Goal: Task Accomplishment & Management: Complete application form

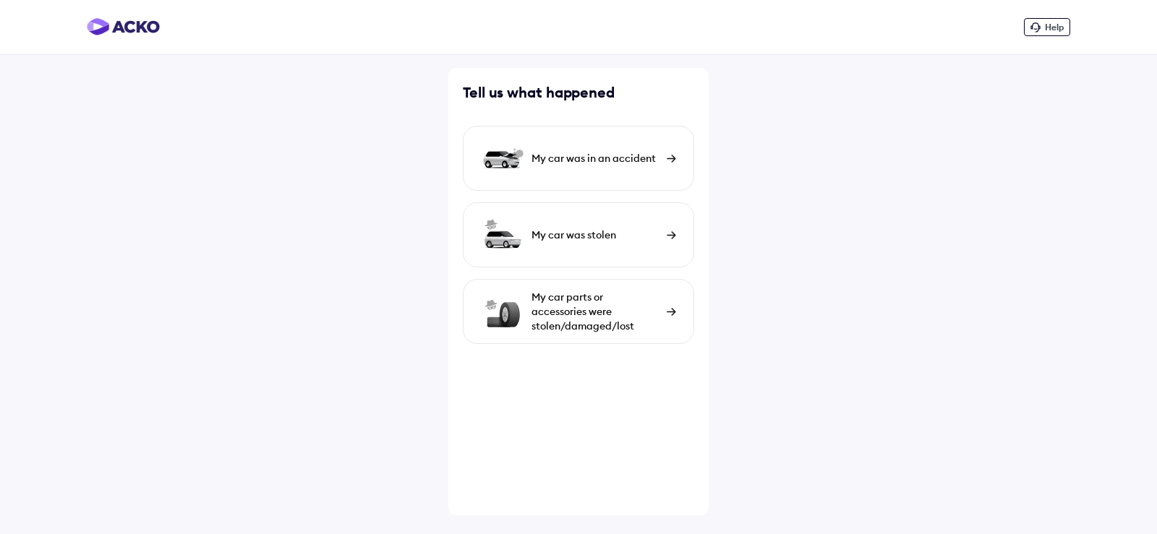
click at [626, 157] on div "My car was in an accident" at bounding box center [596, 158] width 128 height 14
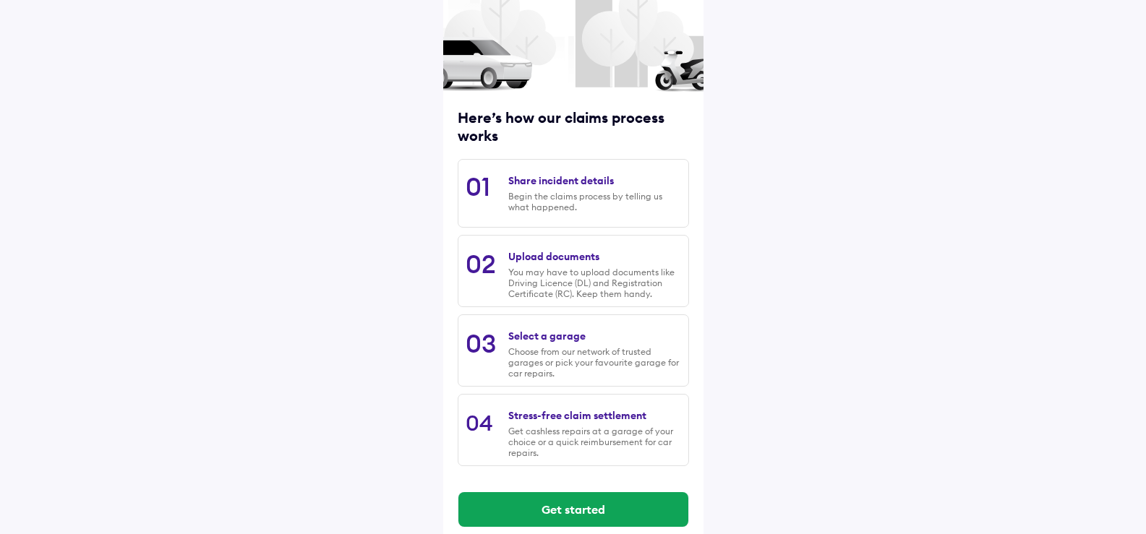
scroll to position [114, 0]
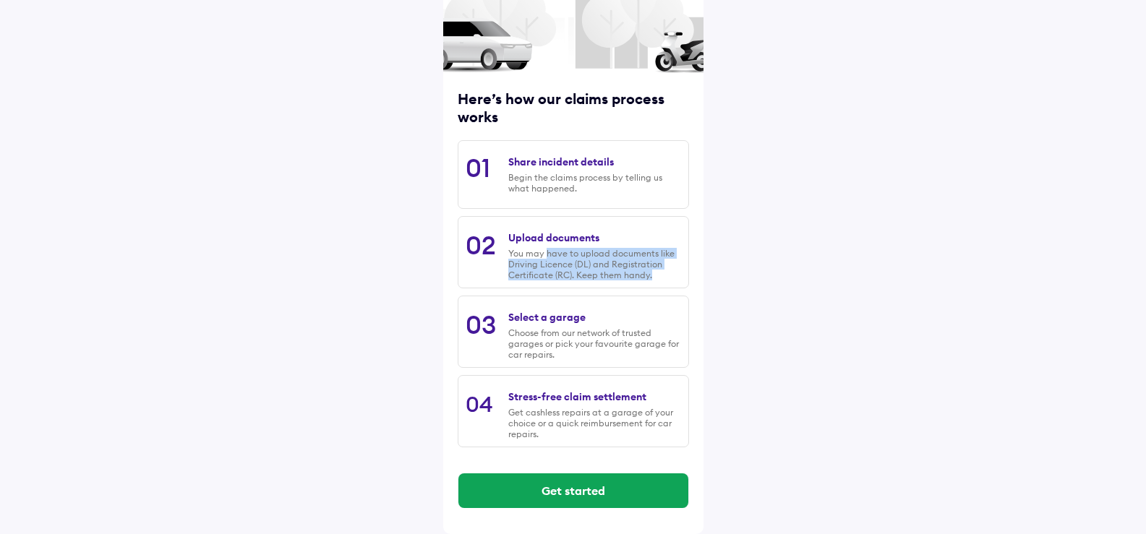
drag, startPoint x: 547, startPoint y: 256, endPoint x: 649, endPoint y: 278, distance: 103.6
click at [649, 278] on div "You may have to upload documents like Driving Licence (DL) and Registration Cer…" at bounding box center [594, 264] width 172 height 33
drag, startPoint x: 656, startPoint y: 273, endPoint x: 508, endPoint y: 247, distance: 150.7
click at [508, 247] on div "02 Upload documents You may have to upload documents like Driving Licence (DL) …" at bounding box center [573, 252] width 231 height 72
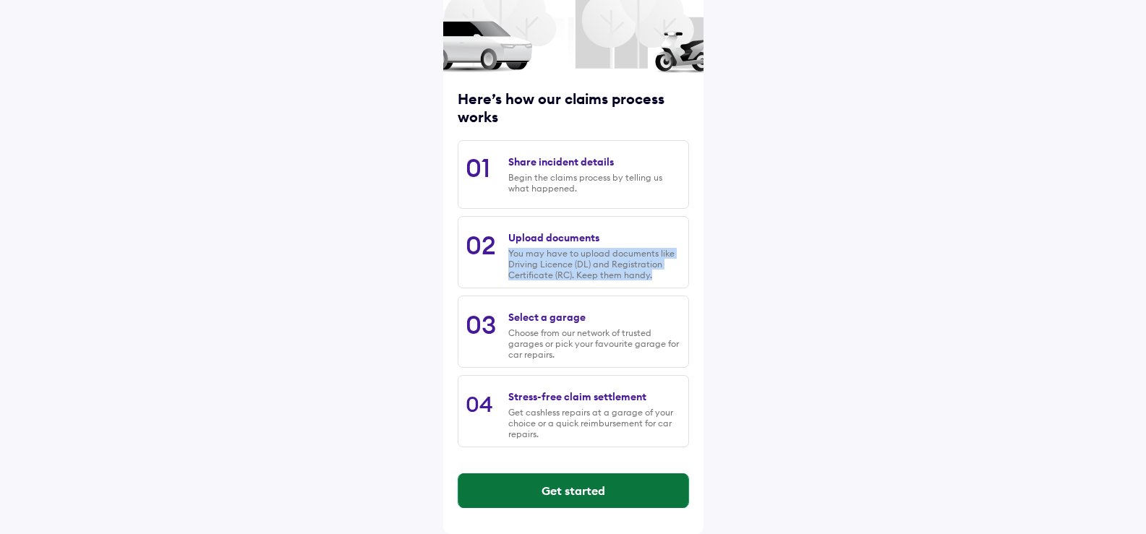
click at [606, 502] on button "Get started" at bounding box center [574, 491] width 230 height 35
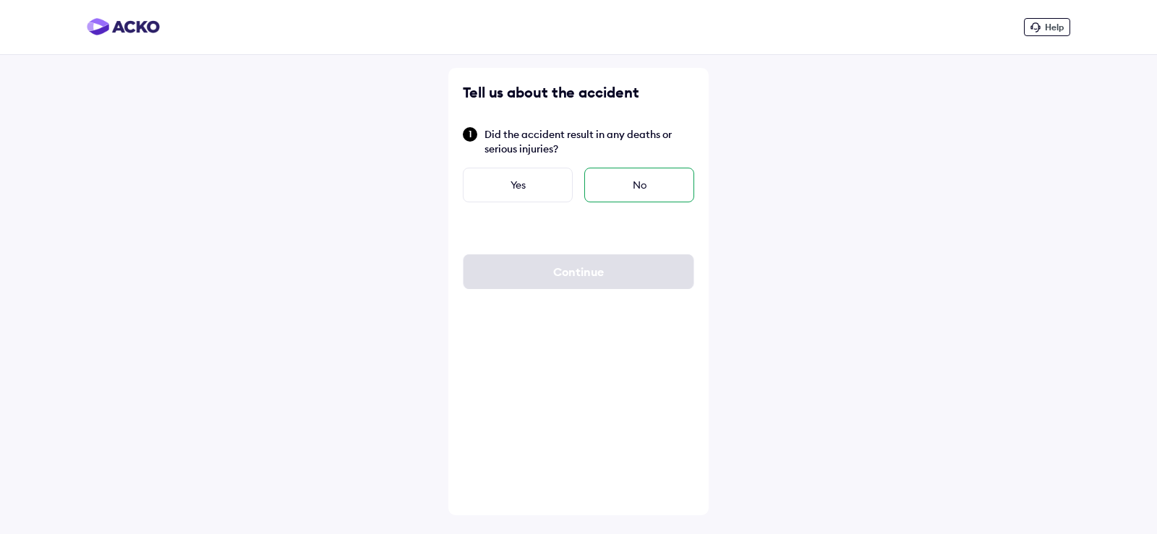
click at [608, 182] on div "No" at bounding box center [639, 185] width 110 height 35
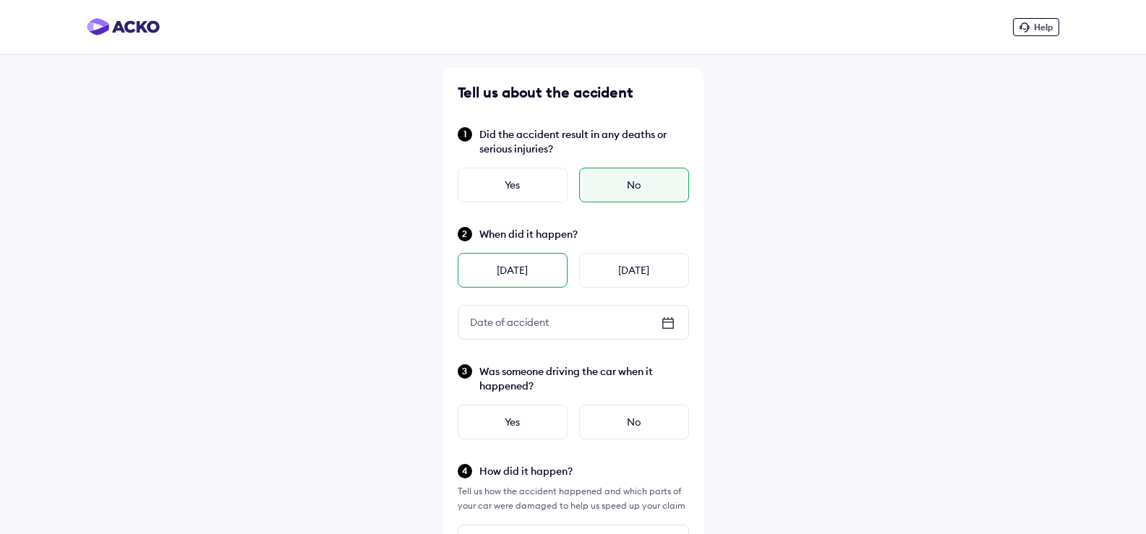
click at [521, 272] on div "[DATE]" at bounding box center [513, 270] width 110 height 35
click at [543, 419] on div "Yes" at bounding box center [513, 422] width 110 height 35
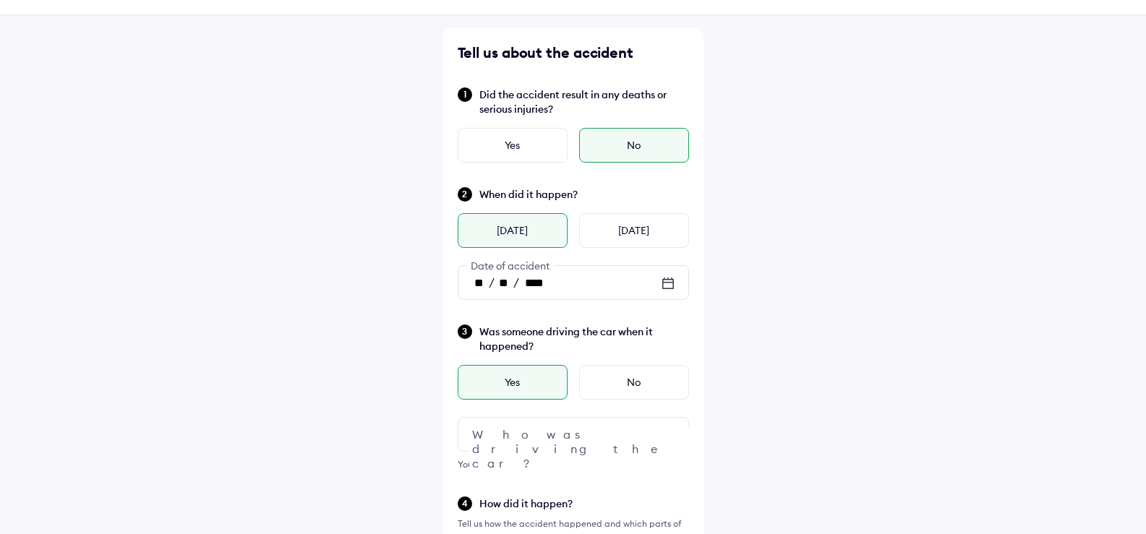
scroll to position [72, 0]
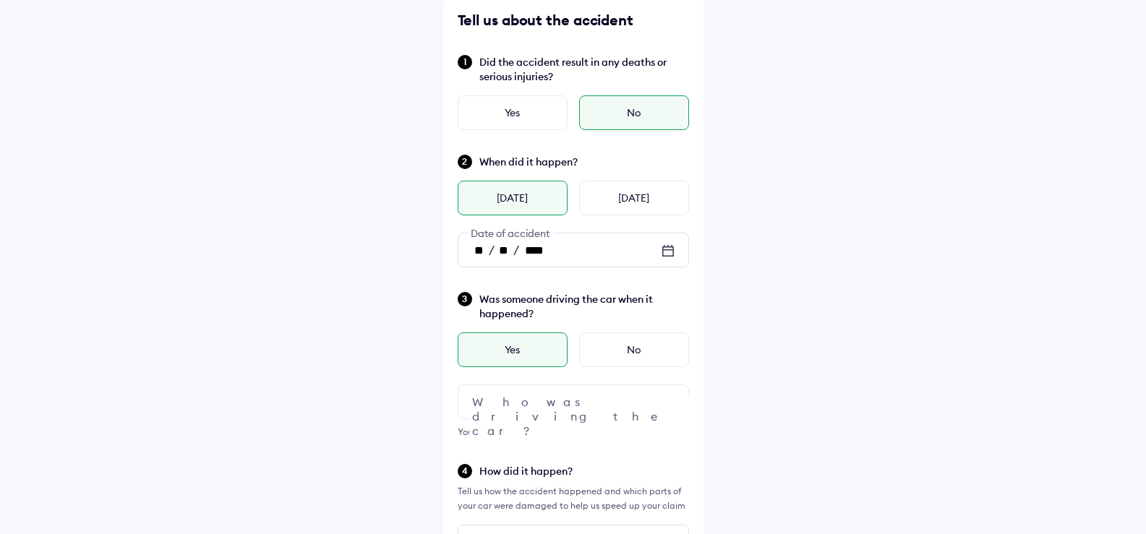
click at [639, 401] on div at bounding box center [573, 402] width 231 height 35
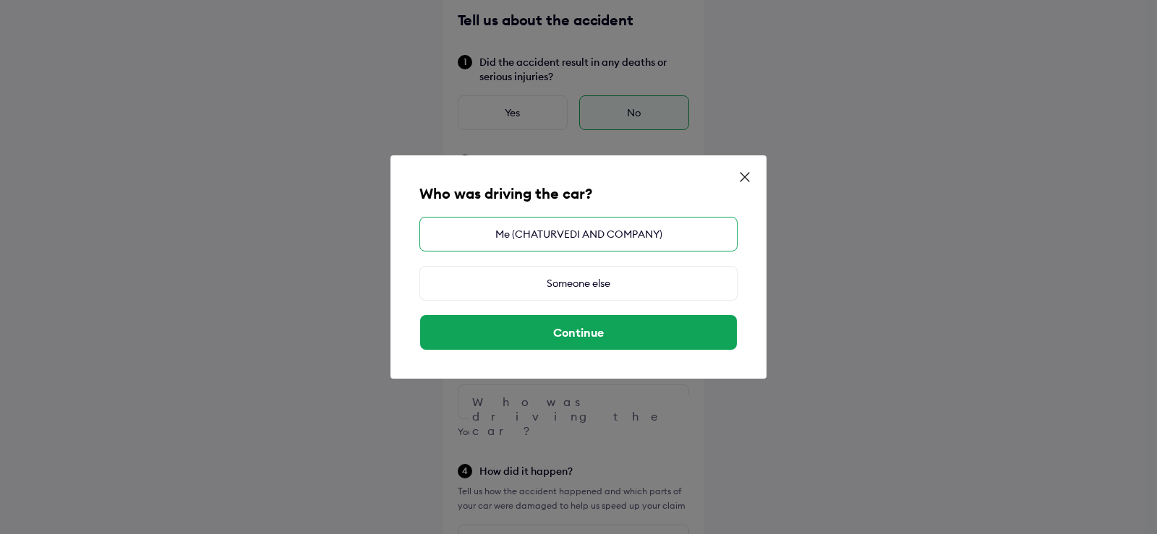
click at [615, 234] on div "Me (CHATURVEDI AND COMPANY)" at bounding box center [578, 234] width 318 height 35
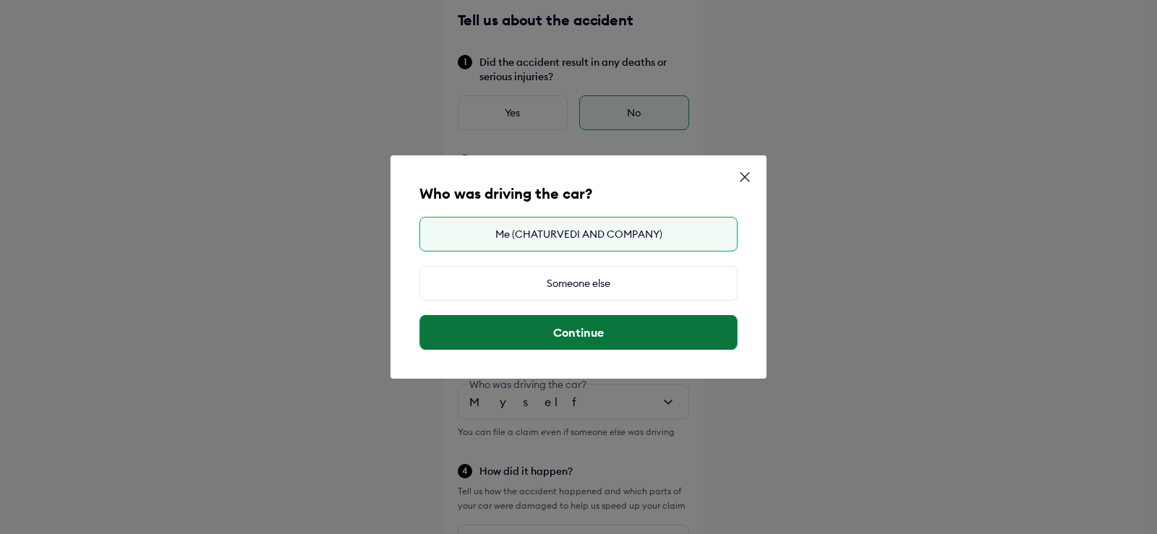
click at [615, 328] on button "Continue" at bounding box center [578, 332] width 317 height 35
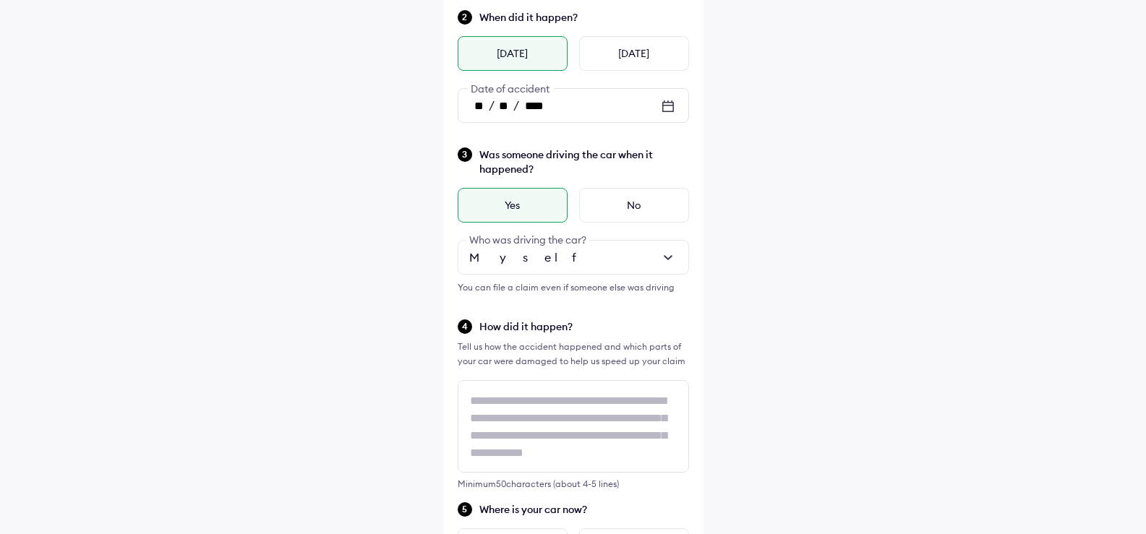
scroll to position [1, 0]
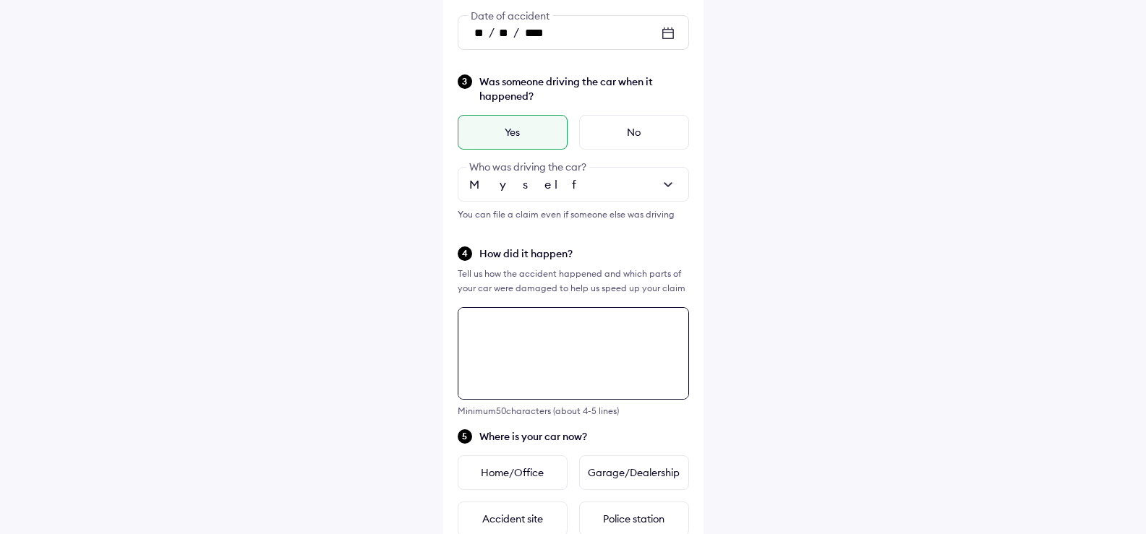
click at [566, 400] on textarea at bounding box center [573, 353] width 231 height 93
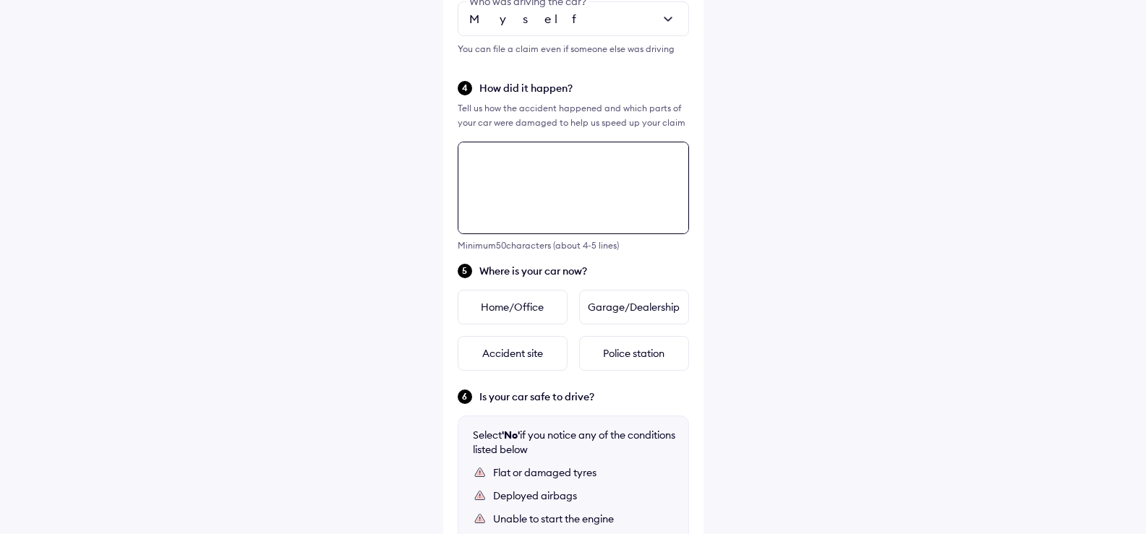
scroll to position [453, 0]
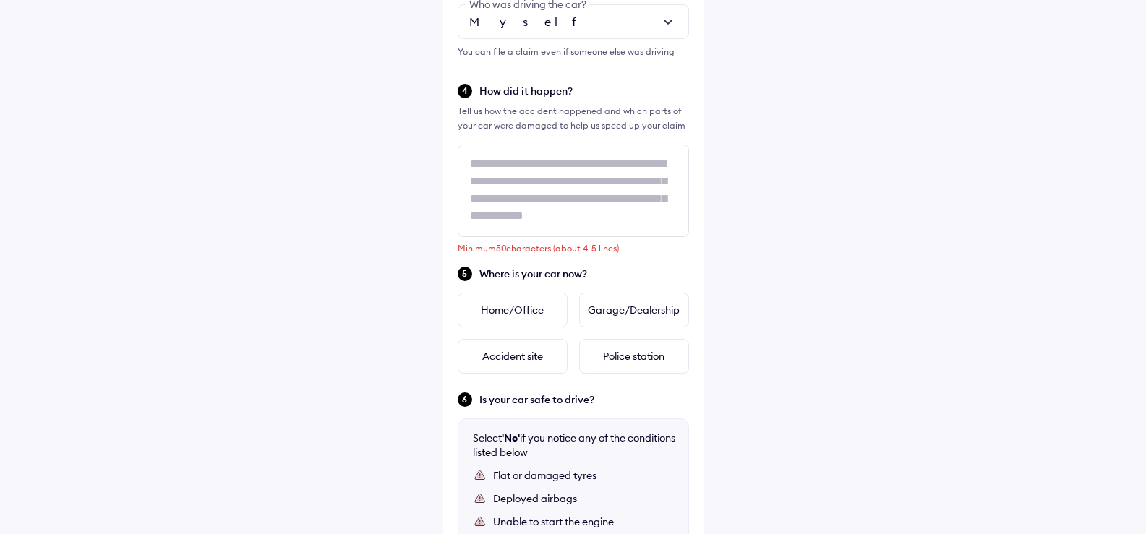
click at [791, 167] on div "Help Tell us about the accident Did the accident result in any deaths or seriou…" at bounding box center [573, 167] width 1146 height 1240
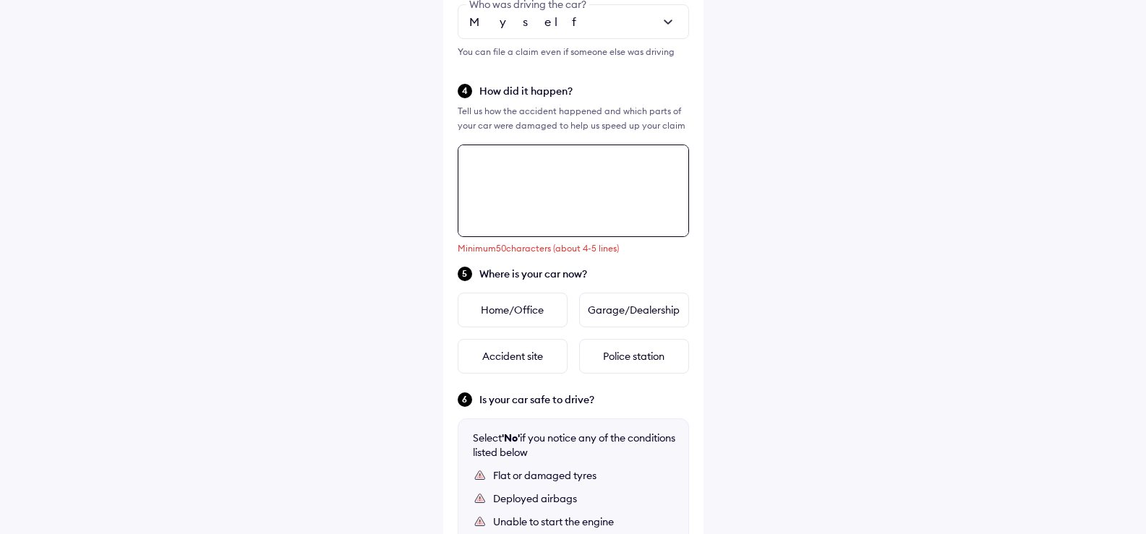
scroll to position [597, 0]
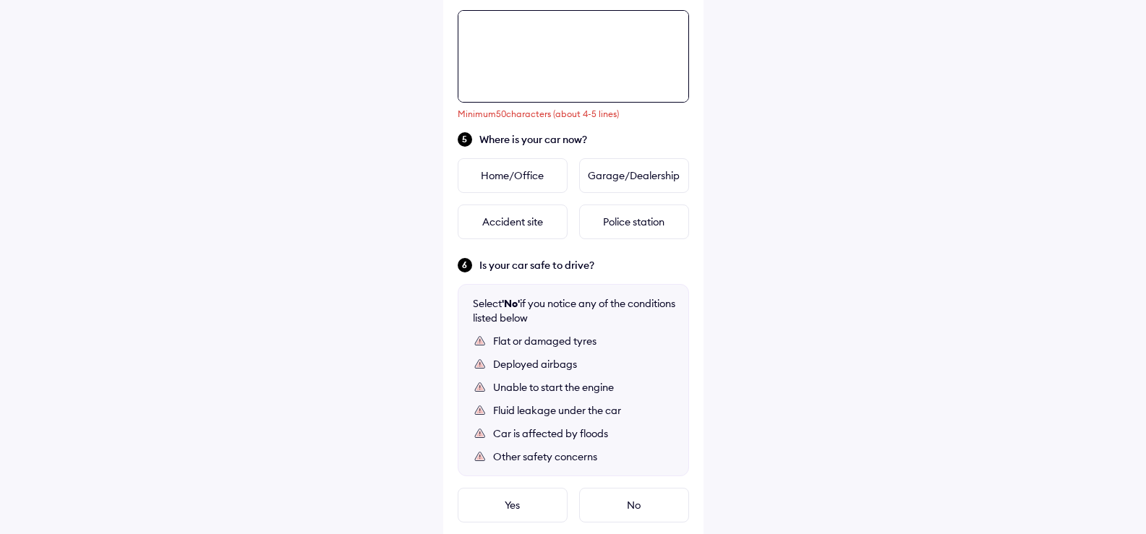
click at [655, 218] on div "Tell us about the accident Did the accident result in any deaths or serious inj…" at bounding box center [573, 67] width 260 height 1172
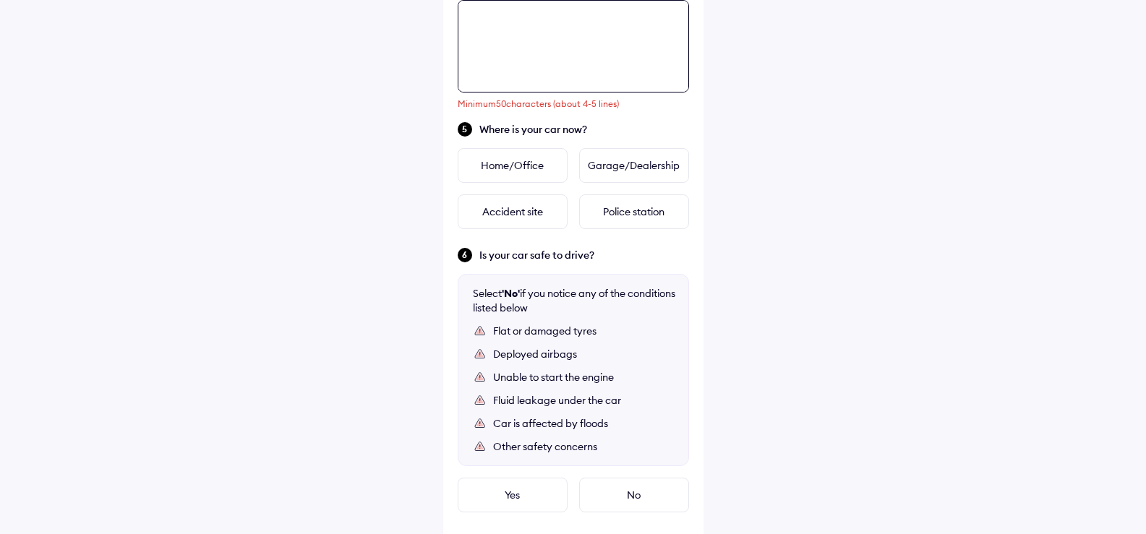
click at [564, 33] on textarea at bounding box center [573, 46] width 231 height 93
type textarea "*"
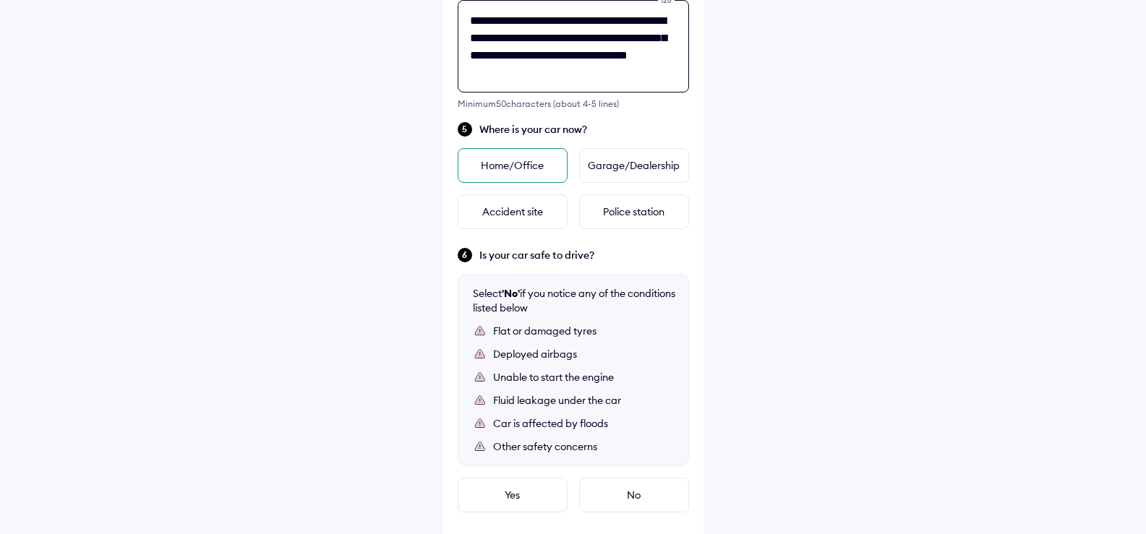
type textarea "**********"
click at [499, 159] on div "Home/Office" at bounding box center [513, 165] width 110 height 35
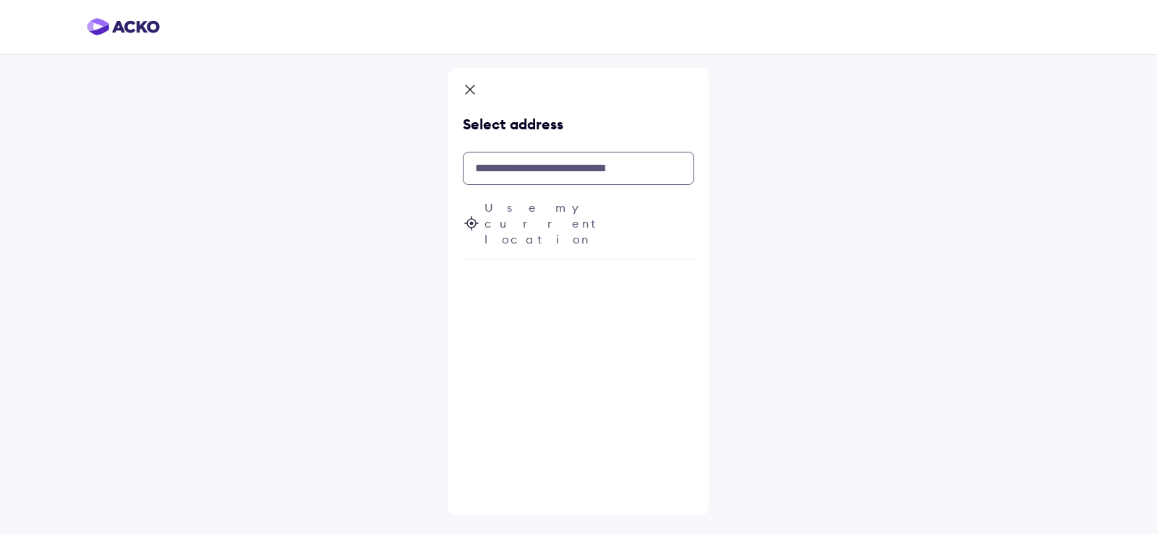
click at [545, 179] on input "text" at bounding box center [578, 168] width 231 height 33
click at [540, 212] on span "Use my current location" at bounding box center [590, 224] width 210 height 48
click at [537, 175] on input "text" at bounding box center [578, 168] width 231 height 33
click at [537, 174] on input "text" at bounding box center [578, 168] width 231 height 33
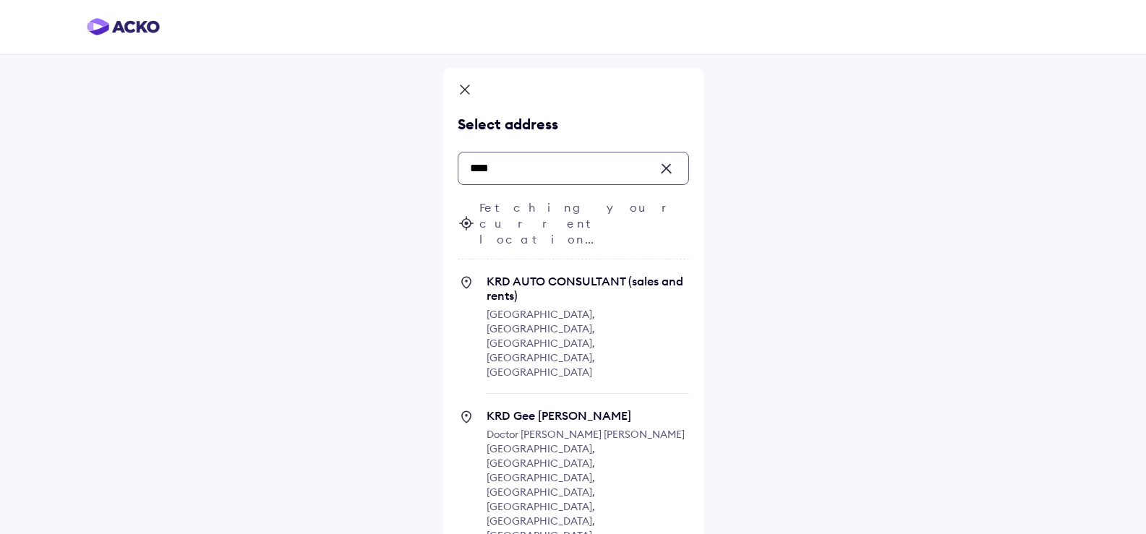
click at [540, 428] on span "Doctor [PERSON_NAME] [PERSON_NAME][GEOGRAPHIC_DATA], [GEOGRAPHIC_DATA], [GEOGRA…" at bounding box center [586, 485] width 198 height 114
type input "***"
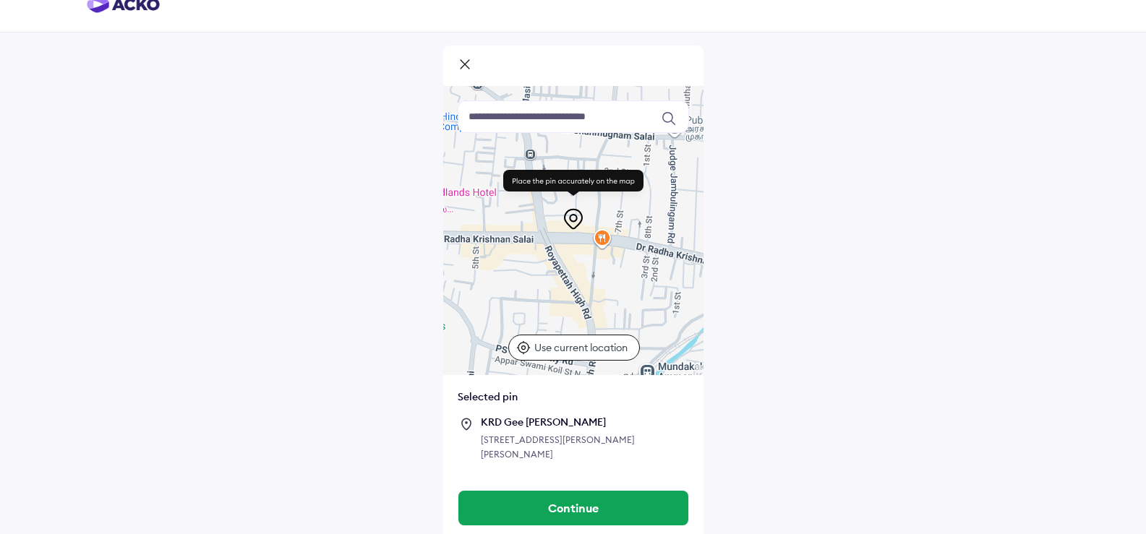
scroll to position [43, 0]
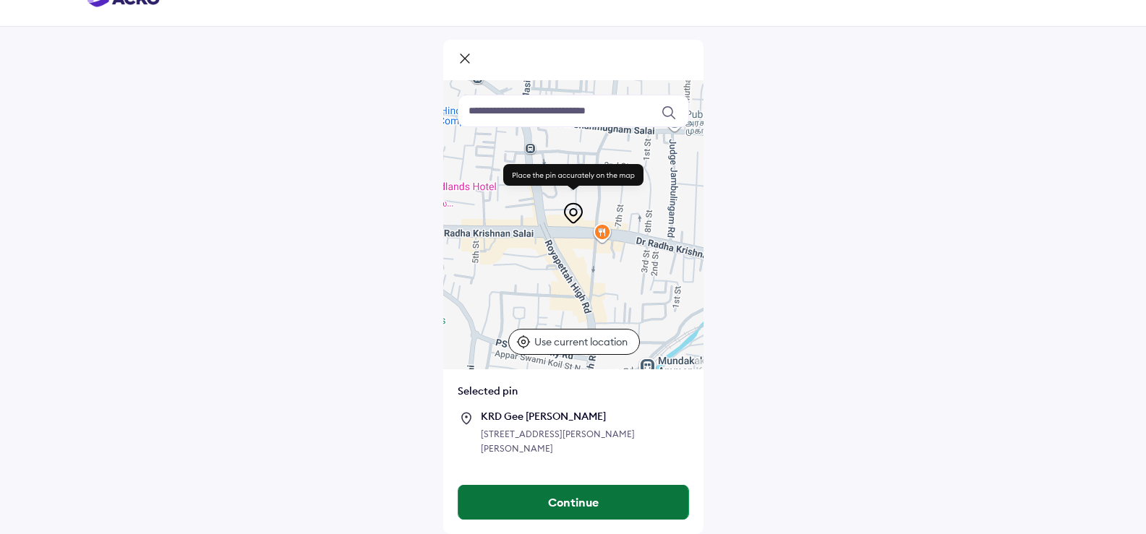
click at [600, 495] on button "Continue" at bounding box center [574, 502] width 230 height 35
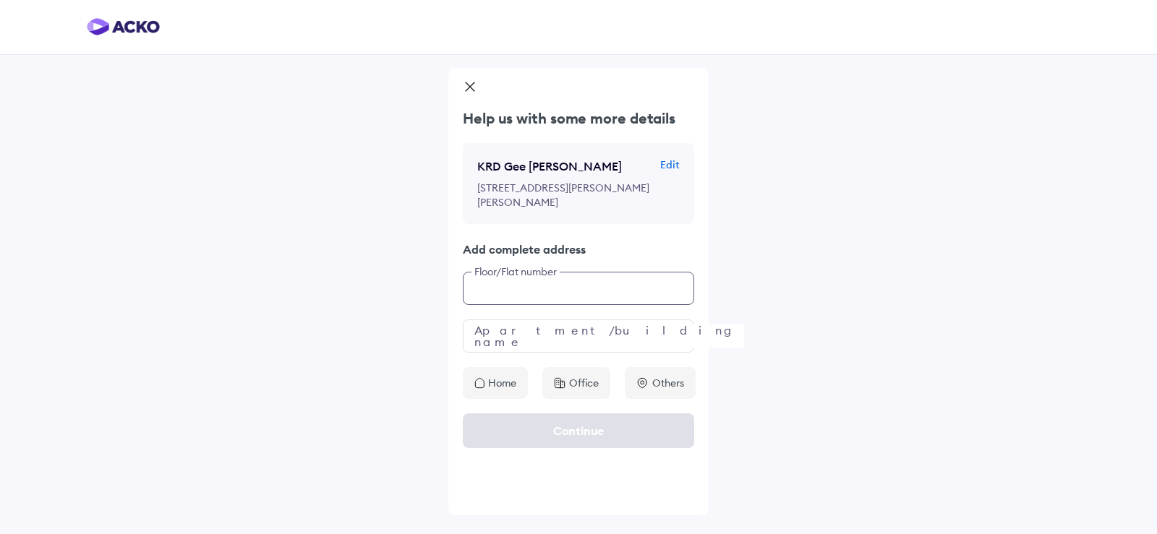
click at [593, 305] on input "text" at bounding box center [578, 288] width 231 height 33
click at [592, 353] on input "text" at bounding box center [578, 336] width 231 height 33
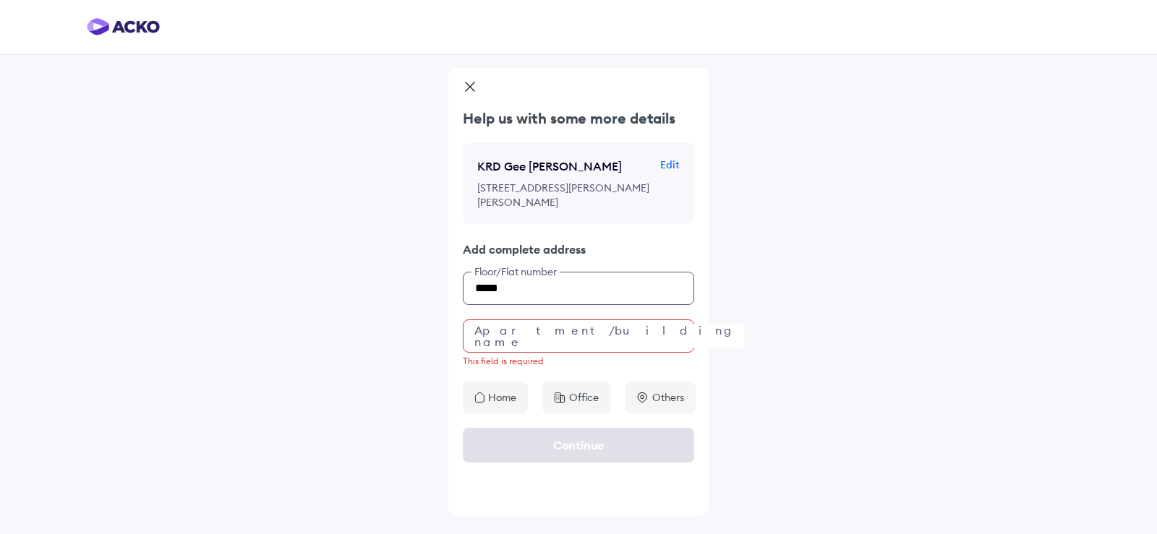
click at [595, 305] on input "*****" at bounding box center [578, 288] width 231 height 33
type input "**********"
click at [599, 353] on input "text" at bounding box center [578, 336] width 231 height 33
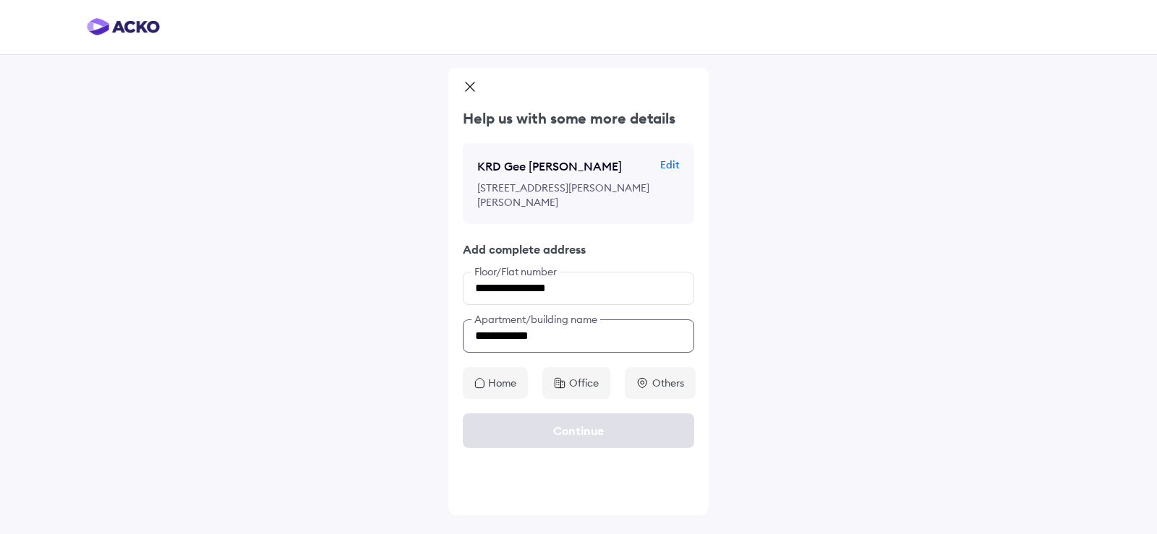
type input "**********"
click at [579, 391] on p "Office" at bounding box center [584, 383] width 30 height 14
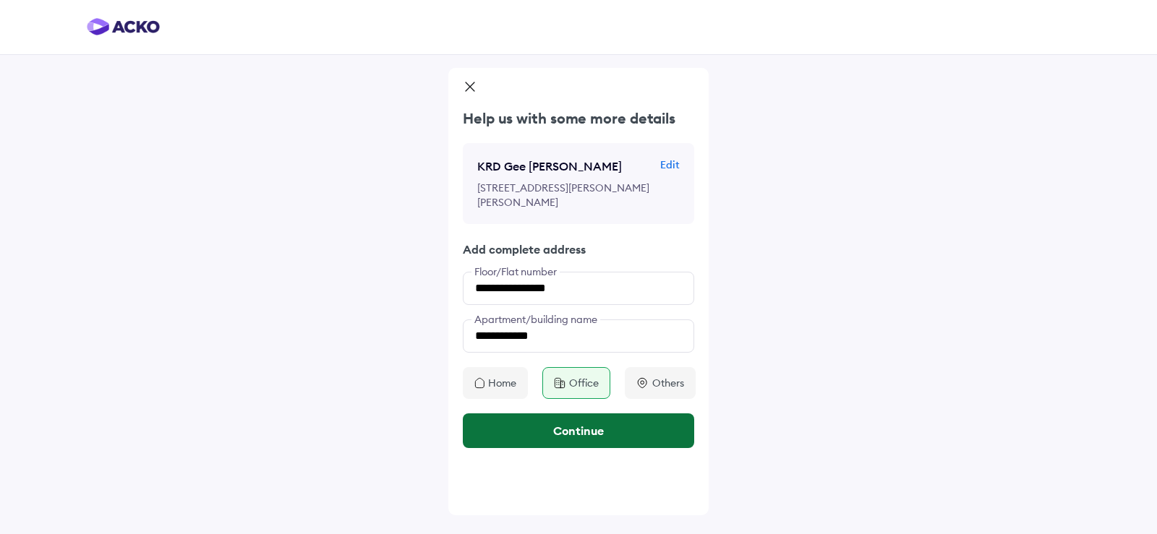
click at [617, 448] on button "Continue" at bounding box center [578, 431] width 231 height 35
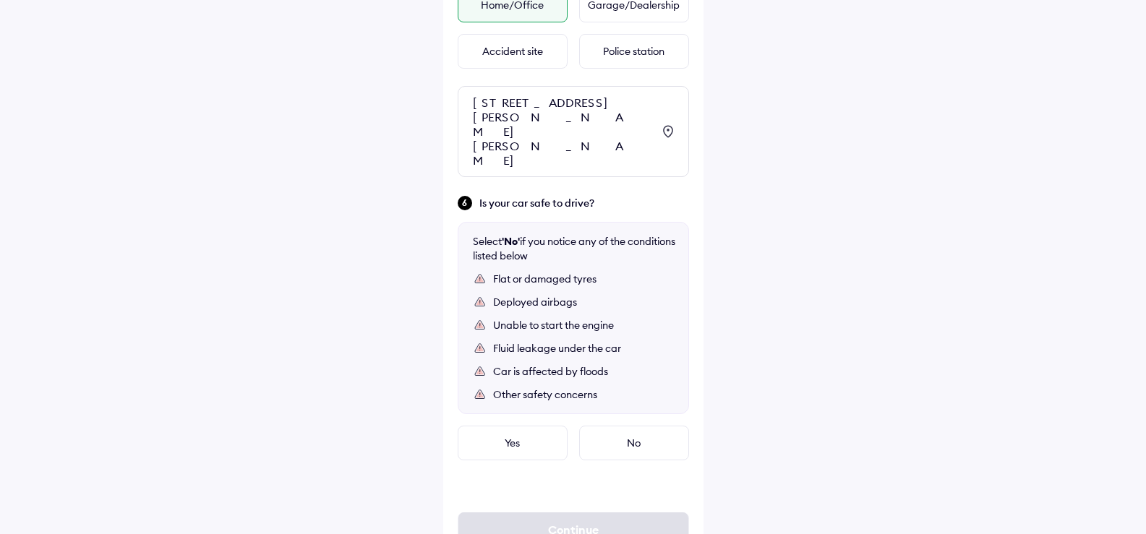
scroll to position [791, 0]
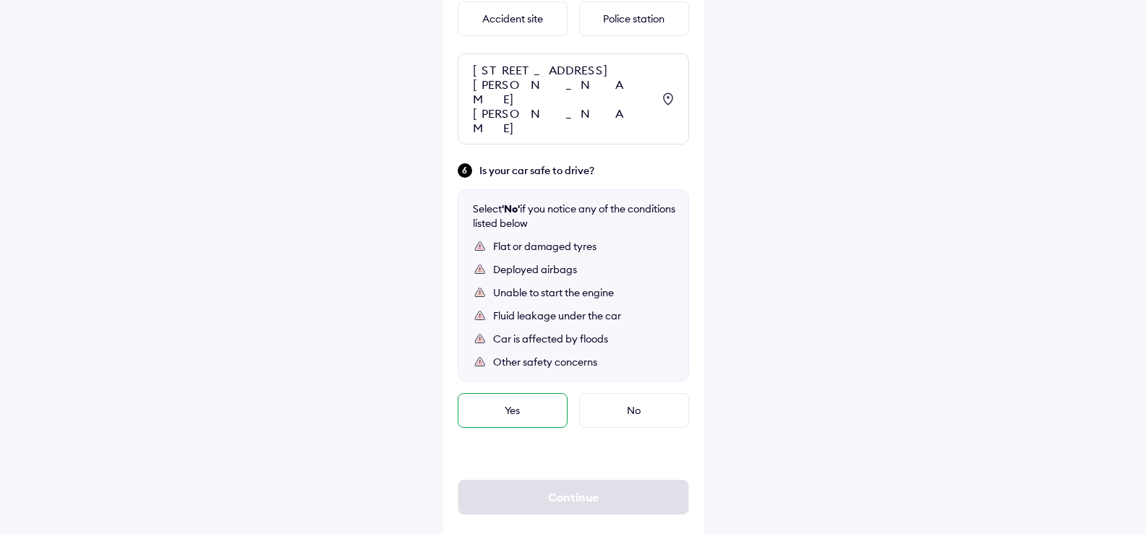
click at [531, 406] on div "Yes" at bounding box center [513, 410] width 110 height 35
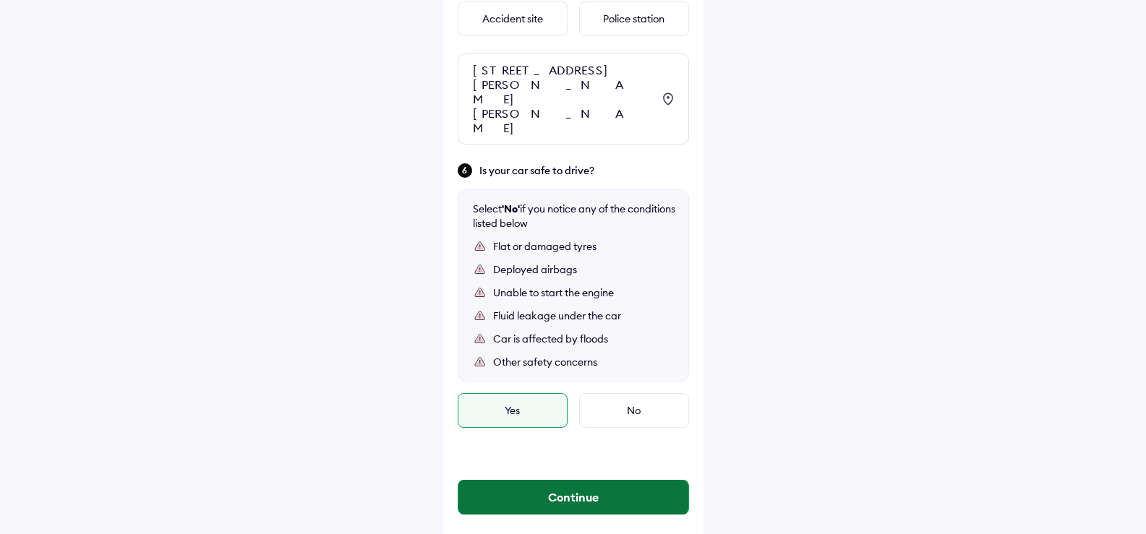
click at [647, 485] on button "Continue" at bounding box center [574, 497] width 230 height 35
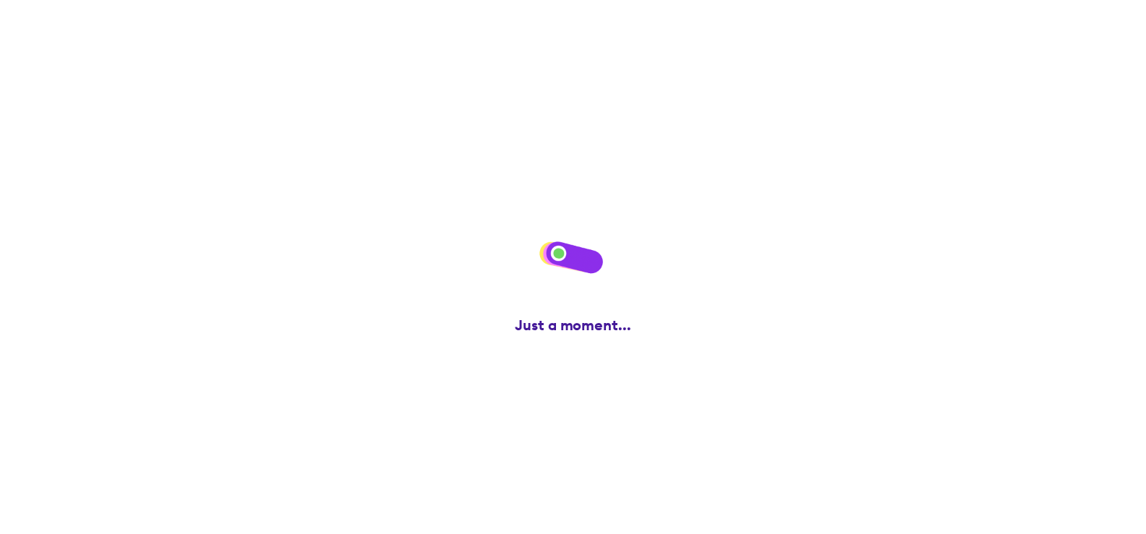
scroll to position [0, 0]
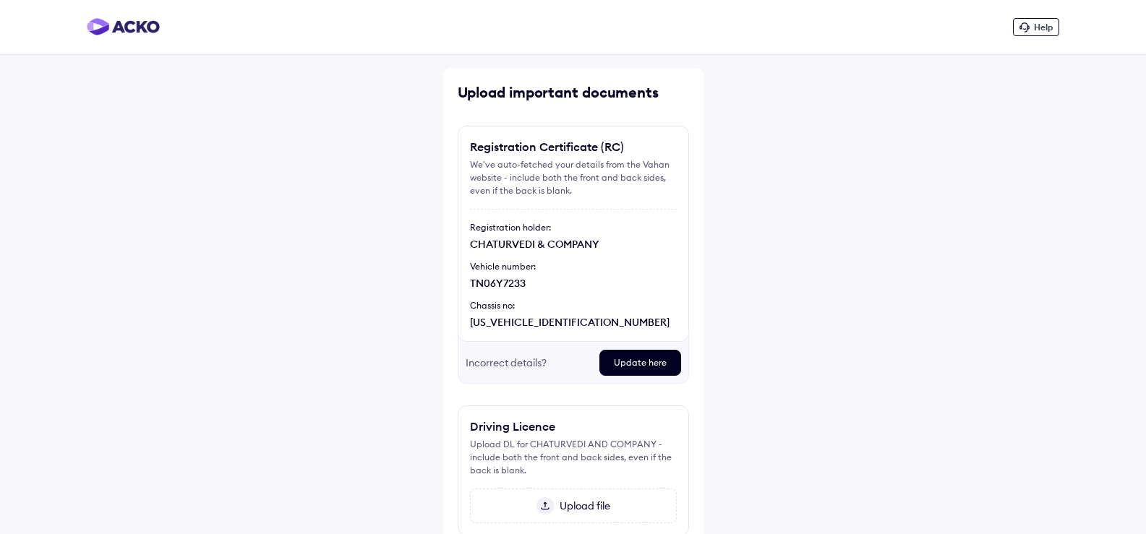
click at [542, 321] on div "[US_VEHICLE_IDENTIFICATION_NUMBER]" at bounding box center [573, 322] width 207 height 14
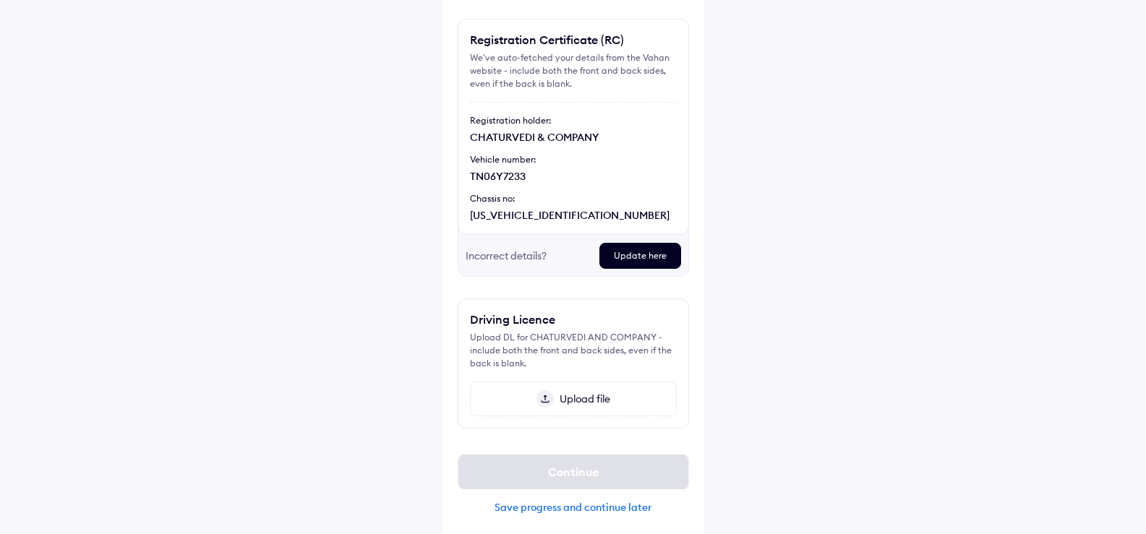
scroll to position [113, 0]
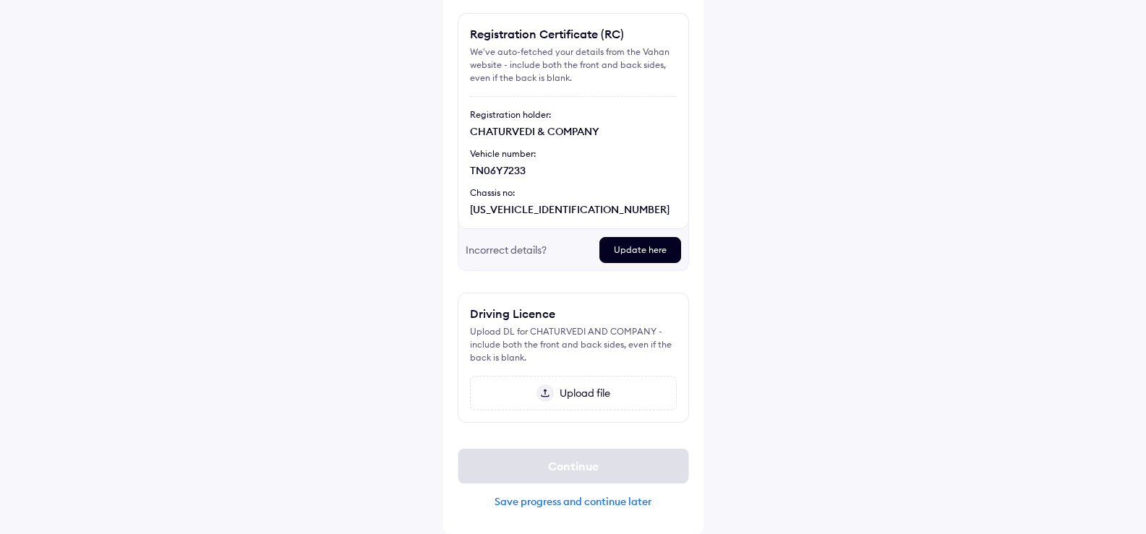
click at [560, 208] on div "[US_VEHICLE_IDENTIFICATION_NUMBER]" at bounding box center [573, 210] width 207 height 14
drag, startPoint x: 543, startPoint y: 208, endPoint x: 475, endPoint y: 203, distance: 68.1
click at [475, 203] on div "[US_VEHICLE_IDENTIFICATION_NUMBER]" at bounding box center [573, 210] width 207 height 14
click at [804, 319] on div "Help Upload important documents Registration Certificate (RC) We've auto-fetche…" at bounding box center [573, 210] width 1146 height 647
drag, startPoint x: 500, startPoint y: 311, endPoint x: 547, endPoint y: 331, distance: 50.9
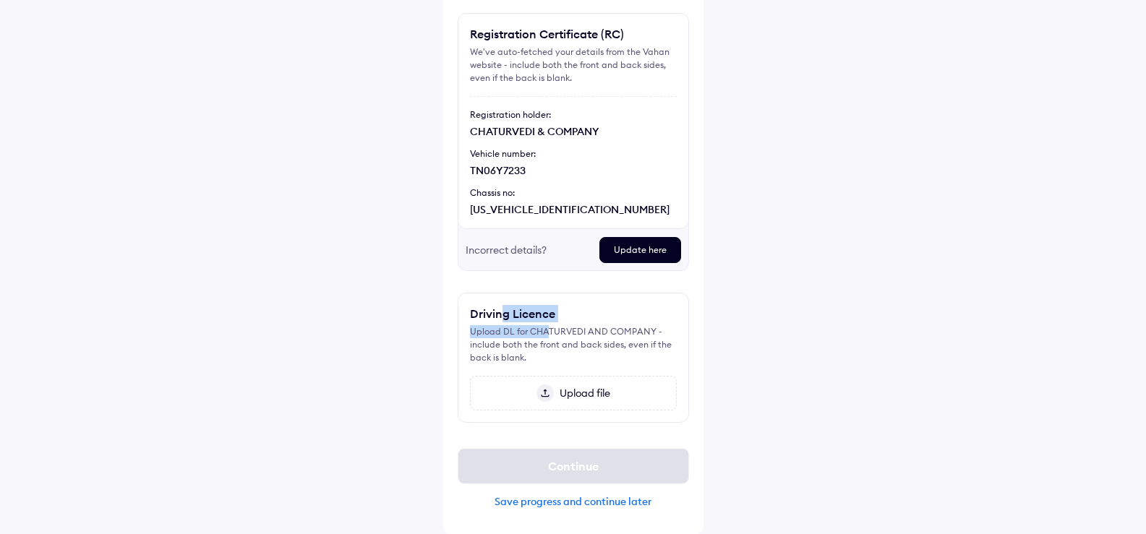
click at [547, 331] on div "Driving Licence Upload DL for CHATURVEDI AND COMPANY - include both the front a…" at bounding box center [573, 358] width 231 height 130
click at [610, 376] on div "Upload file" at bounding box center [573, 393] width 207 height 35
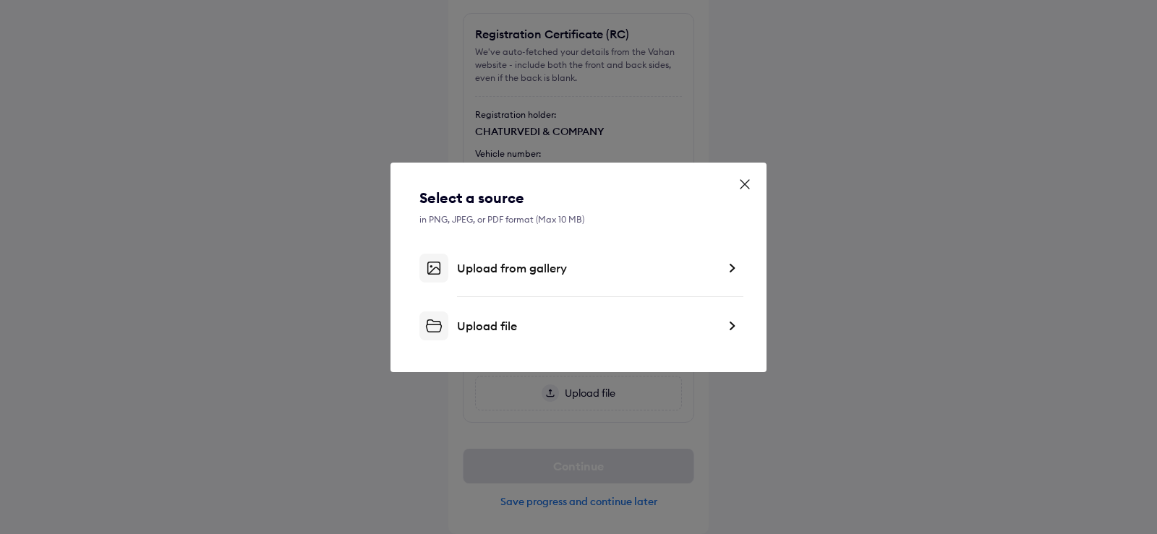
click at [736, 191] on div "Select a source" at bounding box center [578, 198] width 318 height 20
click at [746, 188] on icon at bounding box center [745, 184] width 14 height 14
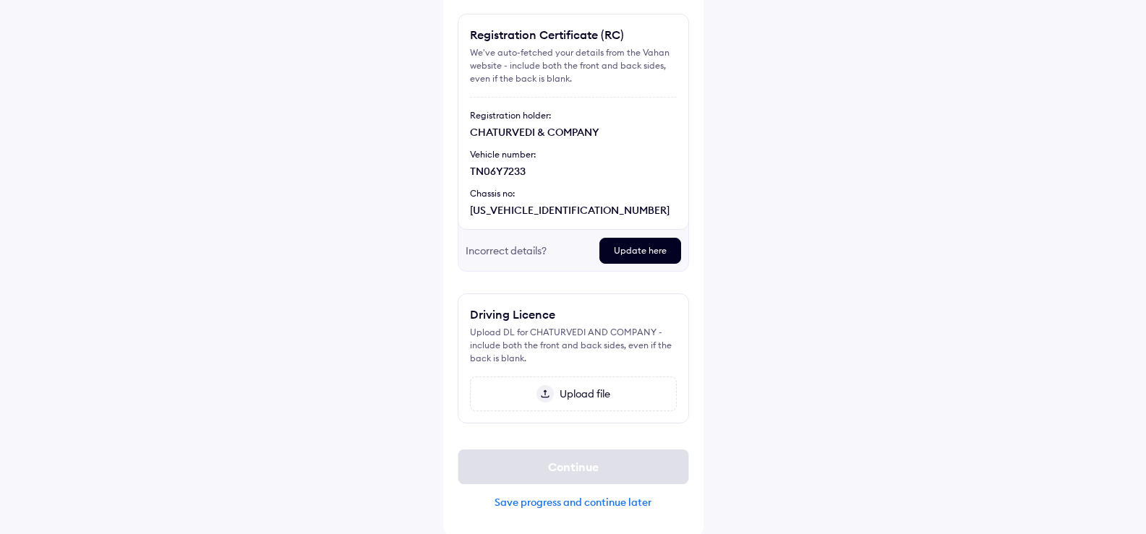
scroll to position [113, 0]
click at [550, 391] on img at bounding box center [545, 393] width 17 height 17
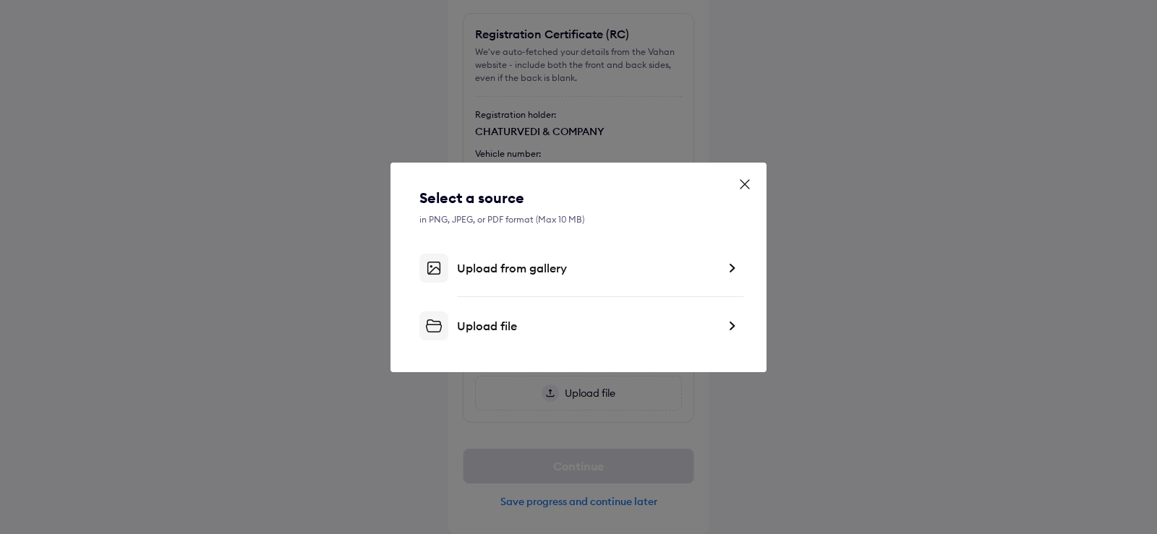
click at [538, 273] on div "Upload from gallery" at bounding box center [587, 268] width 260 height 14
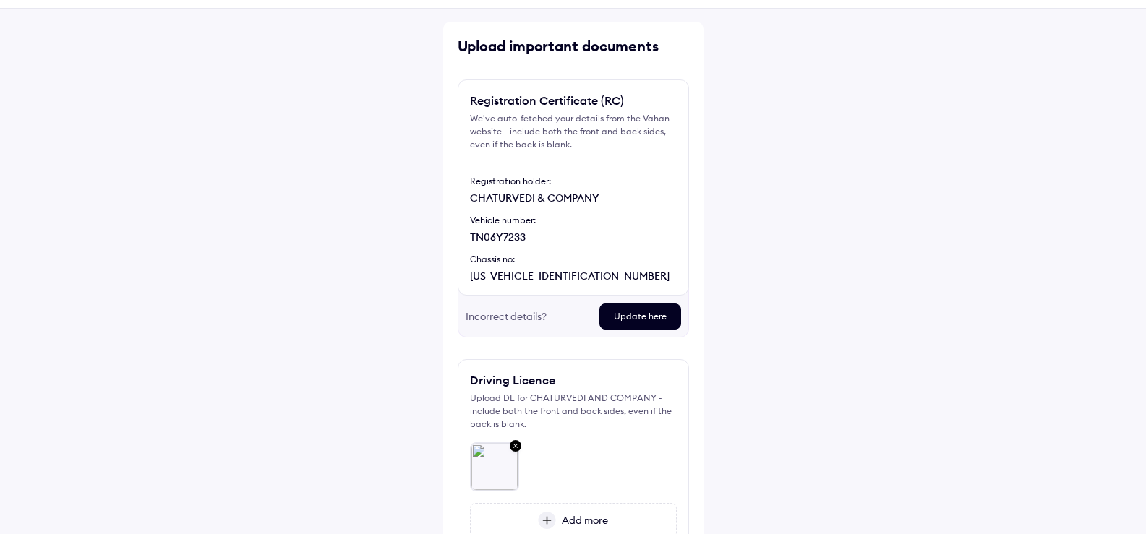
scroll to position [29, 0]
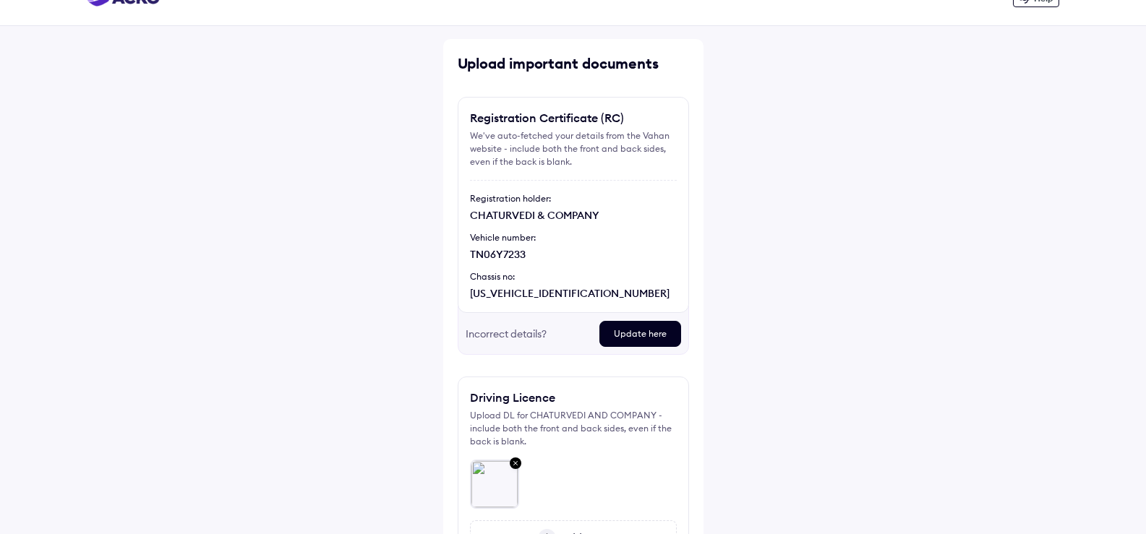
click at [524, 306] on div "Registration Certificate (RC) We've auto-fetched your details from the Vahan we…" at bounding box center [573, 205] width 231 height 216
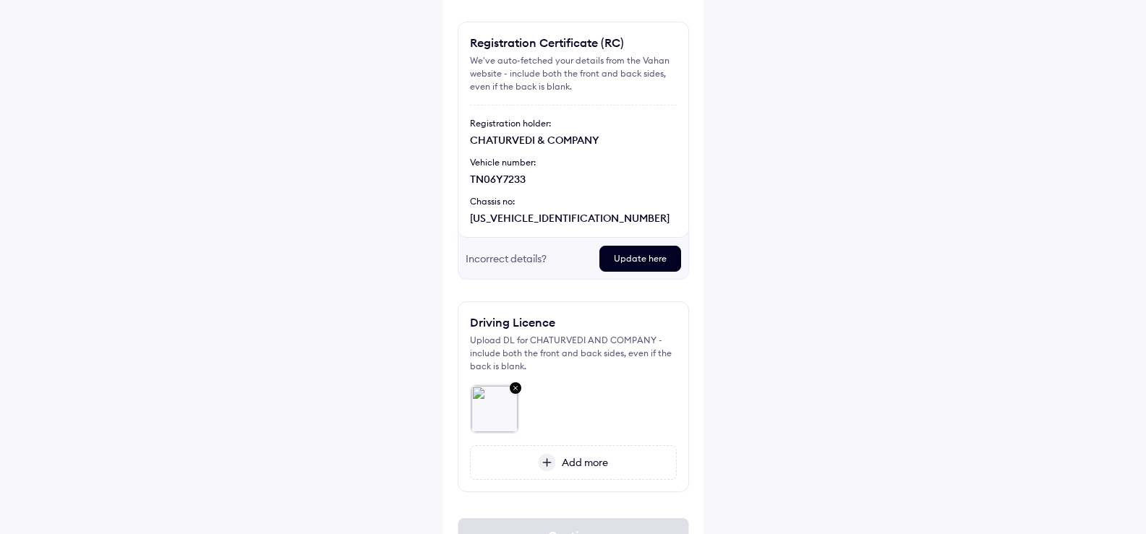
scroll to position [174, 0]
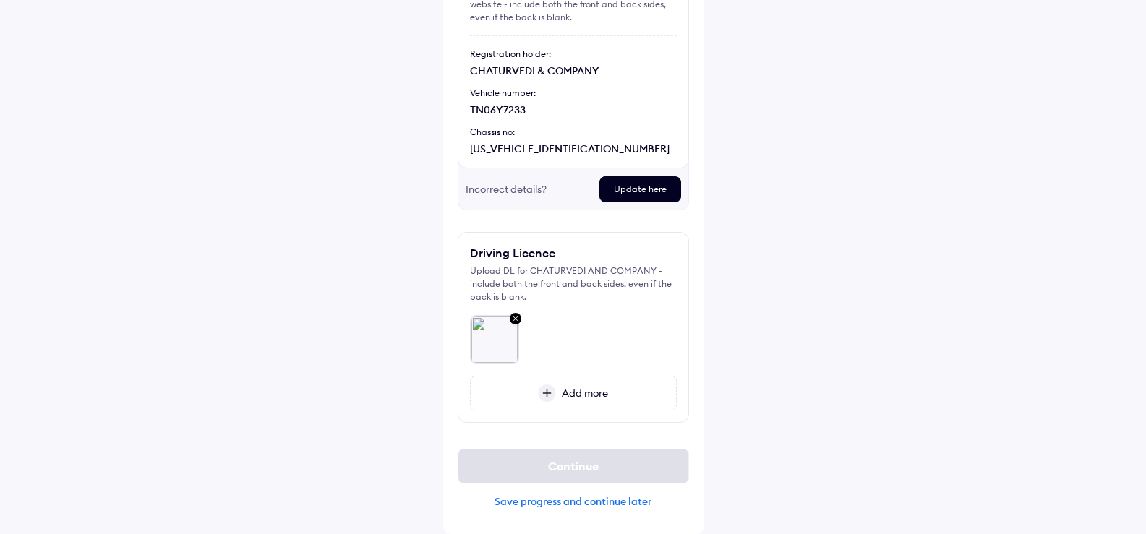
click at [590, 504] on div "Save progress and continue later" at bounding box center [573, 501] width 231 height 13
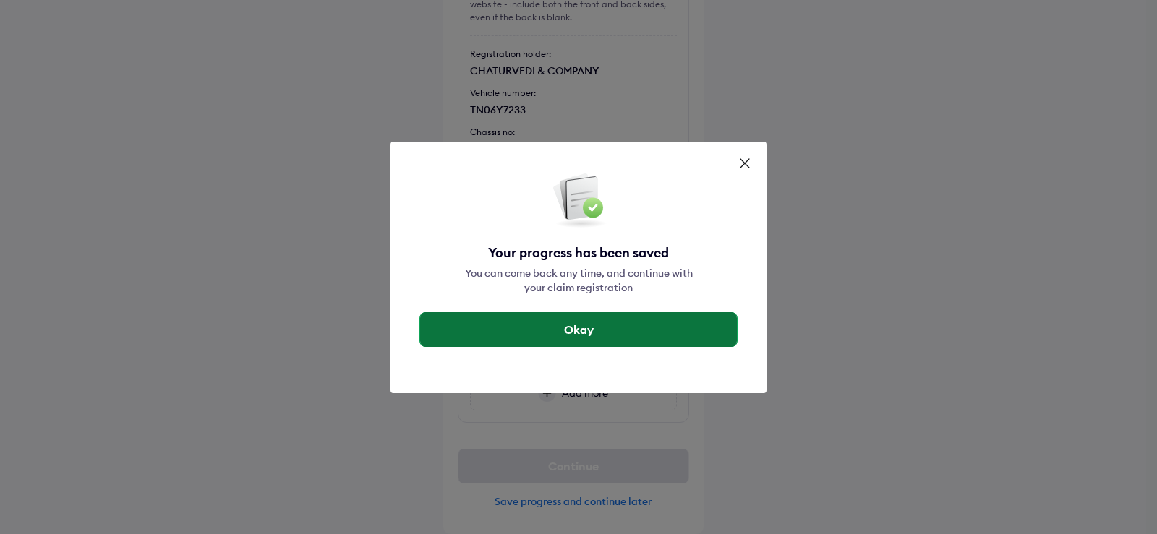
click at [575, 335] on button "Okay" at bounding box center [578, 329] width 317 height 35
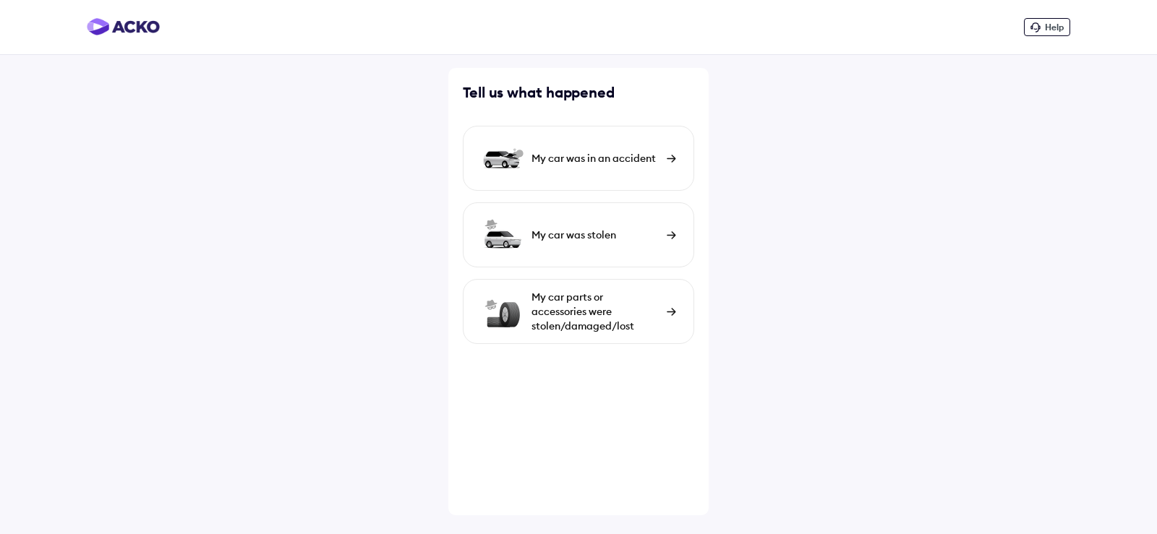
click at [624, 156] on div "My car was in an accident" at bounding box center [596, 158] width 128 height 14
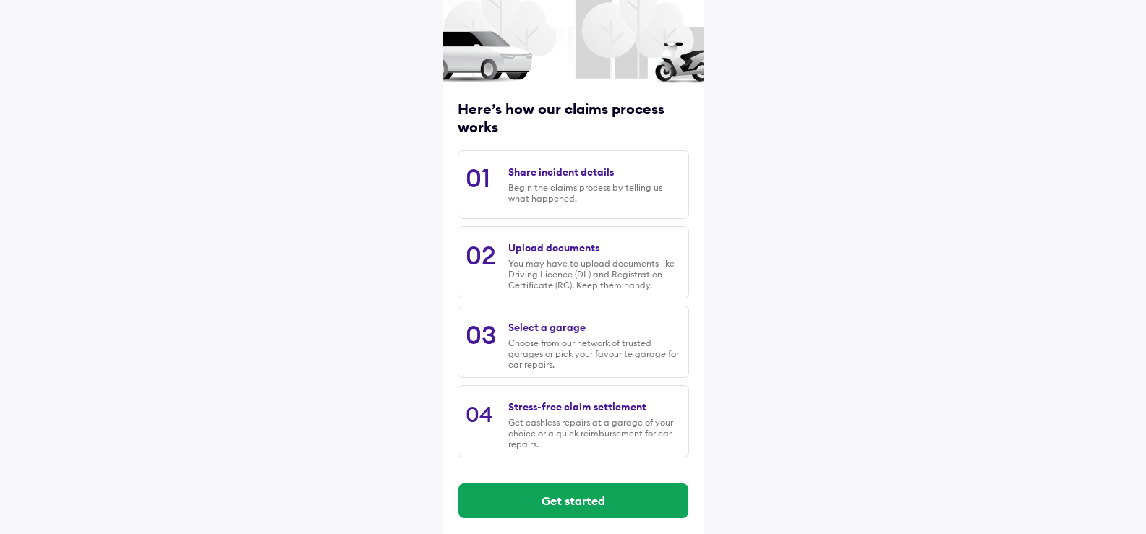
scroll to position [114, 0]
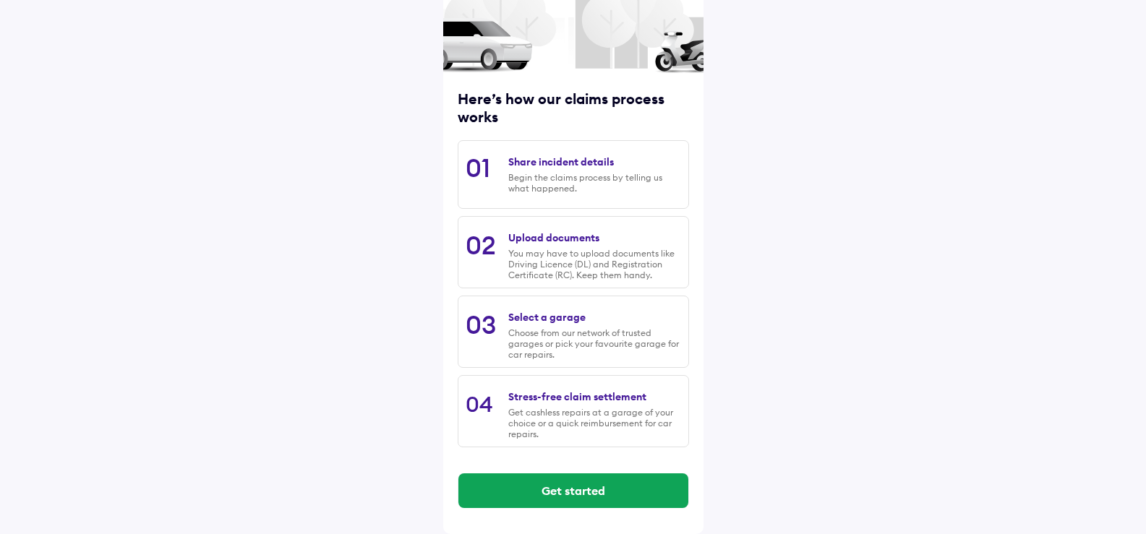
click at [642, 472] on div "Get started" at bounding box center [573, 491] width 231 height 58
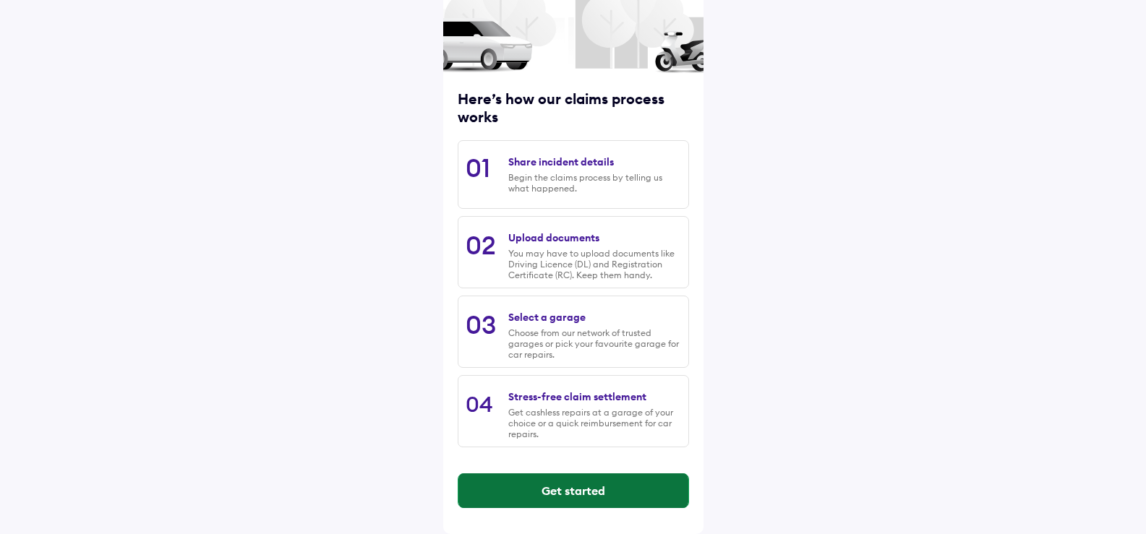
click at [649, 481] on button "Get started" at bounding box center [574, 491] width 230 height 35
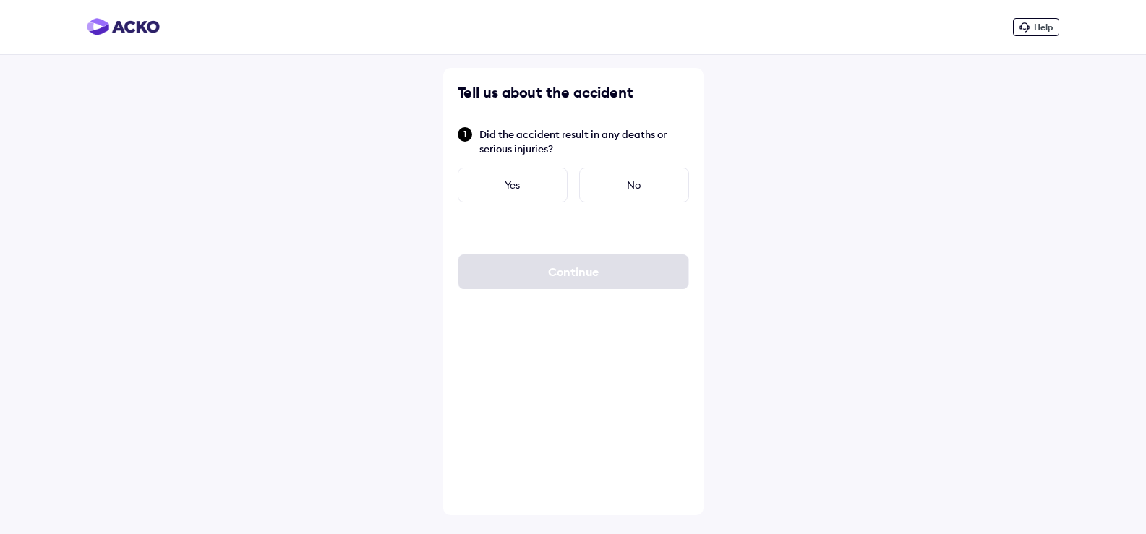
scroll to position [0, 0]
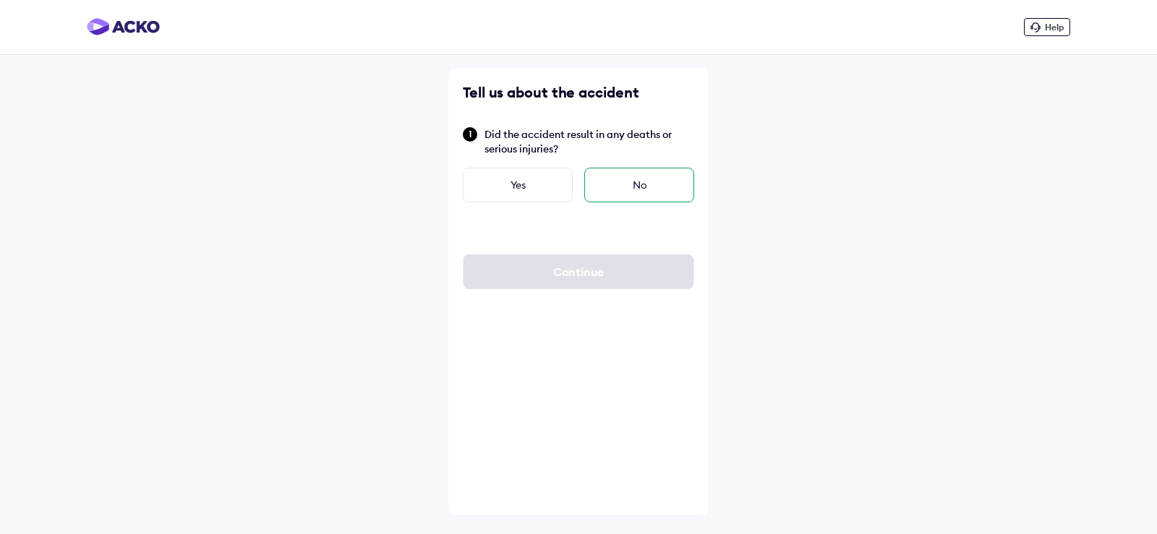
click at [596, 182] on div "No" at bounding box center [639, 185] width 110 height 35
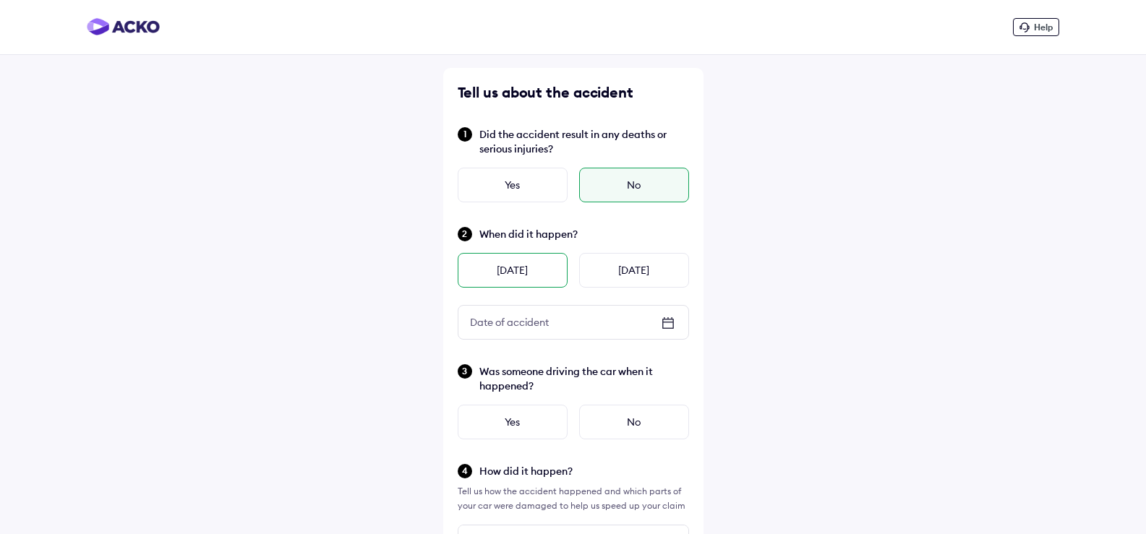
click at [542, 268] on div "[DATE]" at bounding box center [513, 270] width 110 height 35
click at [565, 316] on div "** / ** / ****" at bounding box center [574, 322] width 230 height 33
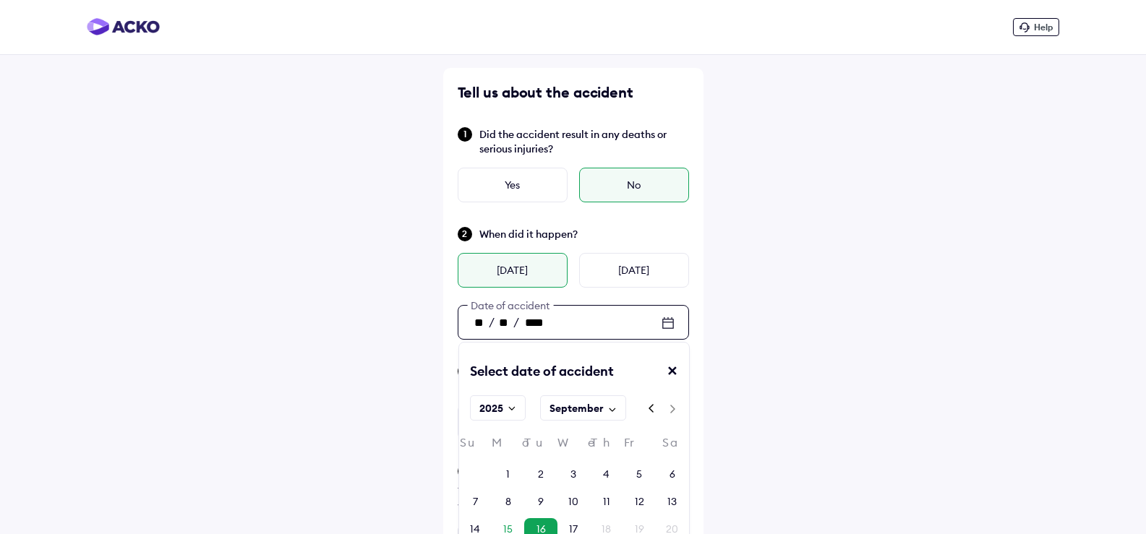
drag, startPoint x: 734, startPoint y: 333, endPoint x: 704, endPoint y: 350, distance: 34.0
click at [676, 369] on div "✕" at bounding box center [678, 377] width 22 height 29
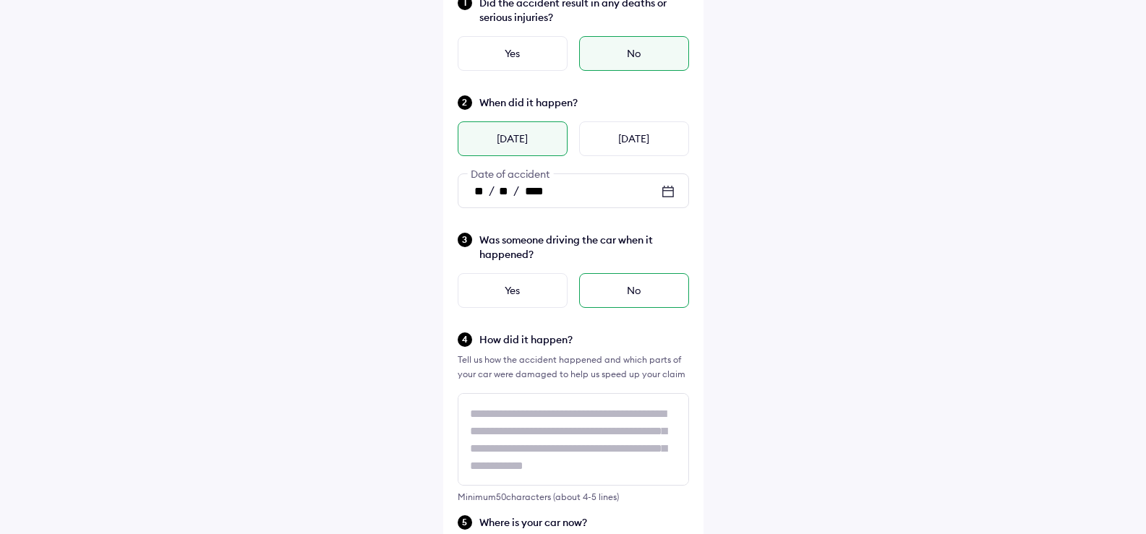
scroll to position [145, 0]
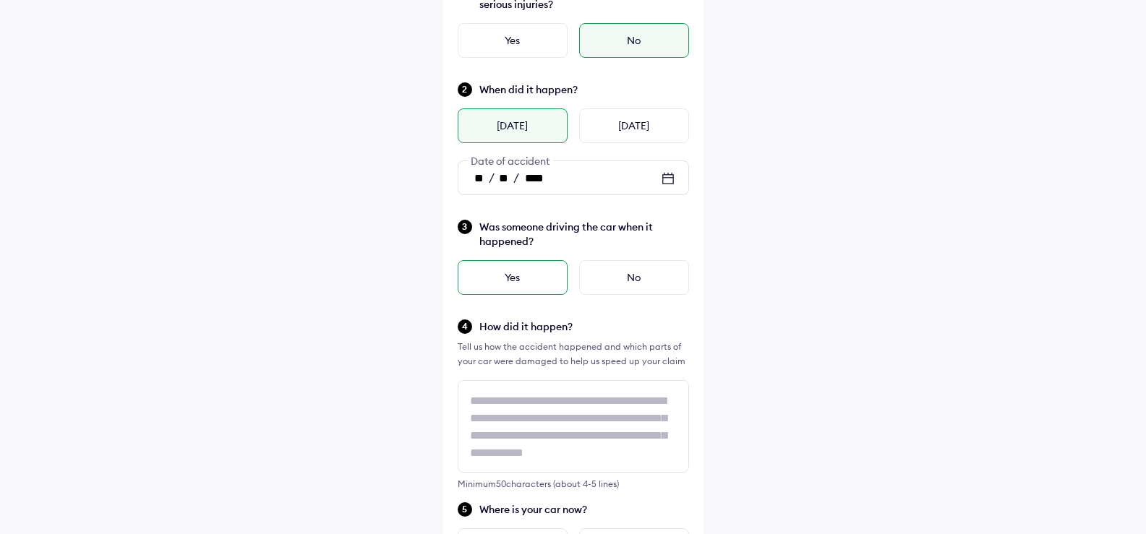
click at [558, 282] on div "Yes" at bounding box center [513, 277] width 110 height 35
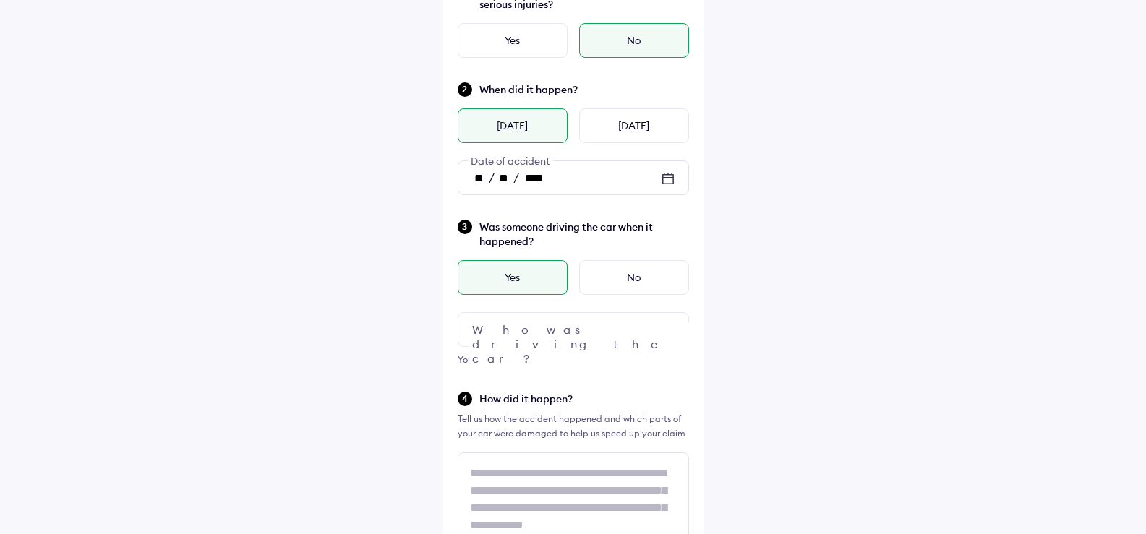
click at [614, 331] on div at bounding box center [573, 329] width 231 height 35
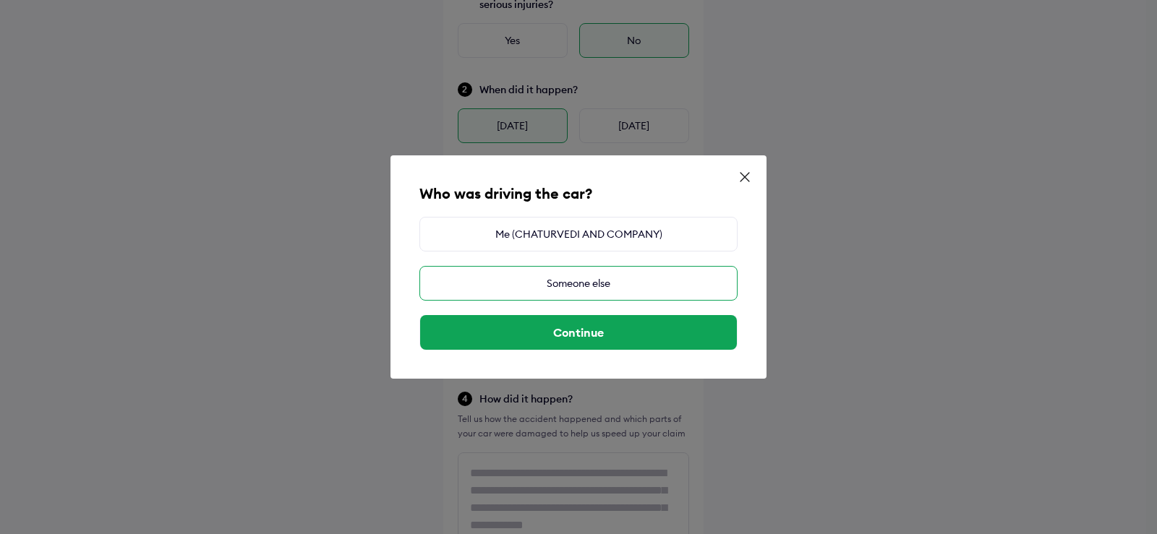
click at [622, 279] on div "Someone else" at bounding box center [578, 283] width 318 height 35
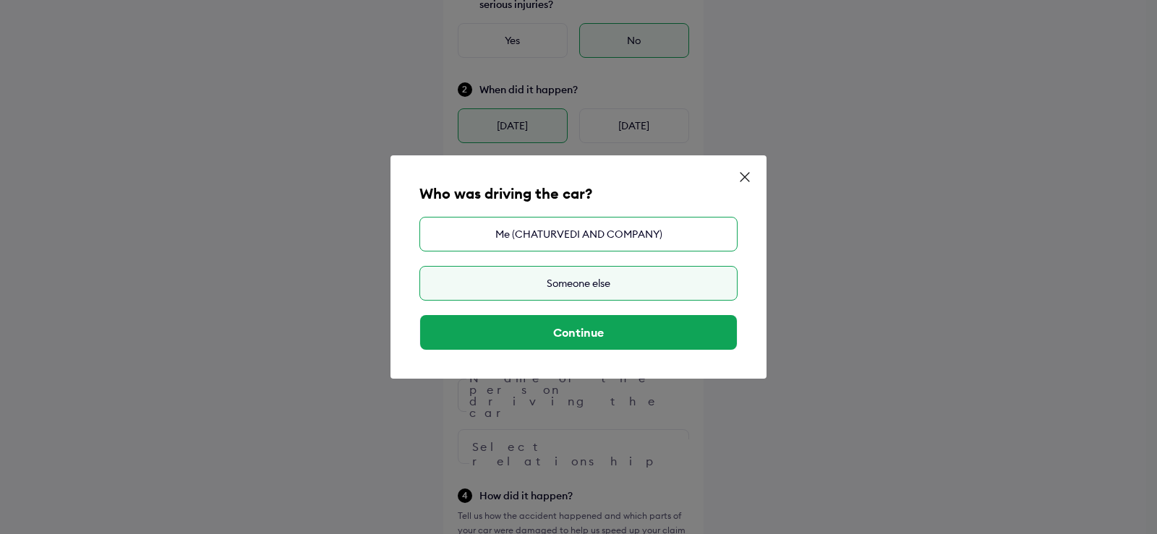
click at [638, 247] on div "Me (CHATURVEDI AND COMPANY)" at bounding box center [578, 234] width 318 height 35
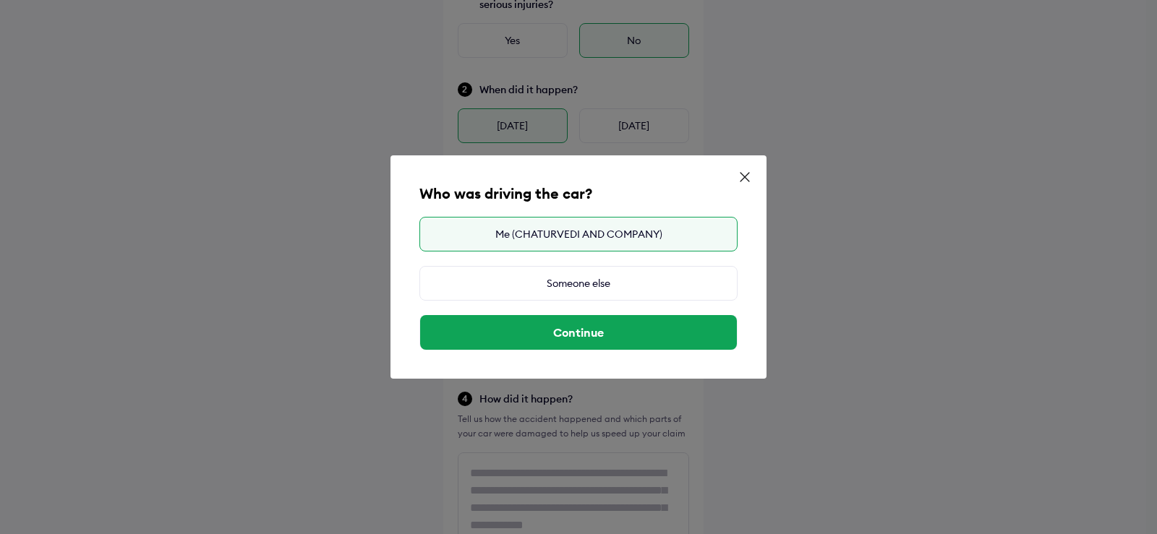
click at [657, 239] on div "Me (CHATURVEDI AND COMPANY)" at bounding box center [578, 234] width 318 height 35
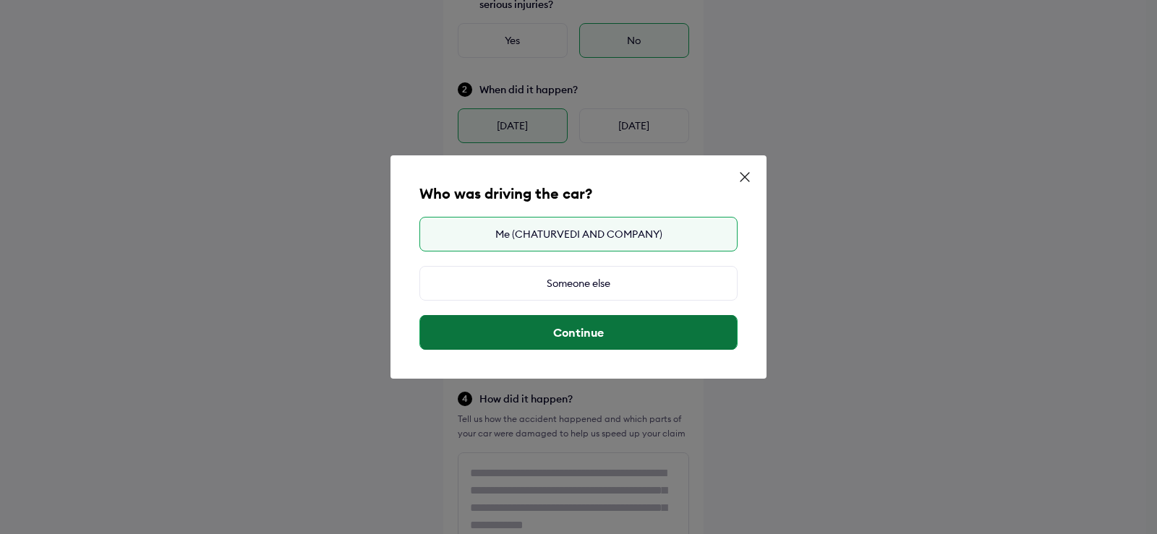
click at [676, 328] on button "Continue" at bounding box center [578, 332] width 317 height 35
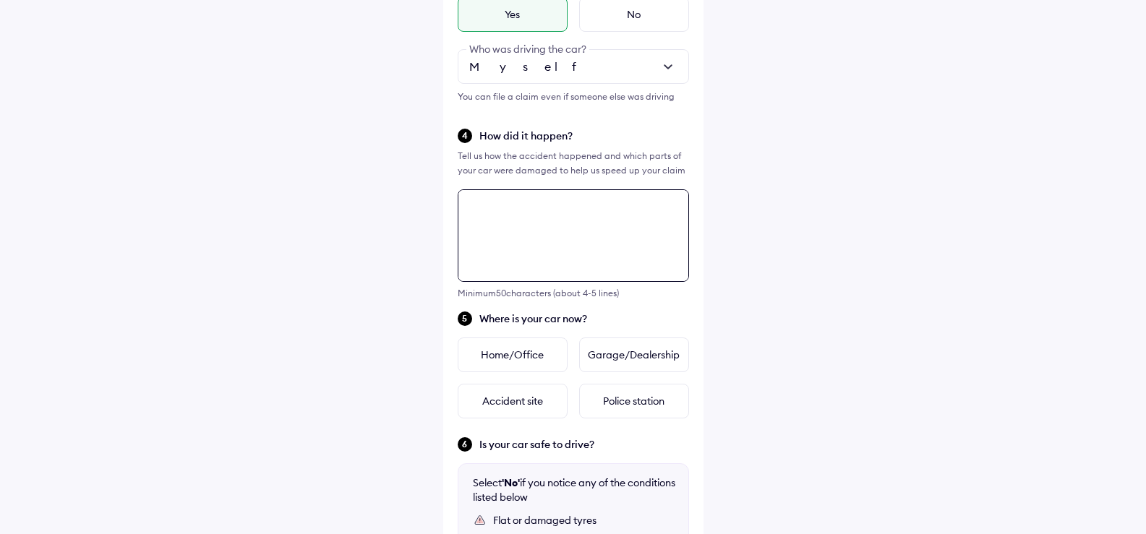
click at [556, 360] on div "Tell us about the accident Did the accident result in any deaths or serious inj…" at bounding box center [573, 246] width 260 height 1172
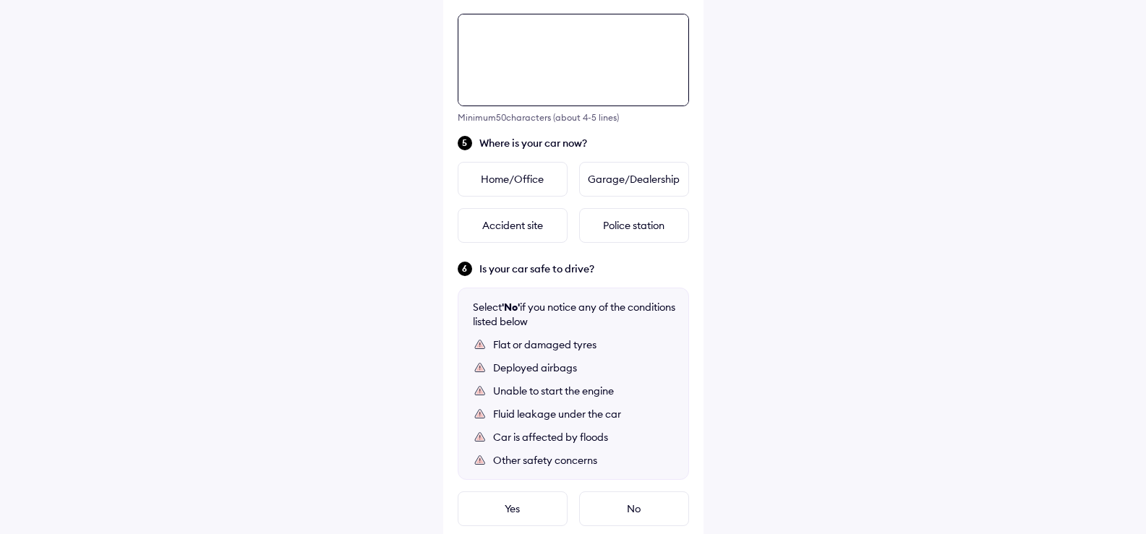
scroll to position [597, 0]
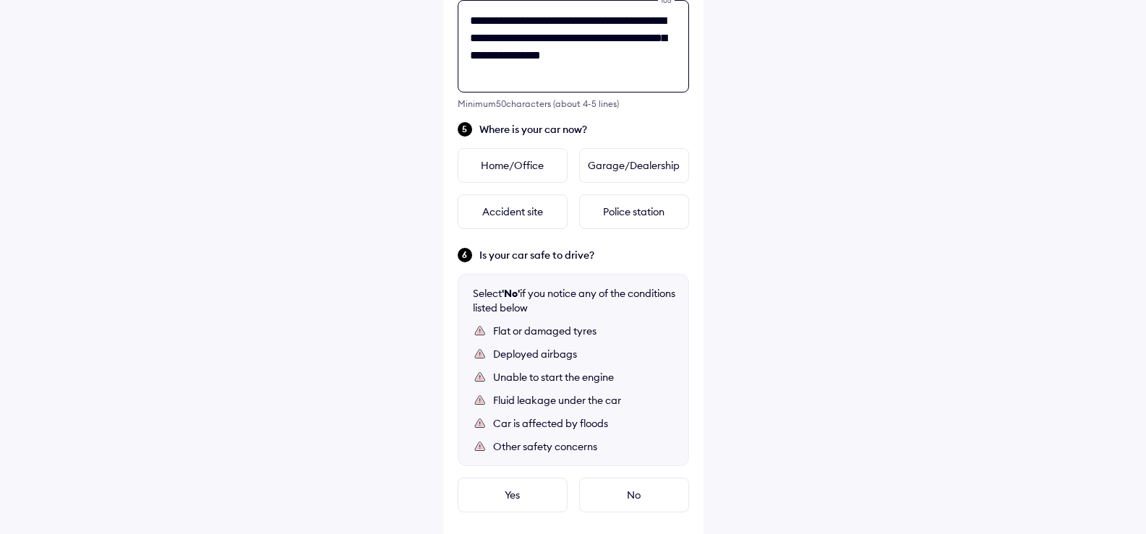
click at [533, 38] on textarea "**********" at bounding box center [573, 46] width 231 height 93
type textarea "**********"
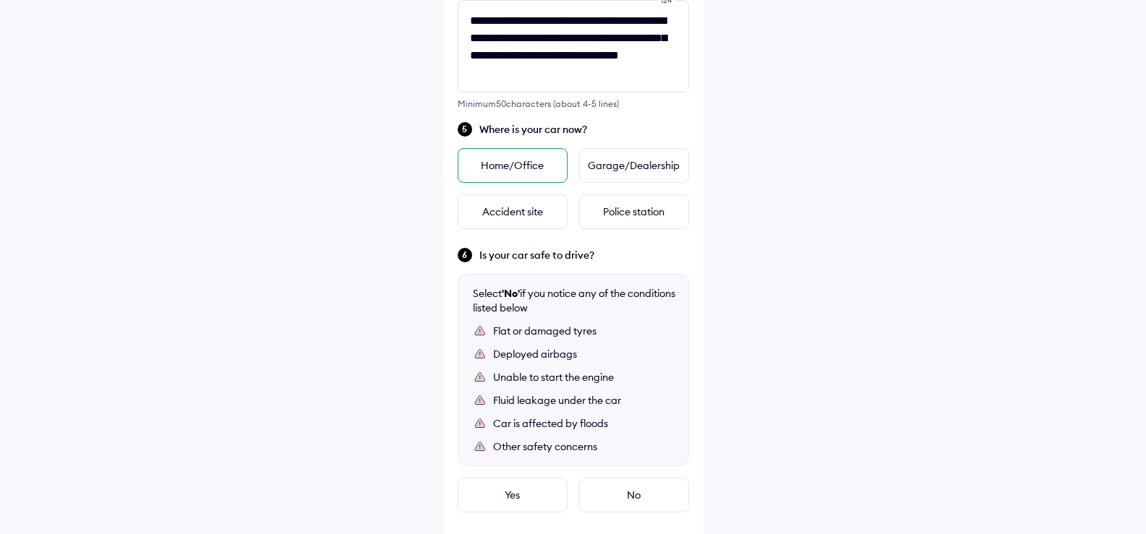
click at [510, 171] on div "Home/Office" at bounding box center [513, 165] width 110 height 35
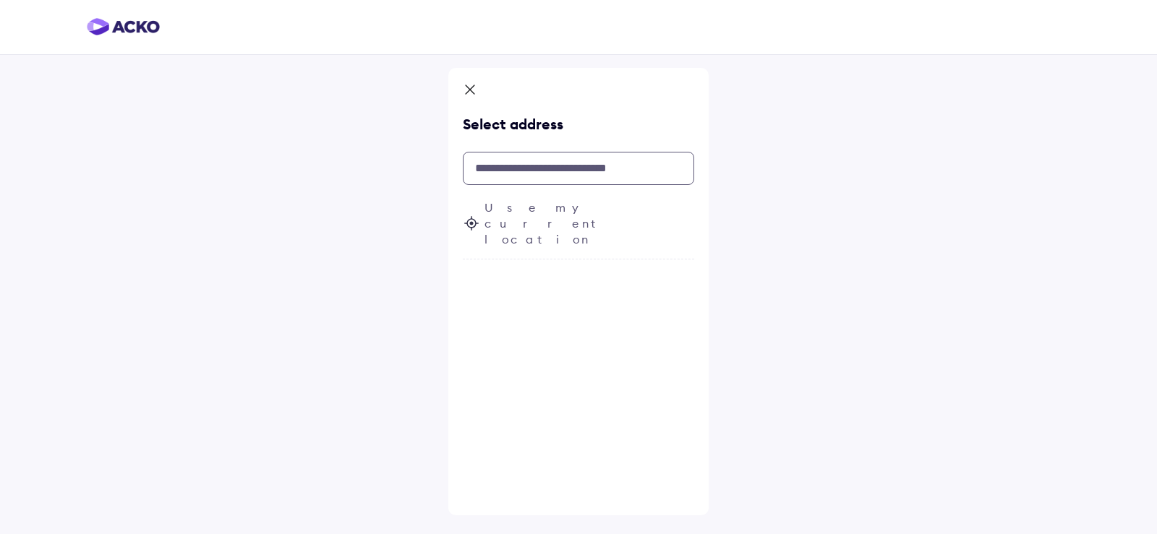
click at [561, 163] on input "text" at bounding box center [578, 168] width 231 height 33
click at [566, 205] on span "Use my current location" at bounding box center [590, 224] width 210 height 48
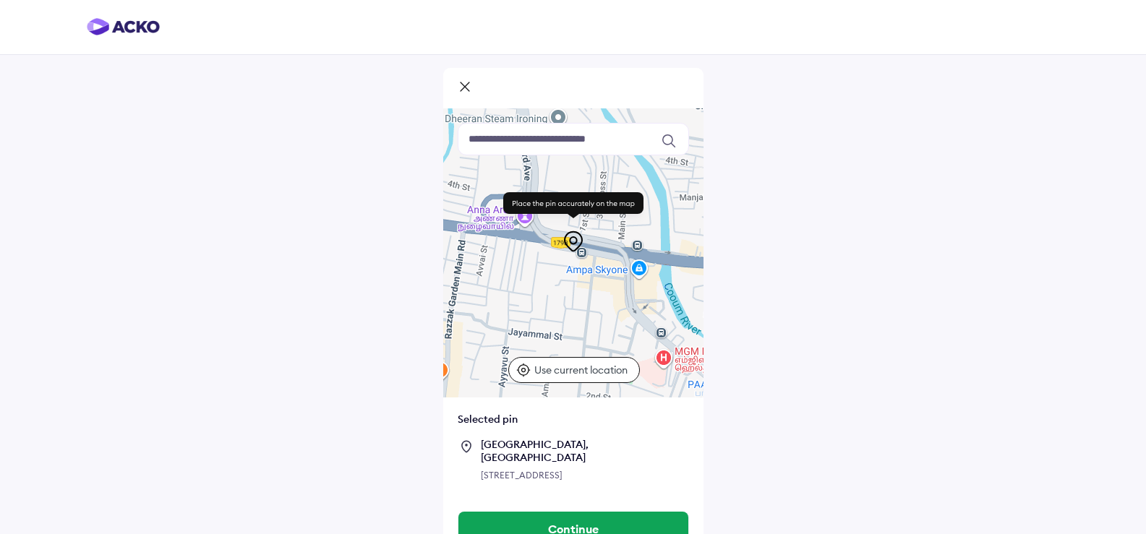
click at [574, 135] on input at bounding box center [573, 139] width 231 height 33
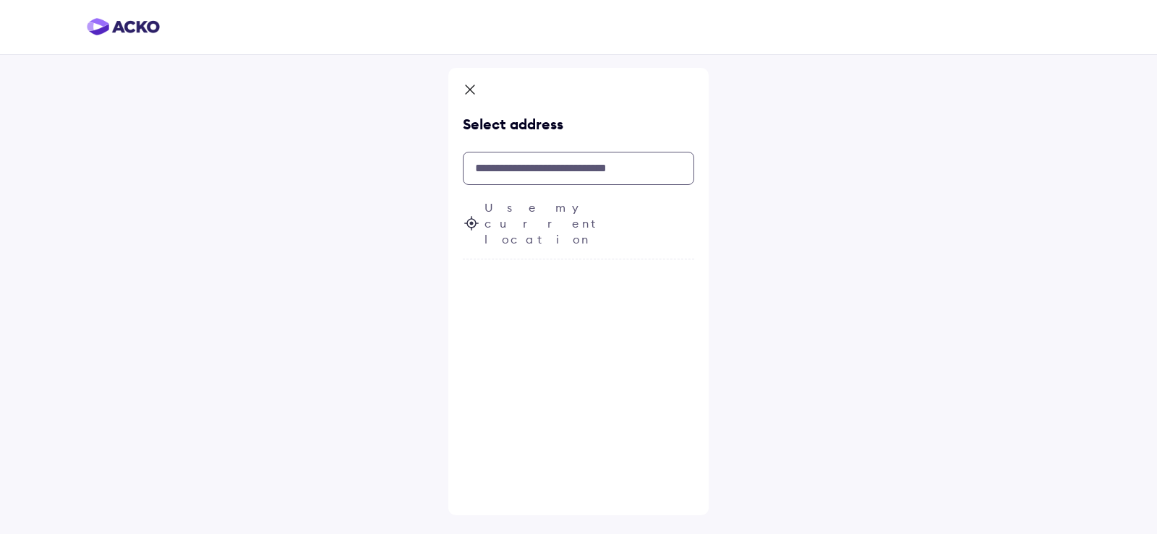
click at [524, 164] on input "text" at bounding box center [578, 168] width 231 height 33
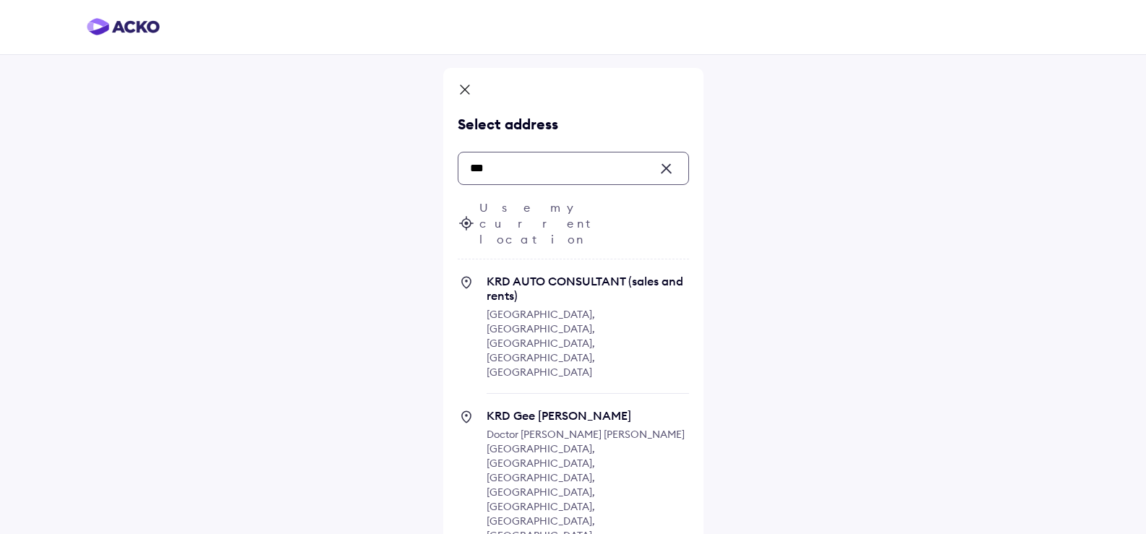
click at [553, 428] on span "Doctor [PERSON_NAME] [PERSON_NAME][GEOGRAPHIC_DATA], [GEOGRAPHIC_DATA], [GEOGRA…" at bounding box center [586, 485] width 198 height 114
type input "***"
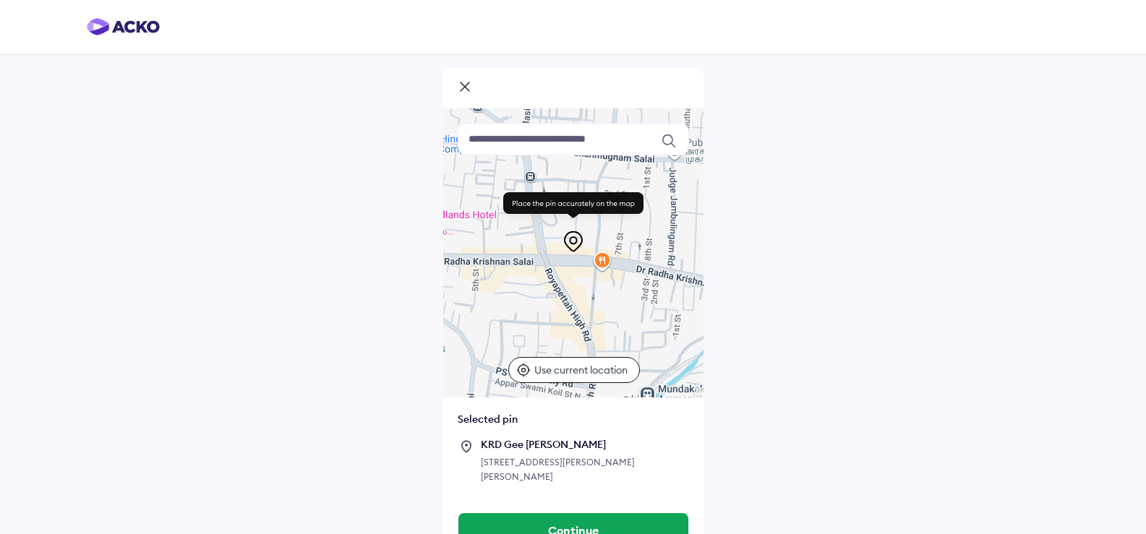
scroll to position [43, 0]
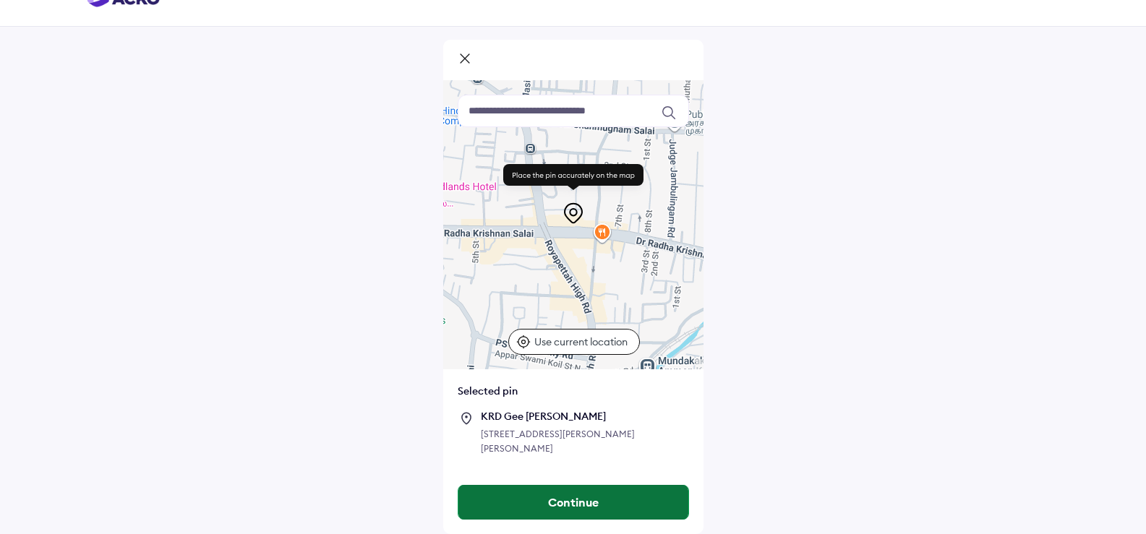
click at [634, 498] on button "Continue" at bounding box center [574, 502] width 230 height 35
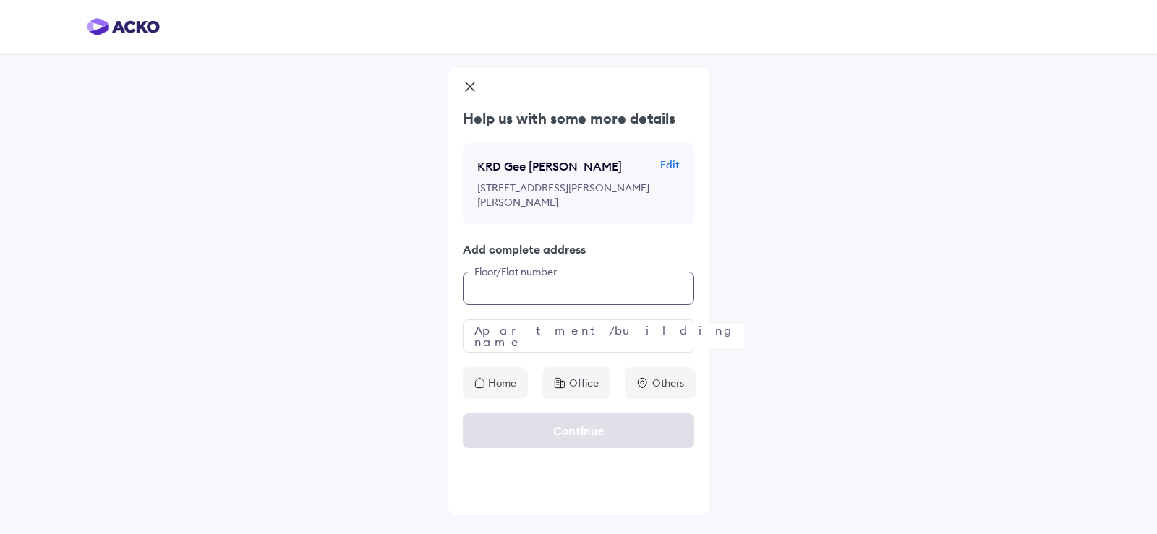
click at [552, 305] on input "text" at bounding box center [578, 288] width 231 height 33
type input "**********"
click at [618, 353] on input "text" at bounding box center [578, 336] width 231 height 33
type input "**********"
click at [597, 399] on div "Office" at bounding box center [576, 383] width 68 height 32
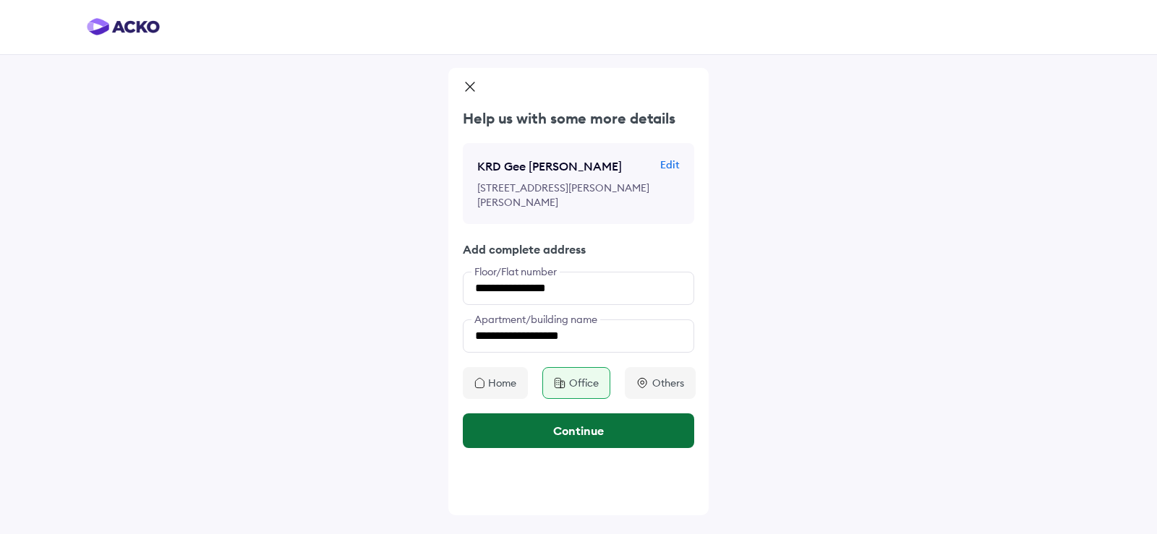
click at [596, 448] on button "Continue" at bounding box center [578, 431] width 231 height 35
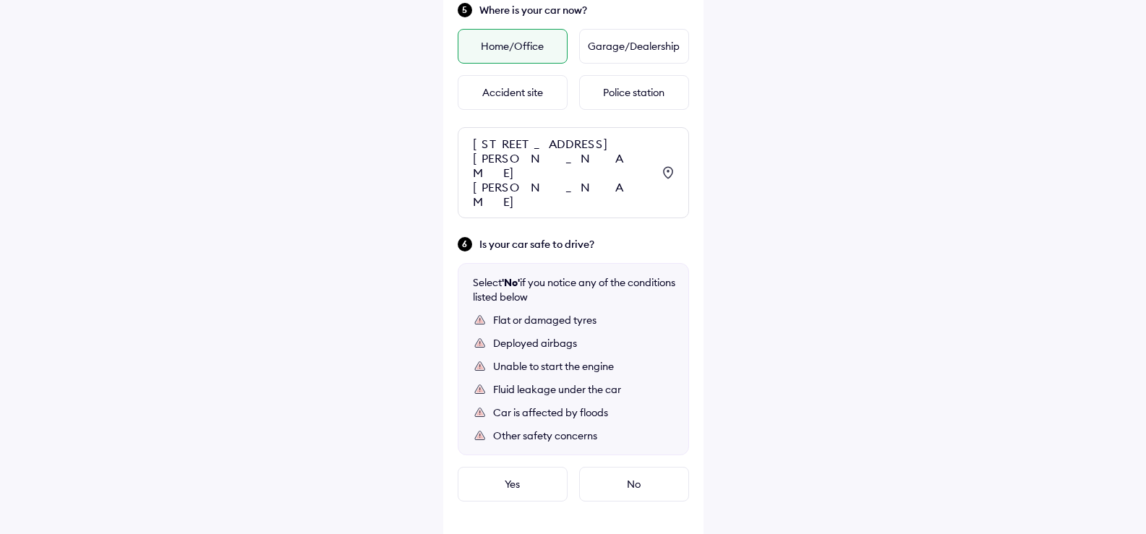
scroll to position [718, 0]
click at [551, 484] on div "Yes" at bounding box center [513, 483] width 110 height 35
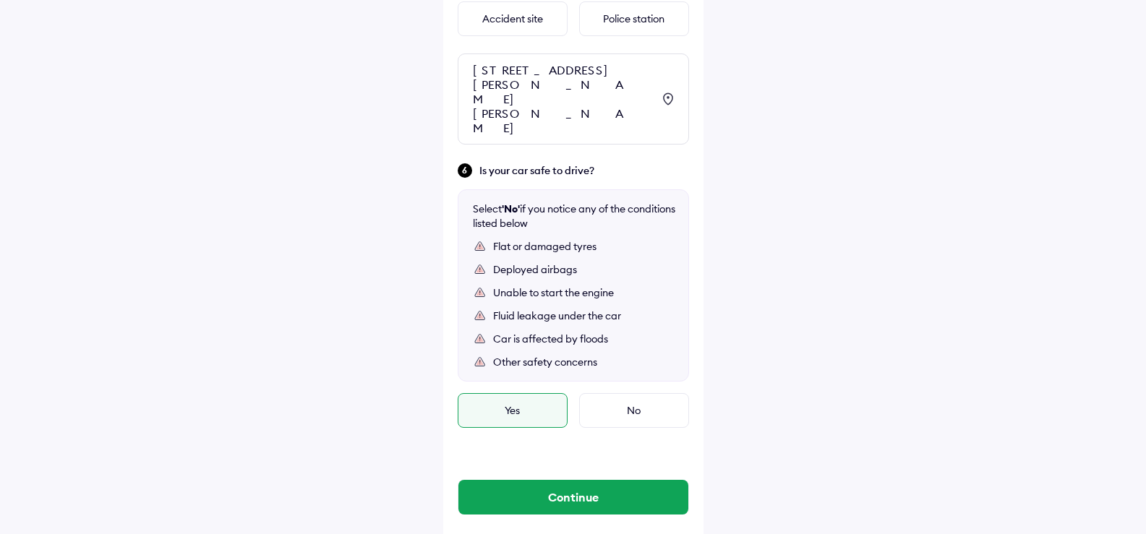
scroll to position [814, 0]
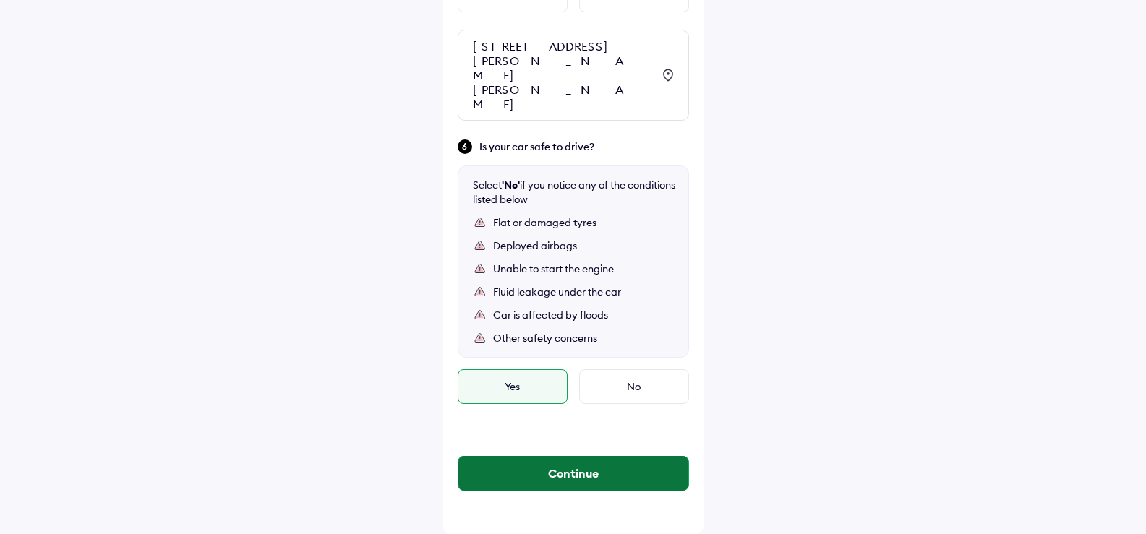
click at [623, 470] on button "Continue" at bounding box center [574, 473] width 230 height 35
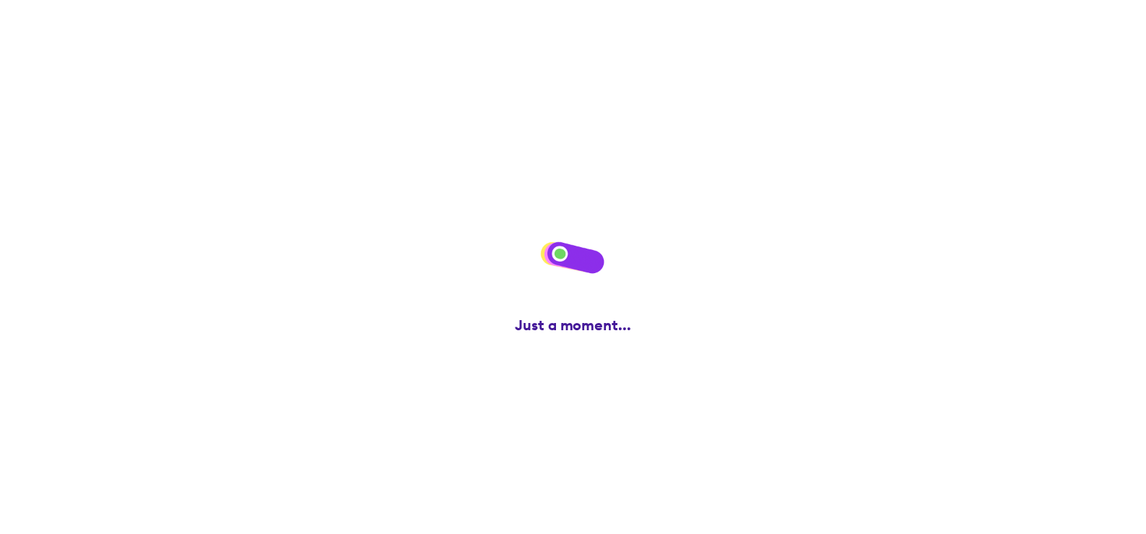
scroll to position [0, 0]
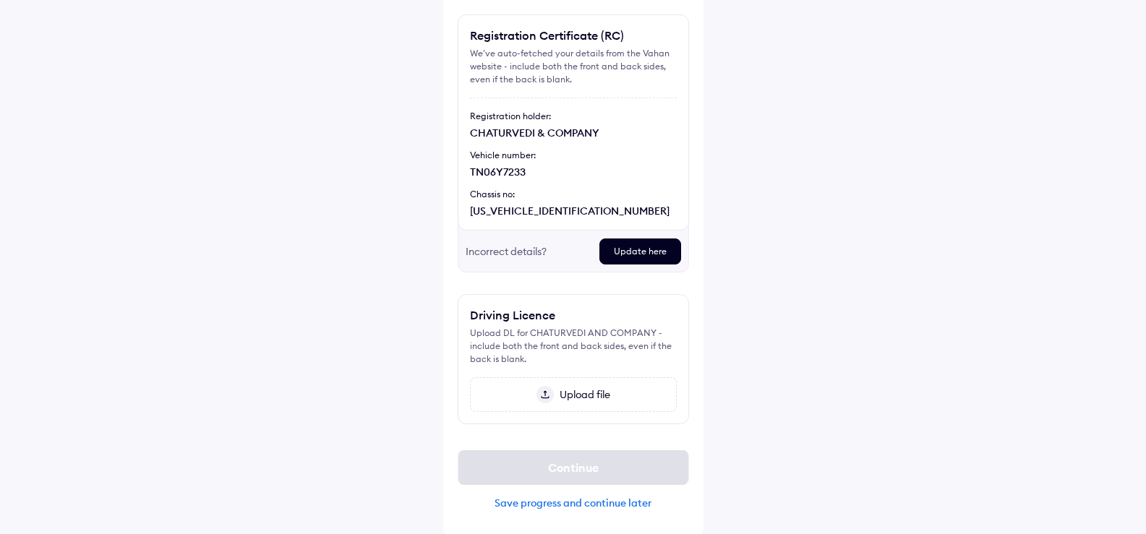
scroll to position [113, 0]
click at [585, 398] on span "Upload file" at bounding box center [582, 393] width 56 height 13
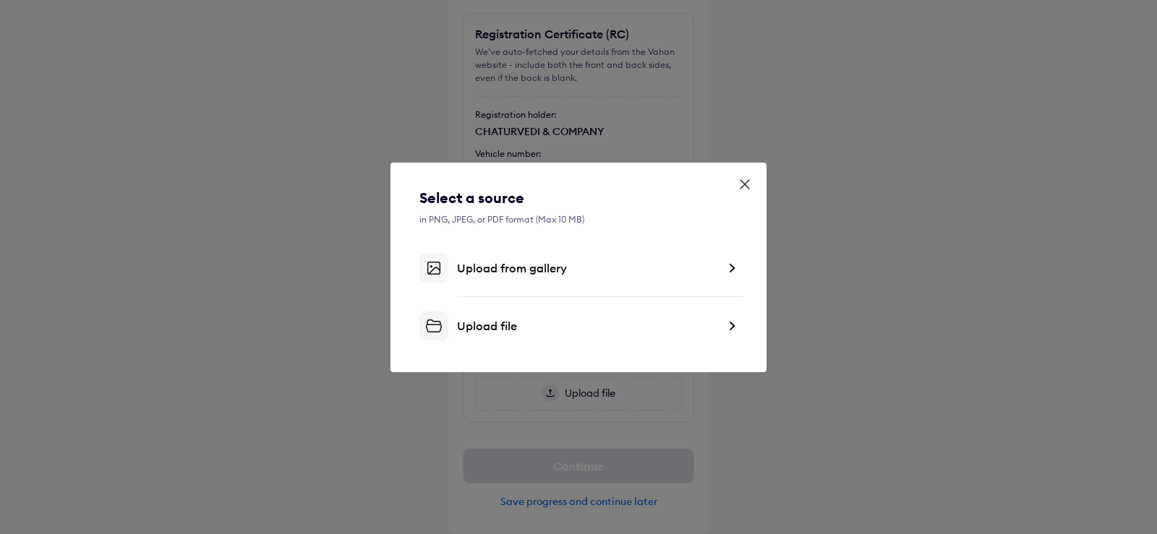
click at [578, 276] on div "Upload from gallery" at bounding box center [578, 268] width 318 height 29
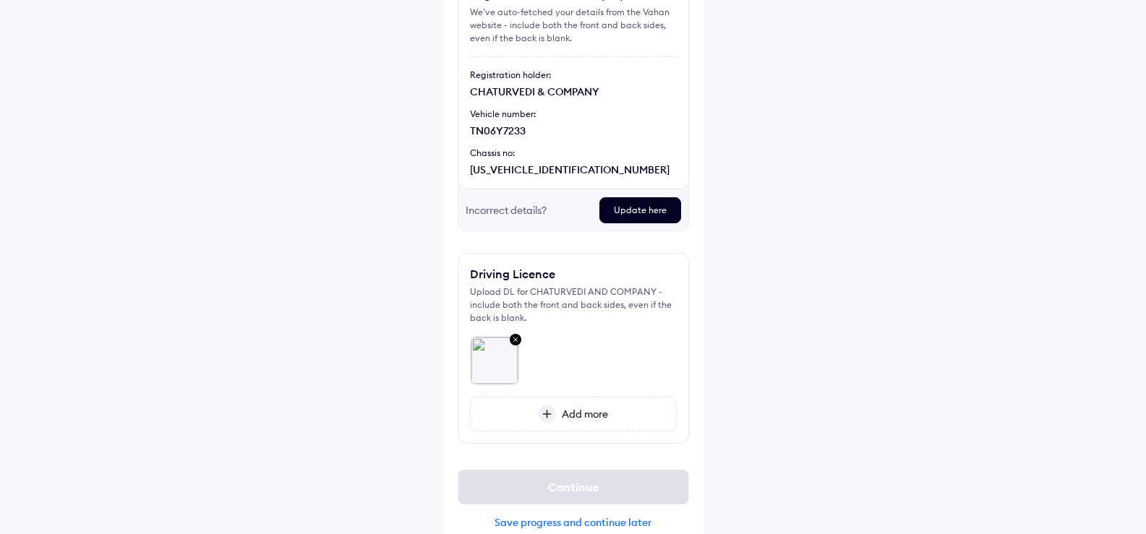
scroll to position [174, 0]
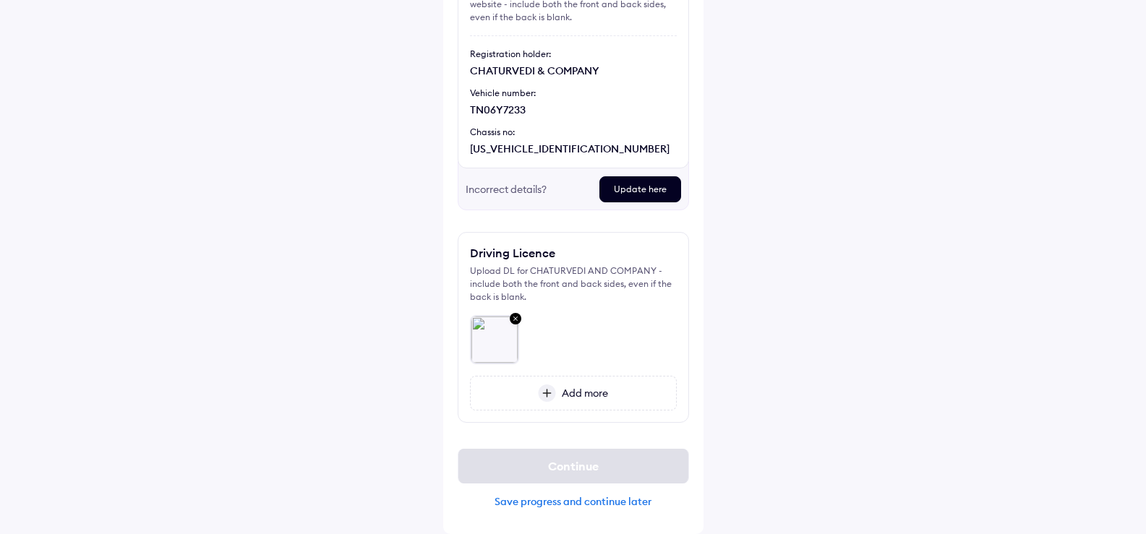
click at [594, 388] on span "Add more" at bounding box center [582, 393] width 52 height 13
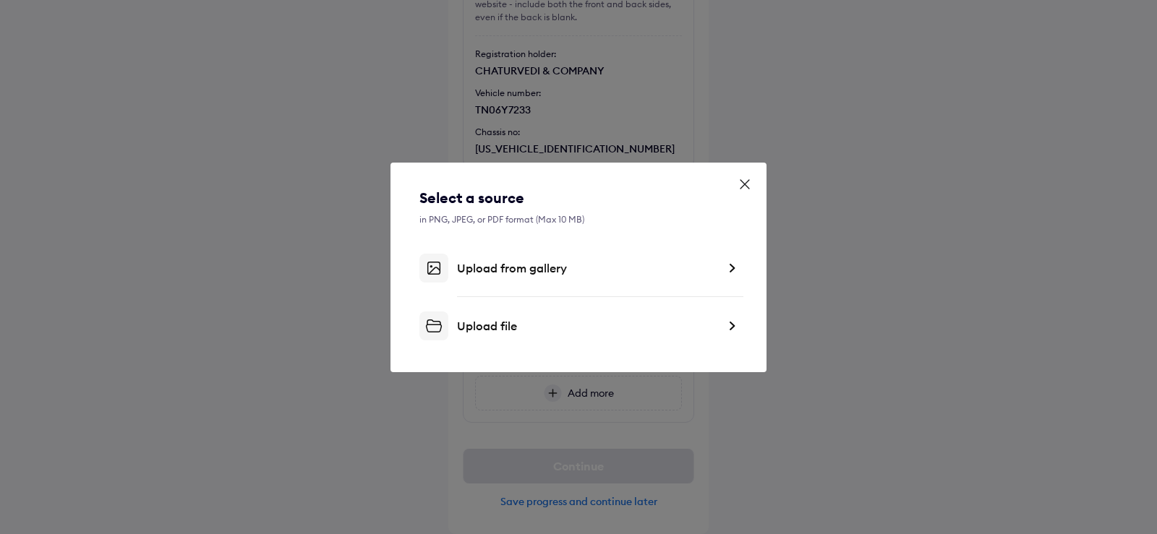
click at [689, 346] on div "Select a source in PNG, JPEG, or PDF format (Max 10 MB) Upload from gallery Upl…" at bounding box center [579, 268] width 376 height 210
click at [545, 325] on div "Upload file" at bounding box center [587, 326] width 260 height 14
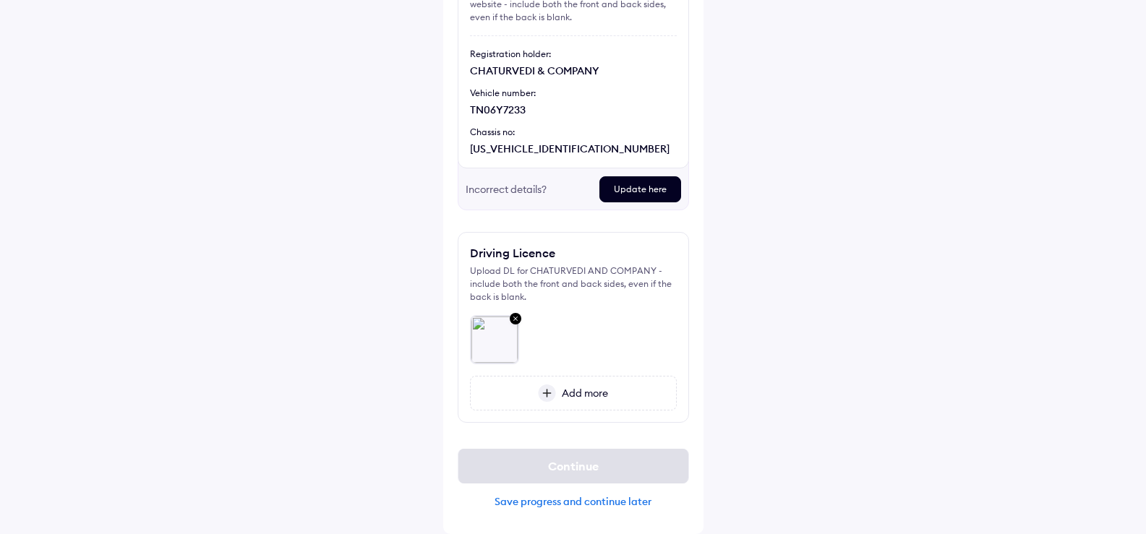
scroll to position [127, 0]
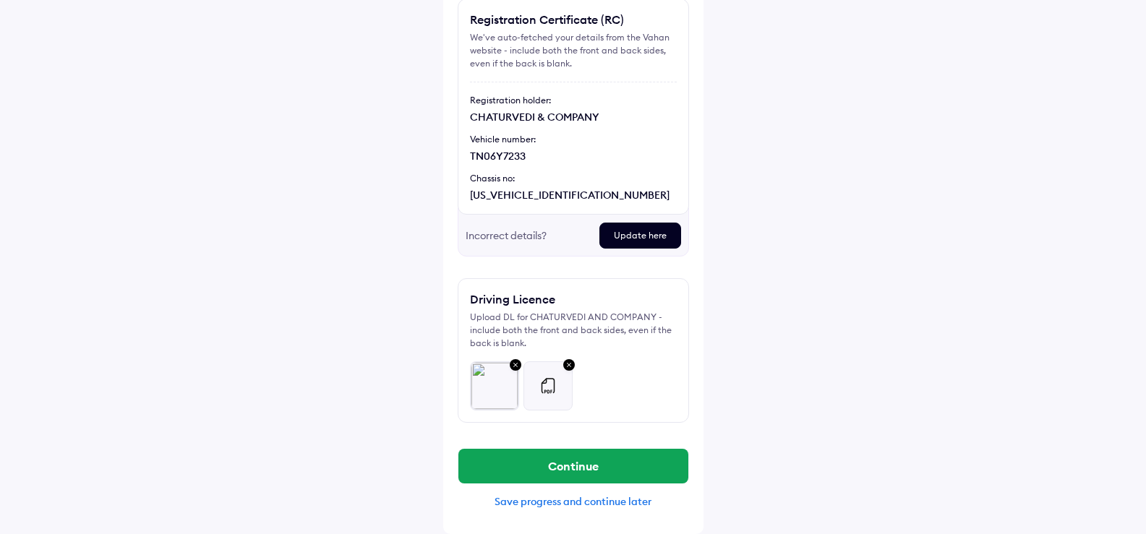
click at [551, 385] on img at bounding box center [548, 386] width 17 height 17
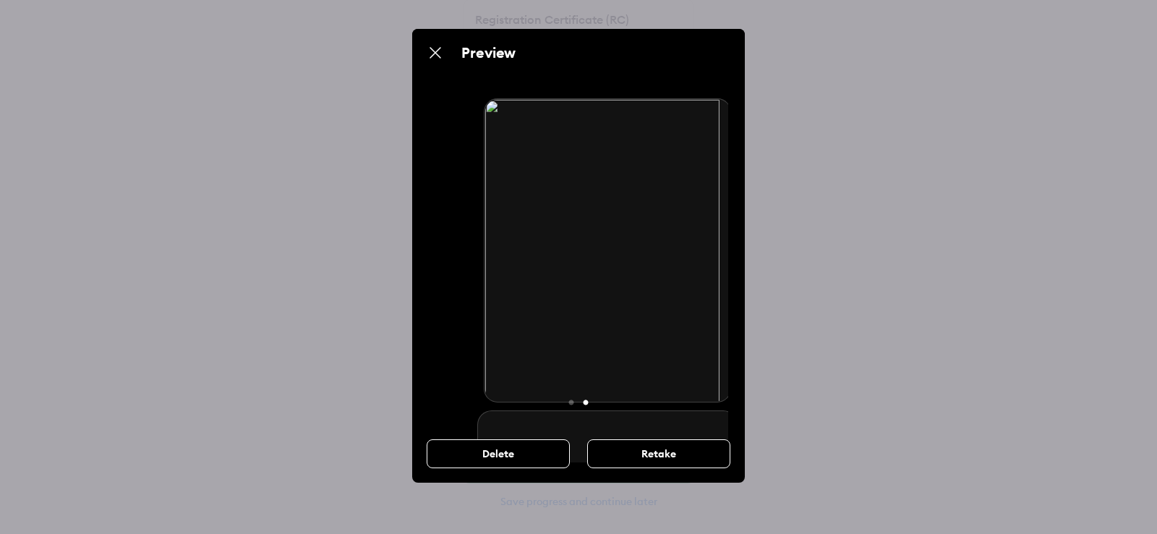
click at [551, 385] on div "Unable to show preview 0145_25091....1_001.pdf" at bounding box center [607, 436] width 270 height 693
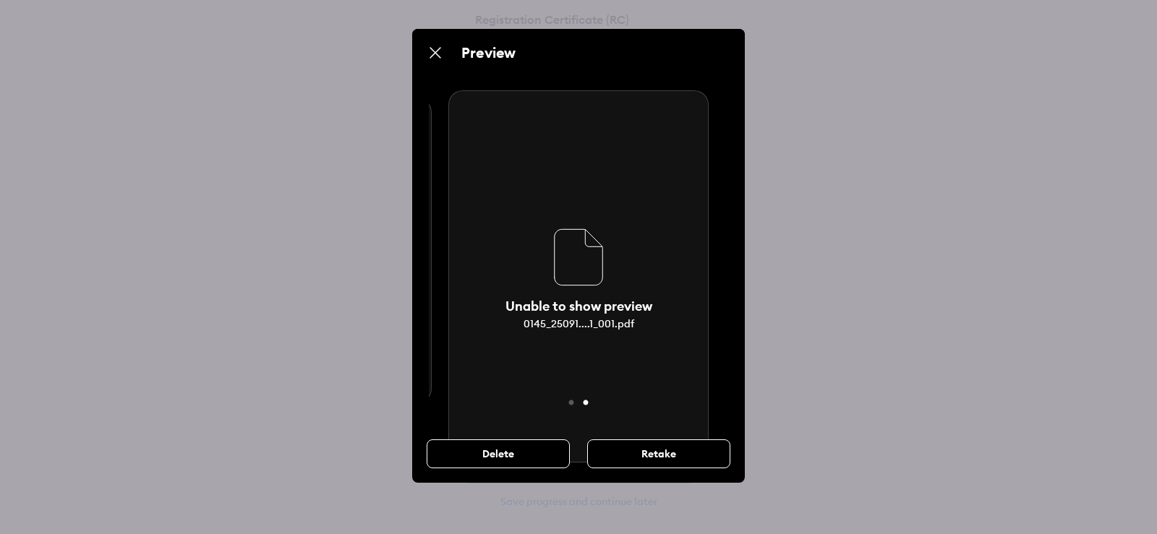
click at [580, 321] on div "0145_25091....1_001.pdf" at bounding box center [579, 324] width 111 height 13
click at [655, 454] on div "Retake" at bounding box center [658, 454] width 143 height 29
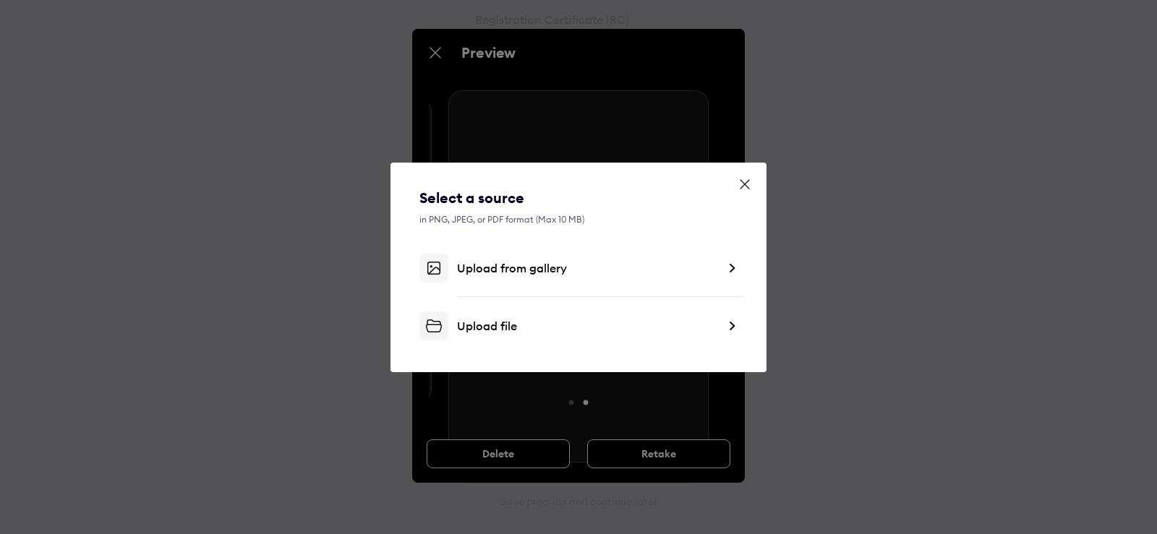
click at [741, 187] on icon at bounding box center [745, 184] width 14 height 14
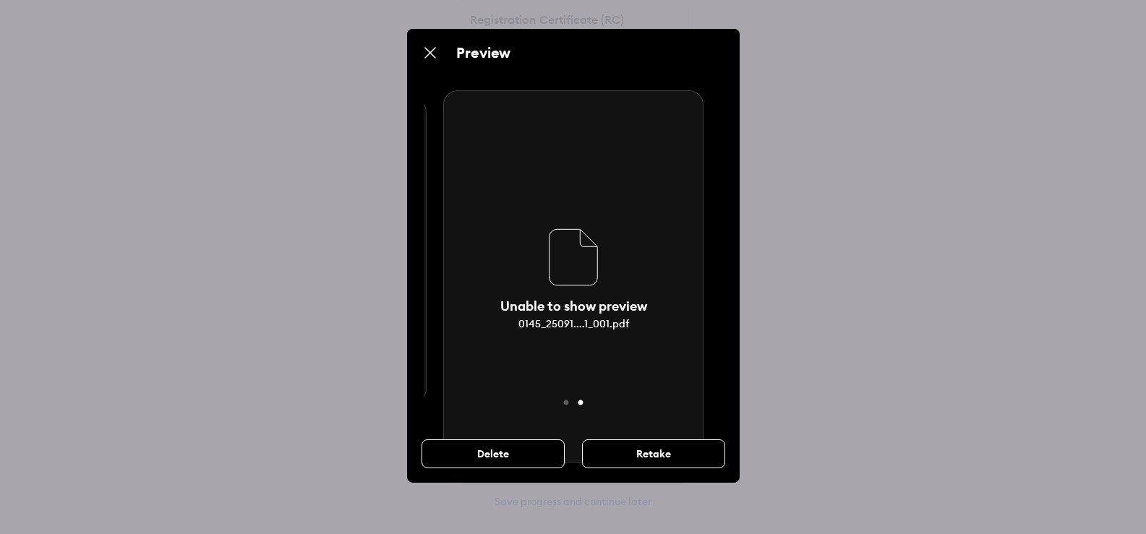
click at [432, 57] on img at bounding box center [430, 52] width 17 height 17
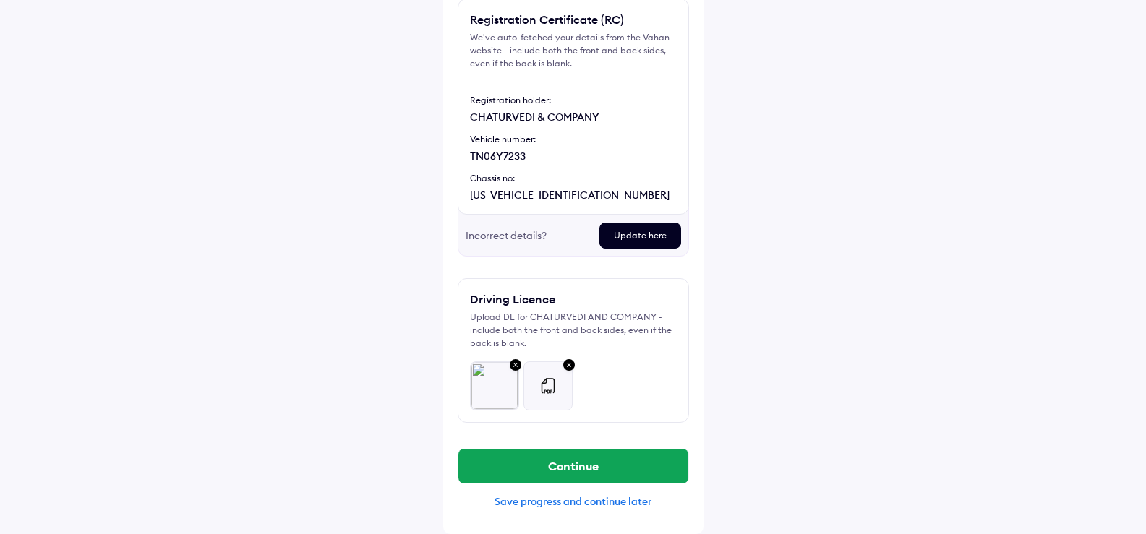
click at [564, 369] on img at bounding box center [569, 366] width 17 height 19
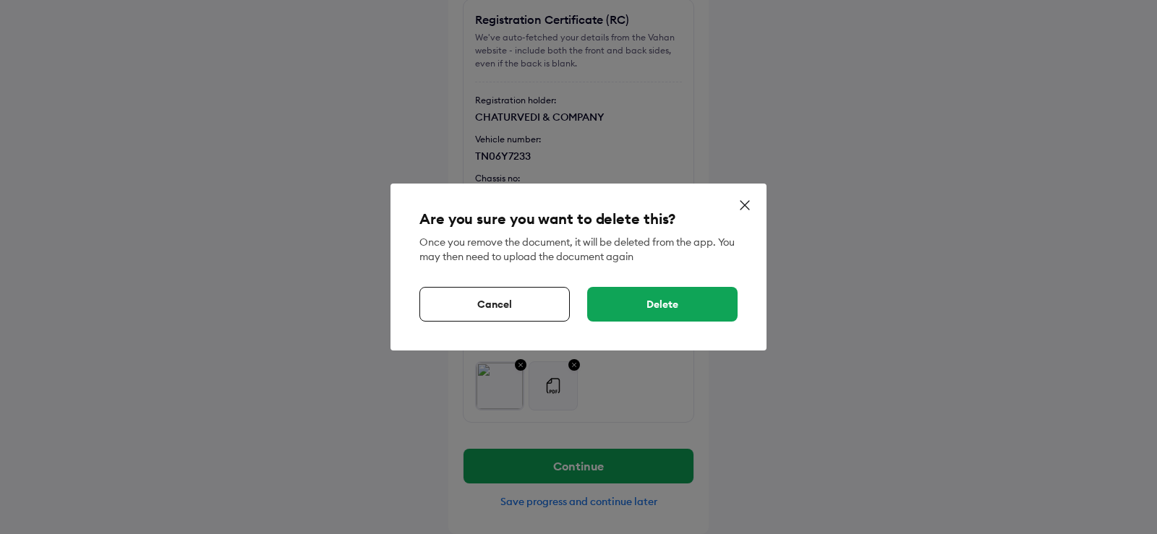
click at [625, 310] on div "Delete" at bounding box center [662, 304] width 150 height 35
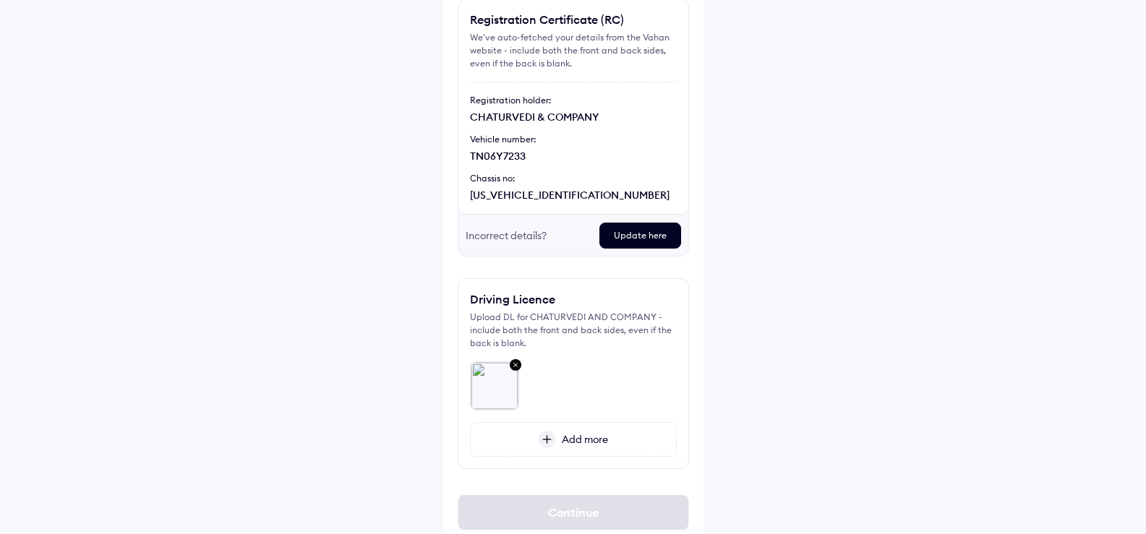
scroll to position [174, 0]
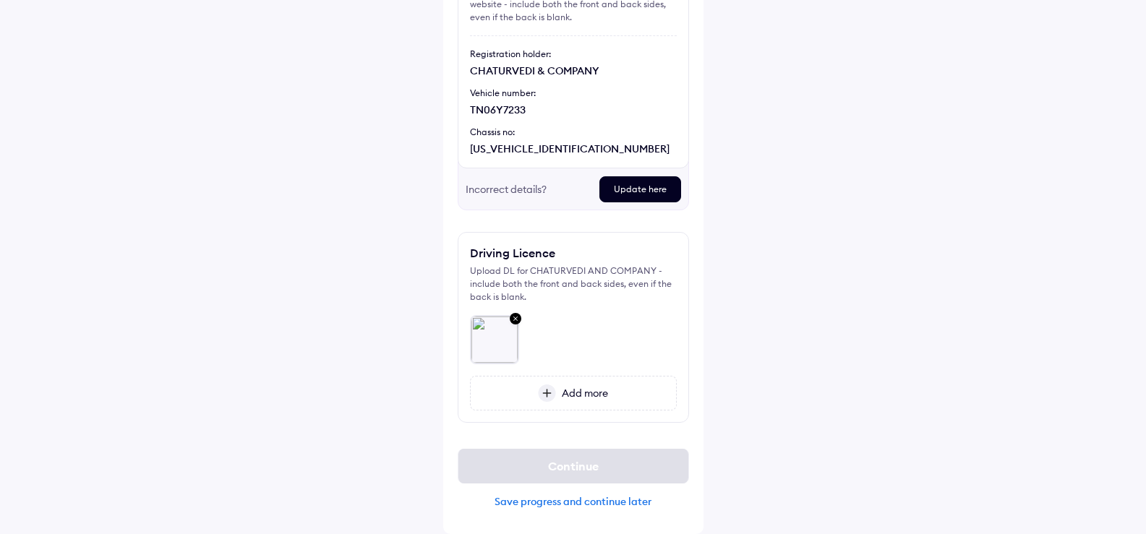
click at [574, 393] on span "Add more" at bounding box center [582, 393] width 52 height 13
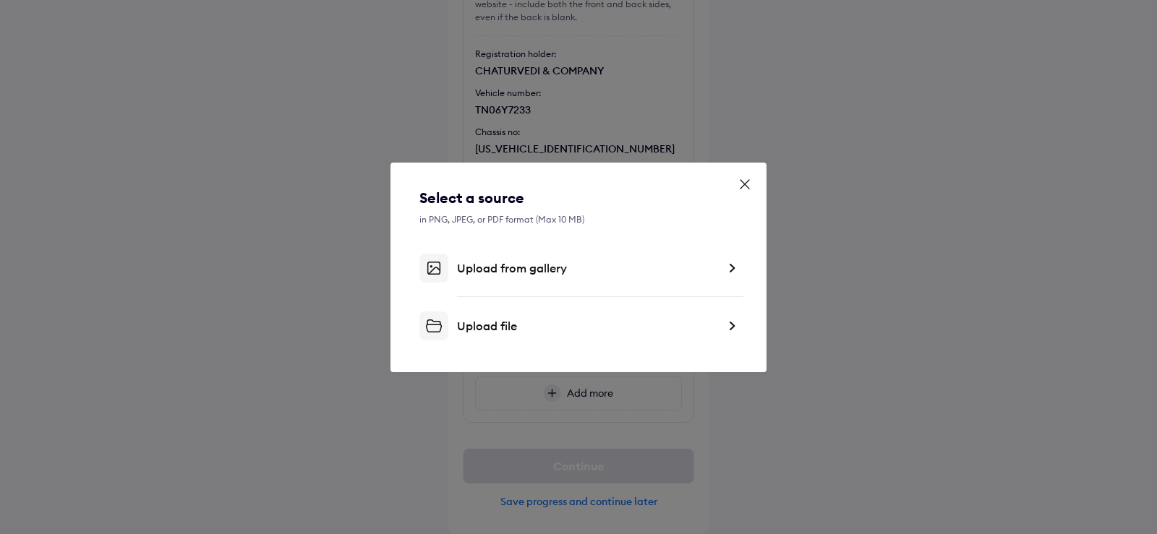
click at [504, 272] on div "Upload from gallery" at bounding box center [587, 268] width 260 height 14
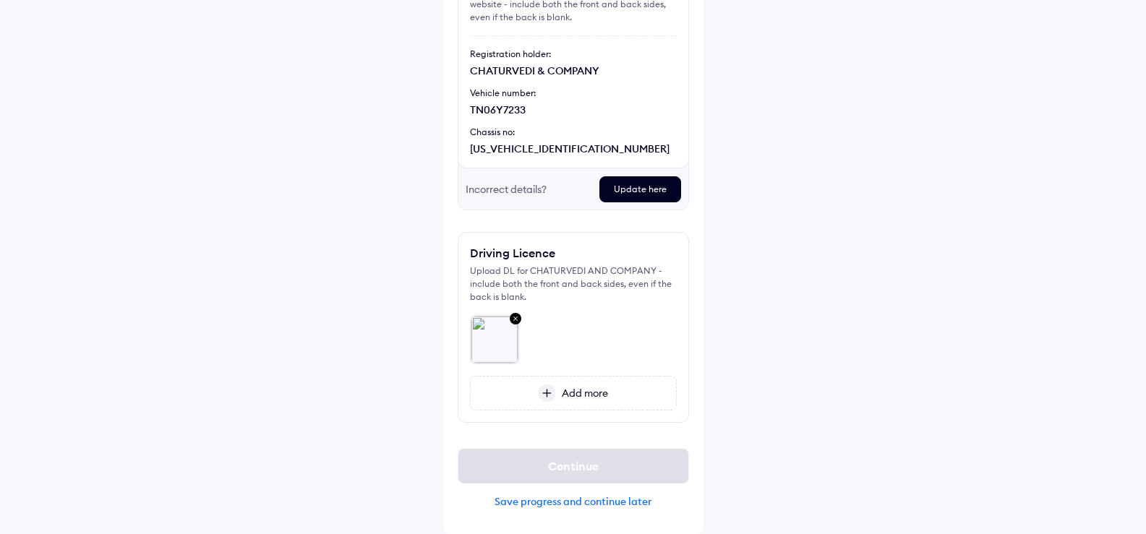
click at [577, 385] on div "Add more" at bounding box center [573, 393] width 207 height 35
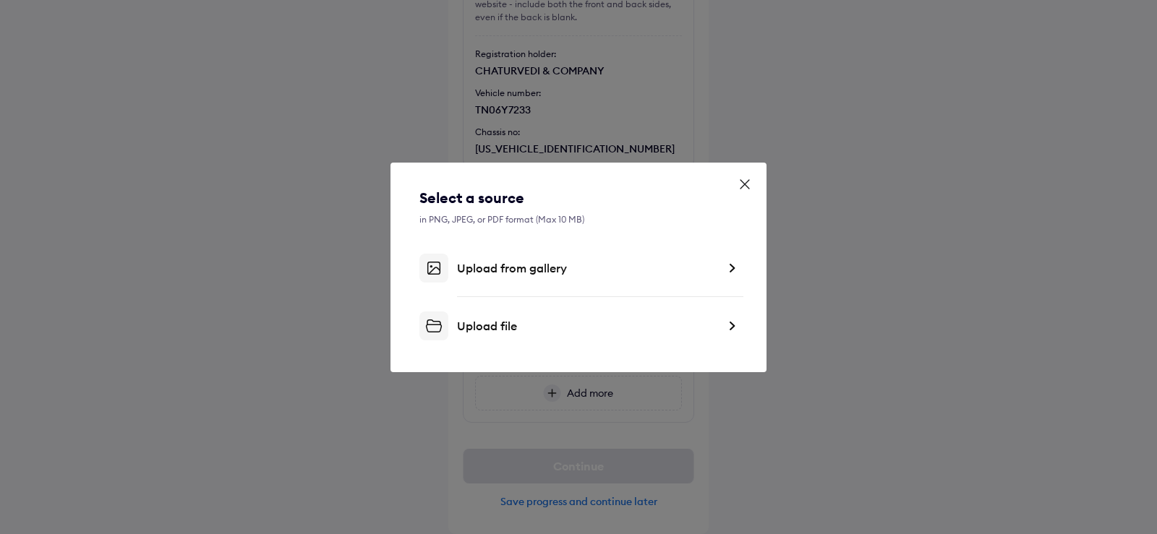
click at [571, 315] on div "Upload file" at bounding box center [578, 326] width 318 height 29
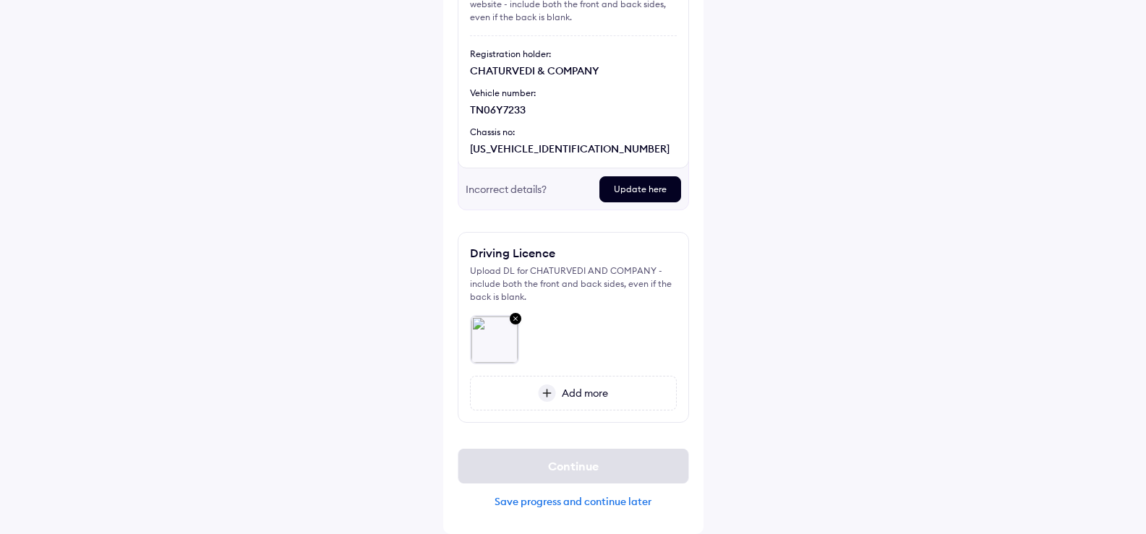
scroll to position [127, 0]
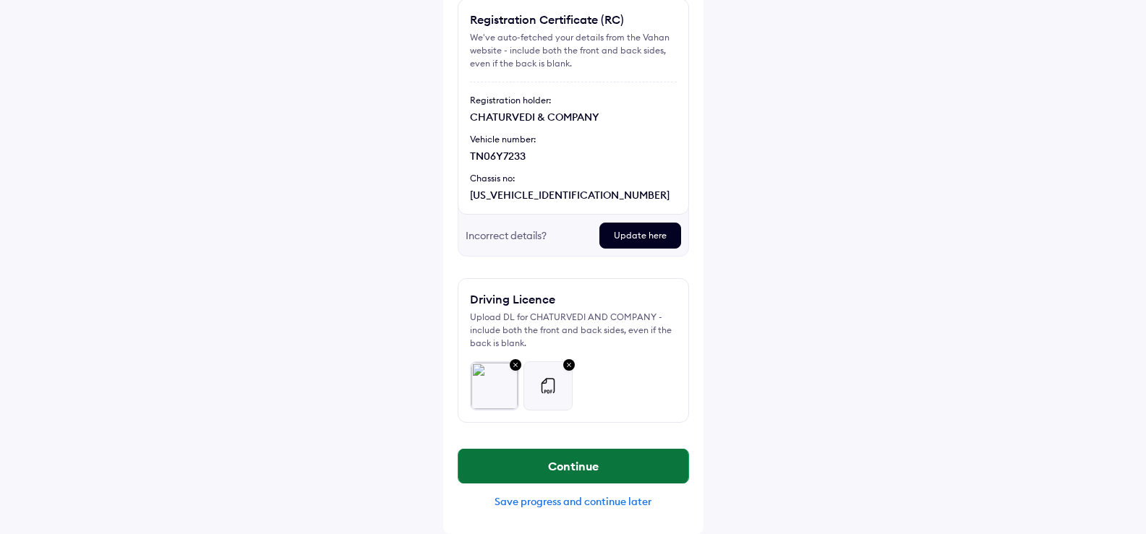
click at [604, 453] on button "Continue" at bounding box center [574, 466] width 230 height 35
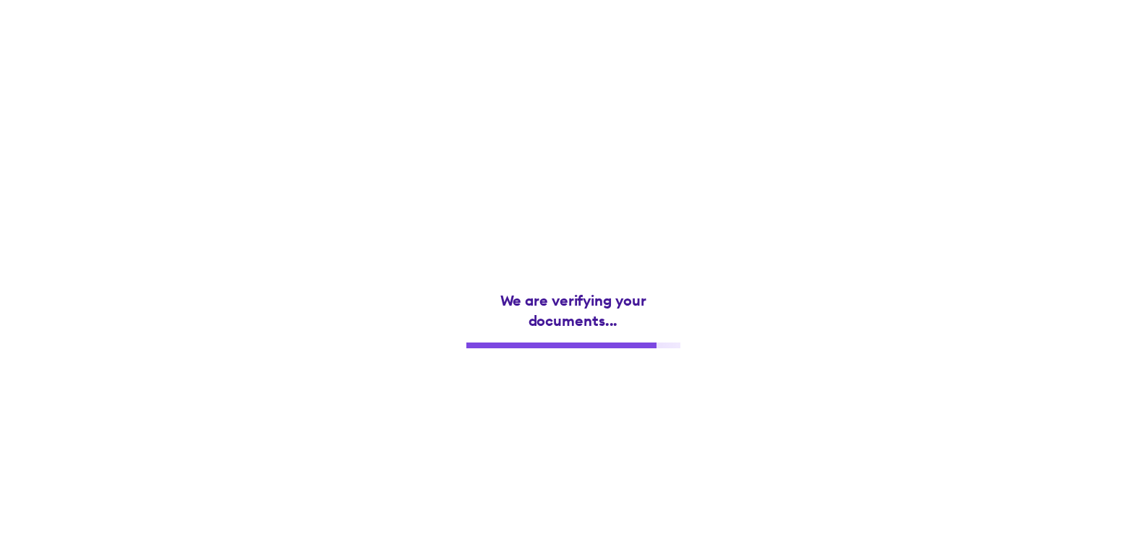
scroll to position [0, 0]
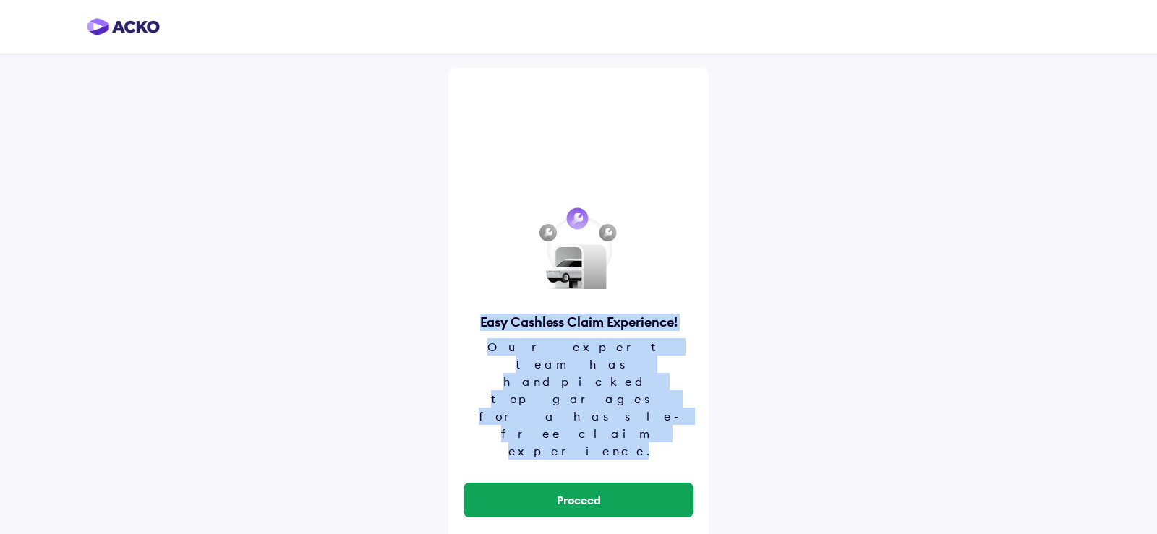
drag, startPoint x: 477, startPoint y: 321, endPoint x: 616, endPoint y: 390, distance: 155.6
click at [616, 390] on div "Easy Cashless Claim Experience! Our expert team has handpicked top garages for …" at bounding box center [578, 276] width 231 height 389
click at [621, 386] on div "Our expert team has handpicked top garages for a hassle-free claim experience." at bounding box center [578, 399] width 208 height 122
drag, startPoint x: 618, startPoint y: 378, endPoint x: 476, endPoint y: 320, distance: 153.1
click at [476, 320] on div "Easy Cashless Claim Experience! Our expert team has handpicked top garages for …" at bounding box center [578, 276] width 231 height 389
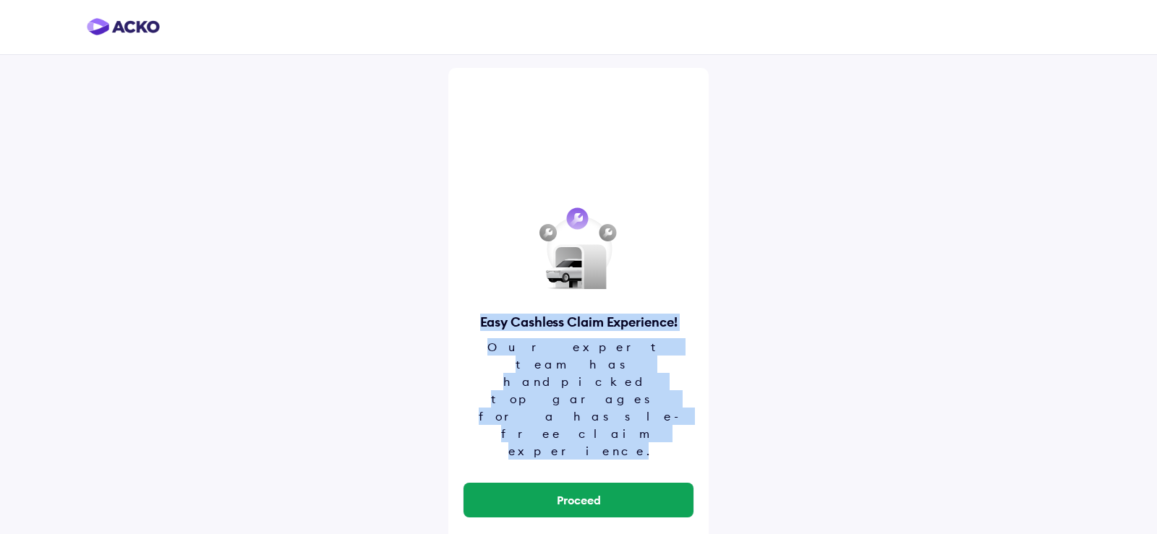
click at [527, 385] on div "Our expert team has handpicked top garages for a hassle-free claim experience." at bounding box center [578, 399] width 208 height 122
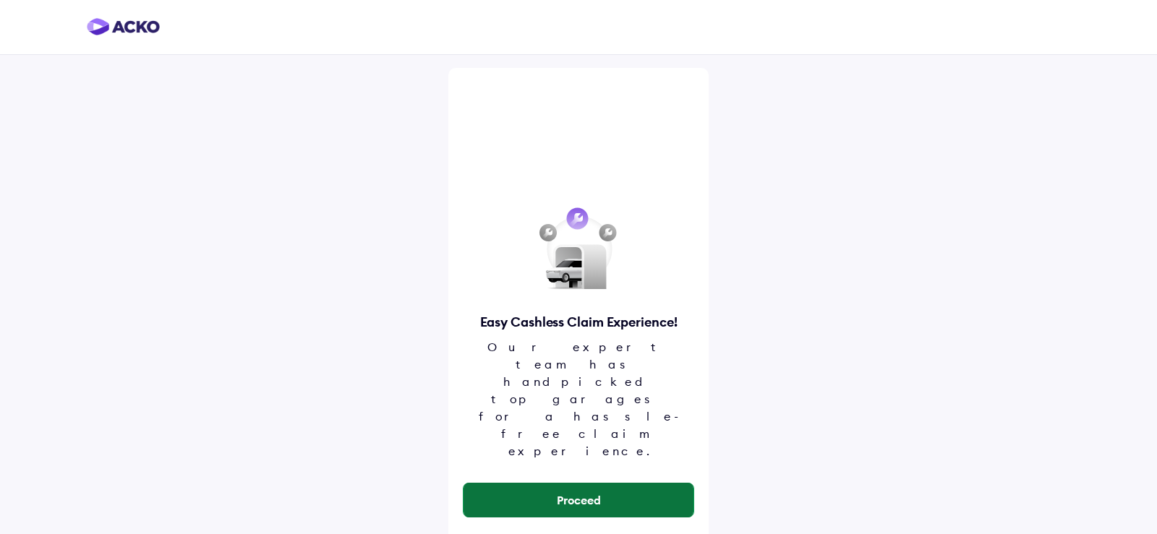
click at [589, 483] on button "Proceed" at bounding box center [579, 500] width 230 height 35
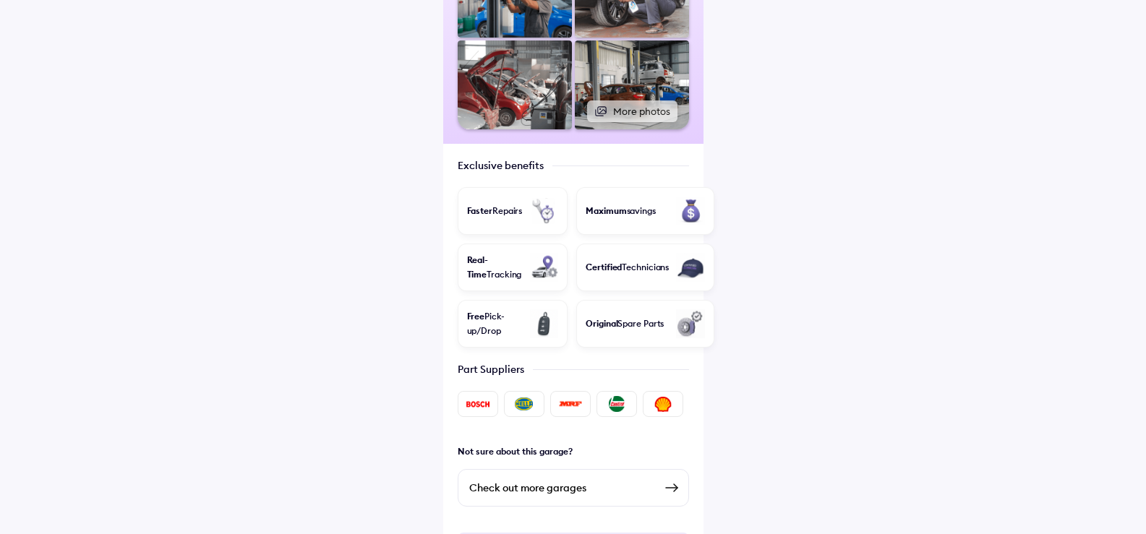
scroll to position [373, 0]
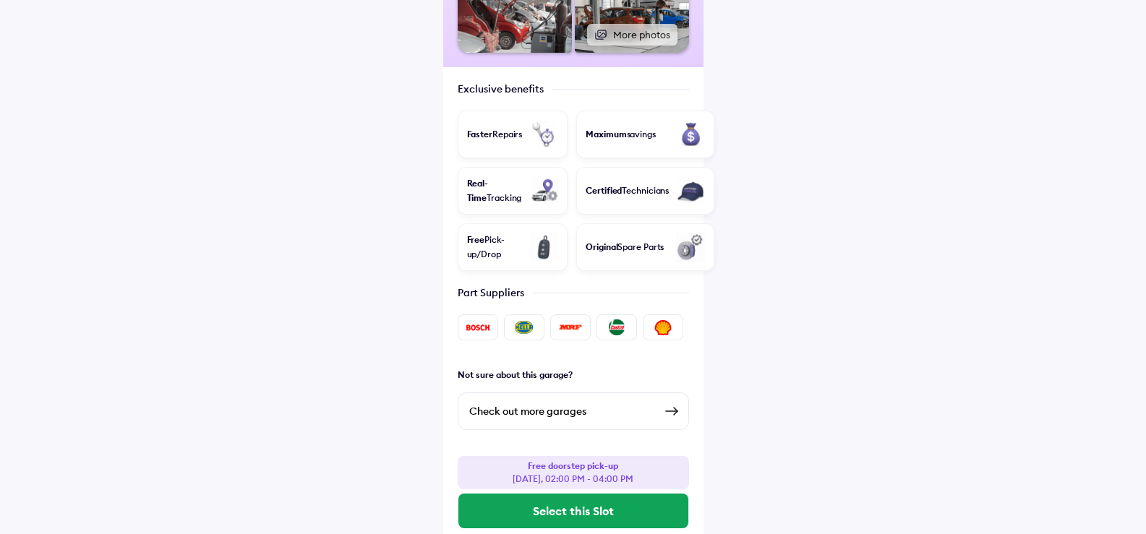
click at [625, 403] on div "Check out more garages" at bounding box center [561, 411] width 185 height 17
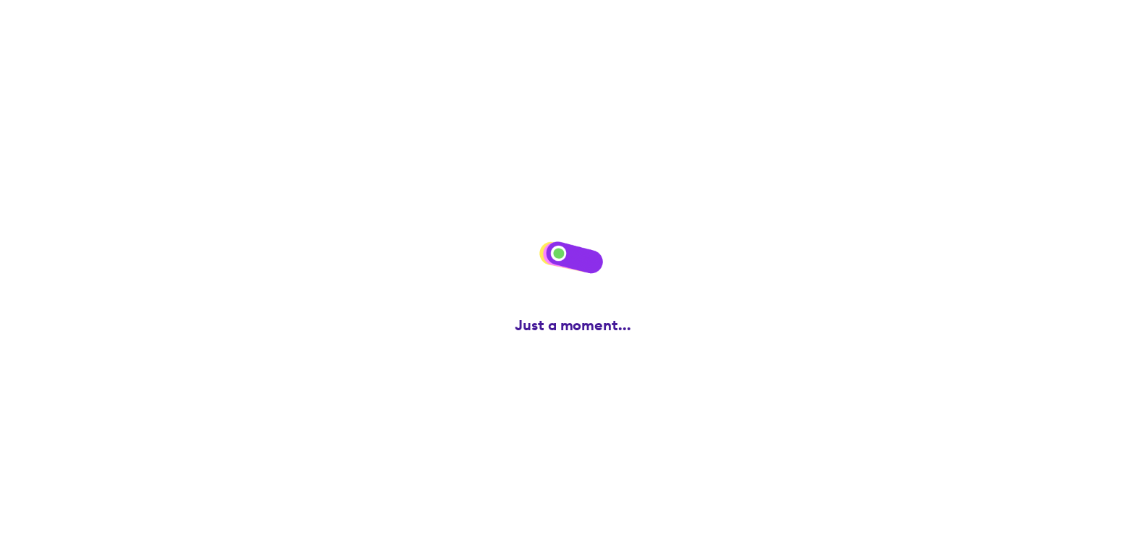
scroll to position [0, 0]
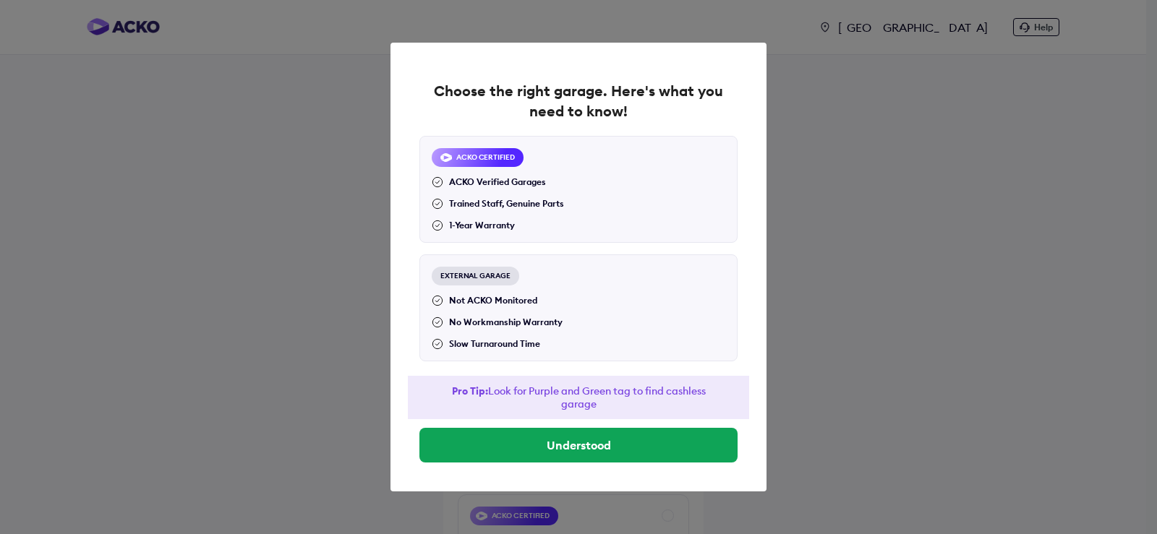
drag, startPoint x: 488, startPoint y: 391, endPoint x: 626, endPoint y: 409, distance: 138.6
click at [626, 409] on div "Pro Tip: Look for Purple and Green tag to find cashless garage" at bounding box center [578, 397] width 341 height 43
click at [605, 401] on div "Pro Tip: Look for Purple and Green tag to find cashless garage" at bounding box center [578, 397] width 341 height 43
drag, startPoint x: 593, startPoint y: 401, endPoint x: 487, endPoint y: 385, distance: 106.9
click at [487, 385] on div "Pro Tip: Look for Purple and Green tag to find cashless garage" at bounding box center [578, 397] width 341 height 43
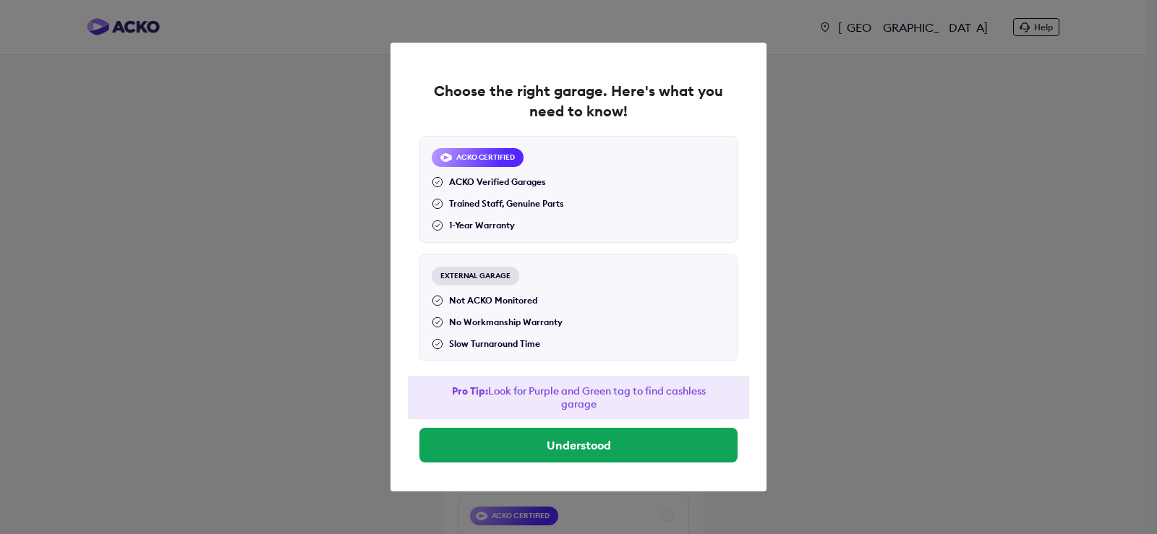
click at [493, 384] on div "Pro Tip: Look for Purple and Green tag to find cashless garage" at bounding box center [578, 397] width 341 height 43
drag, startPoint x: 487, startPoint y: 387, endPoint x: 597, endPoint y: 410, distance: 112.3
click at [598, 412] on div "Pro Tip: Look for Purple and Green tag to find cashless garage" at bounding box center [578, 397] width 341 height 43
click at [597, 407] on div "Pro Tip: Look for Purple and Green tag to find cashless garage" at bounding box center [578, 397] width 341 height 43
drag, startPoint x: 597, startPoint y: 407, endPoint x: 496, endPoint y: 384, distance: 103.9
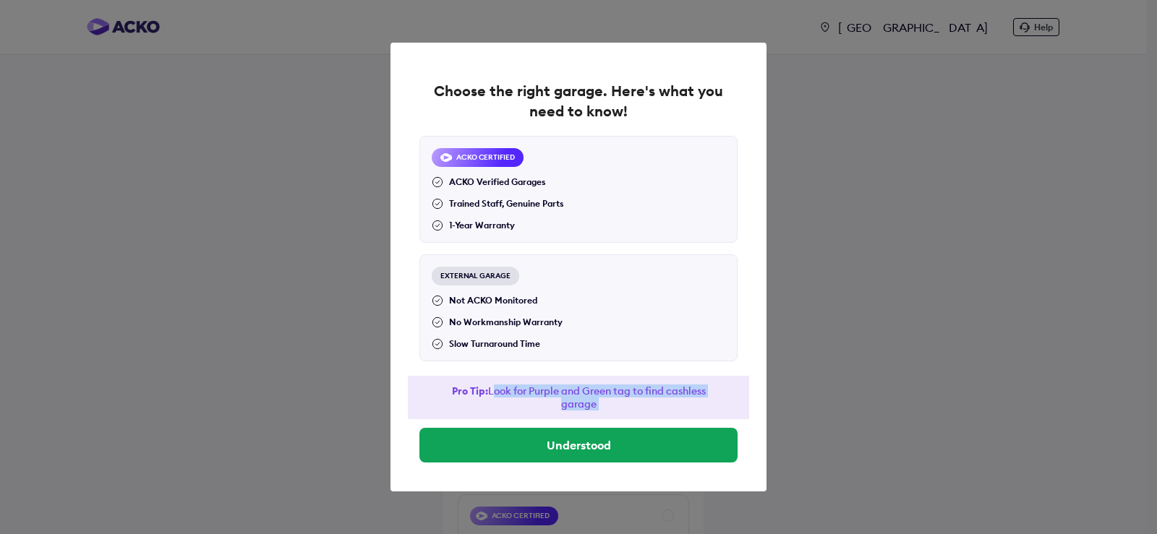
click at [496, 384] on div "Pro Tip: Look for Purple and Green tag to find cashless garage" at bounding box center [578, 397] width 341 height 43
click at [492, 388] on div "Pro Tip: Look for Purple and Green tag to find cashless garage" at bounding box center [578, 397] width 341 height 43
click at [493, 391] on div "Pro Tip: Look for Purple and Green tag to find cashless garage" at bounding box center [578, 397] width 341 height 43
click at [492, 392] on div "Pro Tip: Look for Purple and Green tag to find cashless garage" at bounding box center [578, 397] width 341 height 43
click at [496, 391] on div "Pro Tip: Look for Purple and Green tag to find cashless garage" at bounding box center [578, 397] width 341 height 43
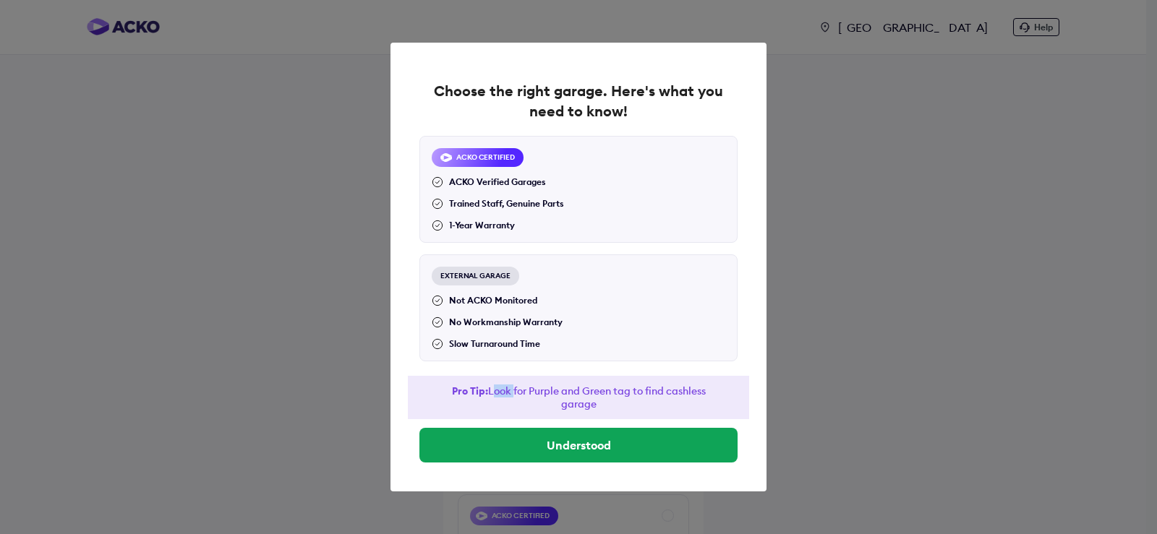
click at [496, 391] on div "Pro Tip: Look for Purple and Green tag to find cashless garage" at bounding box center [578, 397] width 341 height 43
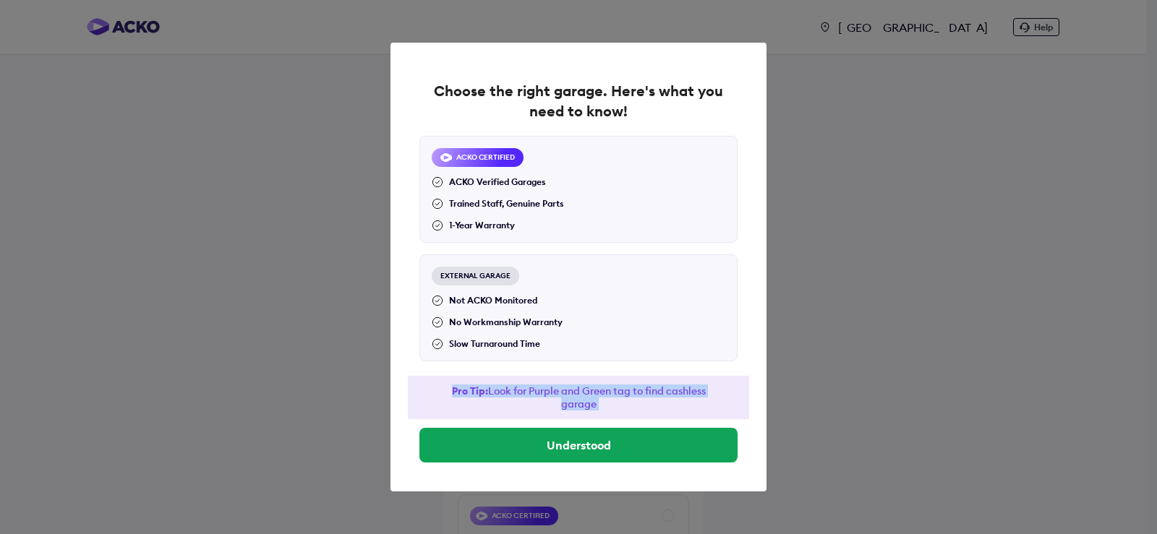
click at [496, 391] on div "Pro Tip: Look for Purple and Green tag to find cashless garage" at bounding box center [578, 397] width 341 height 43
drag, startPoint x: 494, startPoint y: 392, endPoint x: 683, endPoint y: 400, distance: 189.7
click at [694, 399] on div "Pro Tip: Look for Purple and Green tag to find cashless garage" at bounding box center [578, 397] width 341 height 43
click at [608, 406] on div "Pro Tip: Look for Purple and Green tag to find cashless garage" at bounding box center [578, 397] width 341 height 43
click at [493, 160] on div "ACKO CERTIFIED" at bounding box center [478, 157] width 92 height 19
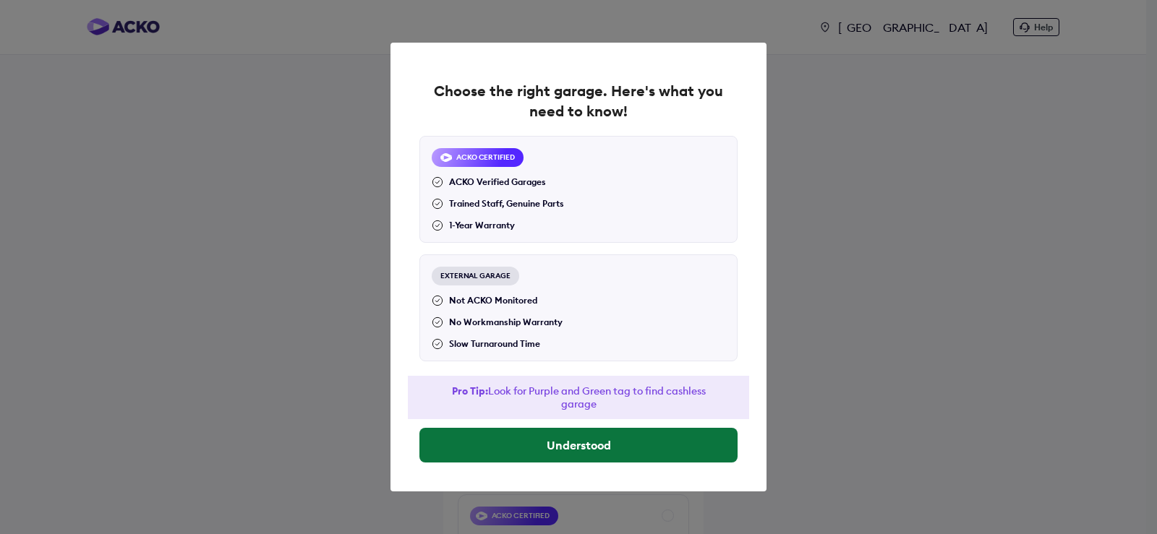
click at [612, 435] on button "Understood" at bounding box center [578, 445] width 318 height 35
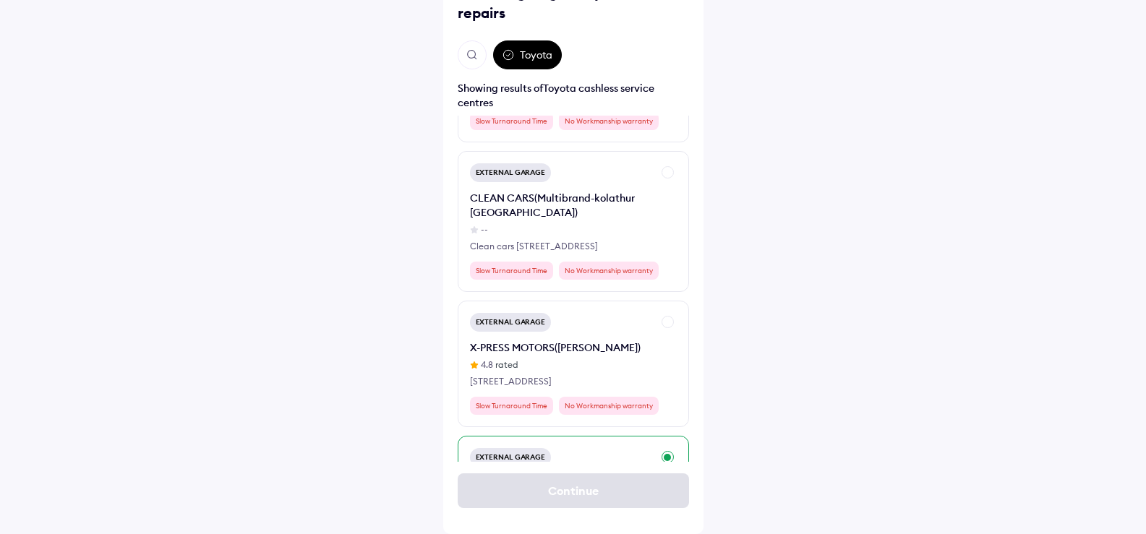
scroll to position [4701, 0]
